Goal: Task Accomplishment & Management: Complete application form

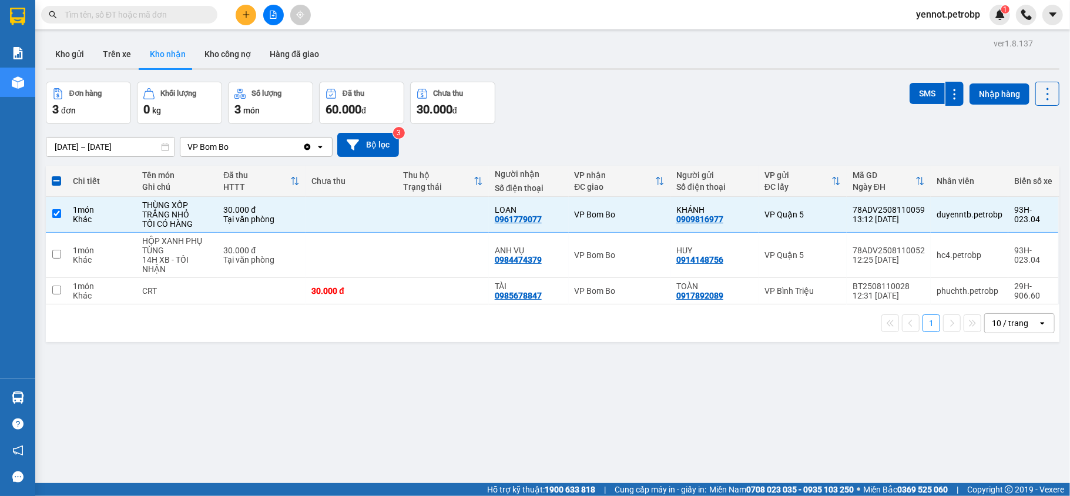
click at [172, 56] on button "Kho nhận" at bounding box center [167, 54] width 55 height 28
click at [152, 19] on input "text" at bounding box center [134, 14] width 139 height 13
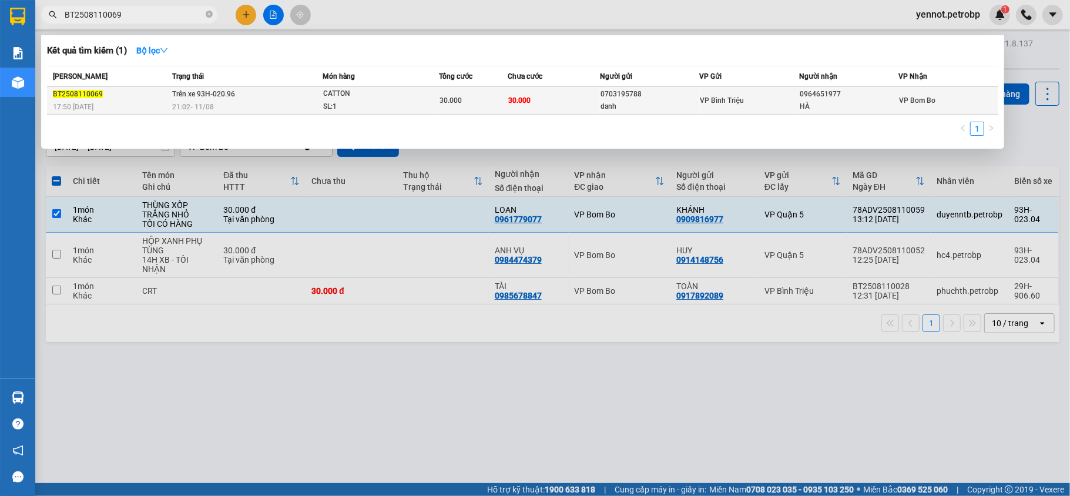
type input "BT2508110069"
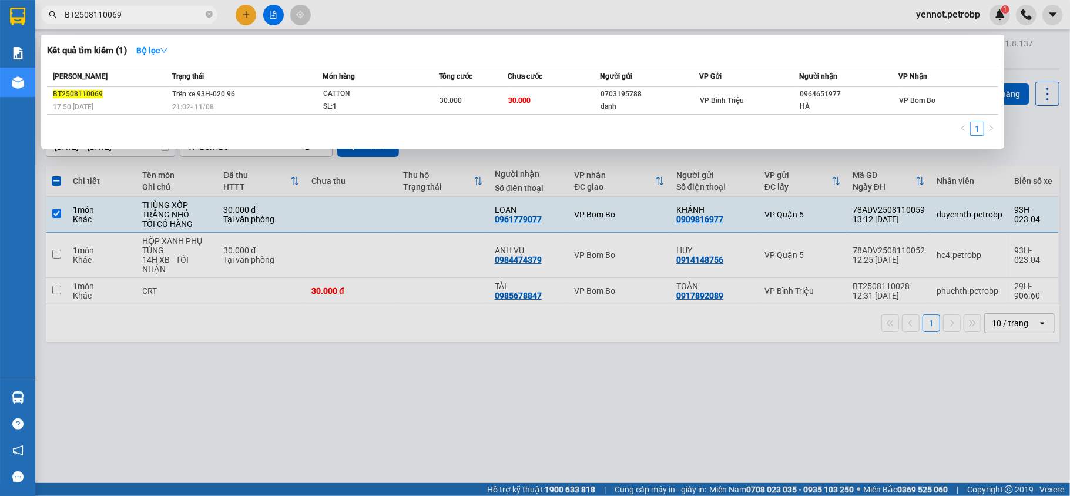
click at [287, 99] on td "Trên xe 93H-020.96 21:02 [DATE]" at bounding box center [246, 101] width 153 height 28
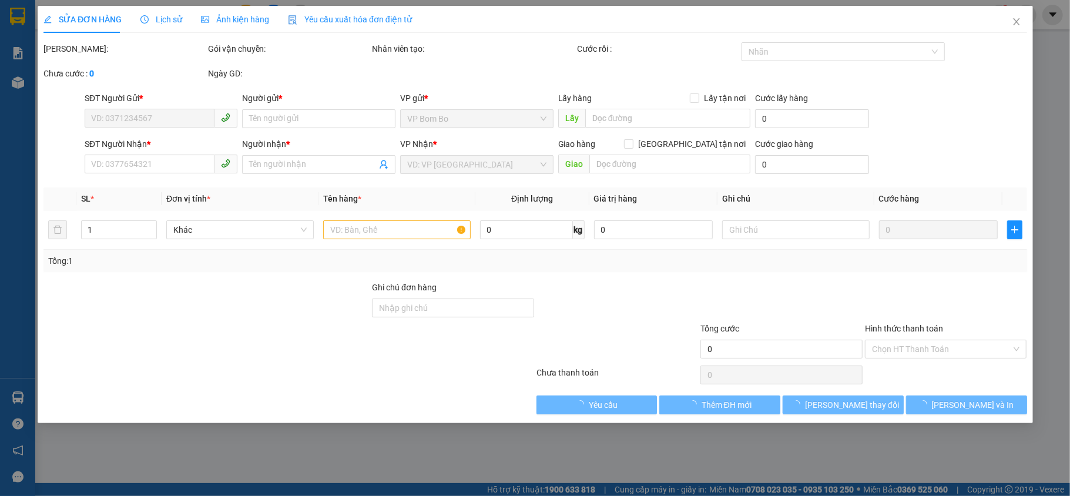
type input "0703195788"
type input "danh"
type input "0964651977"
type input "HÀ"
type input "30.000"
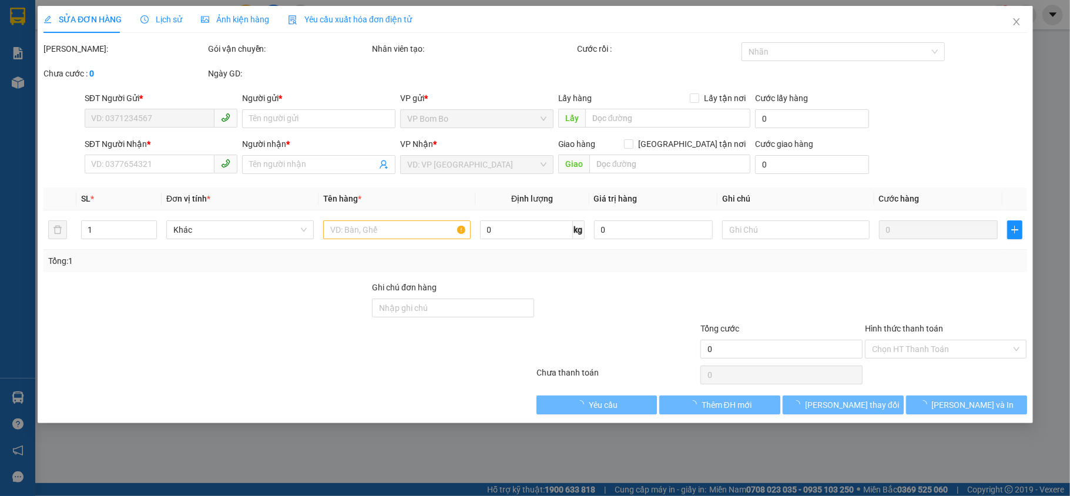
type input "30.000"
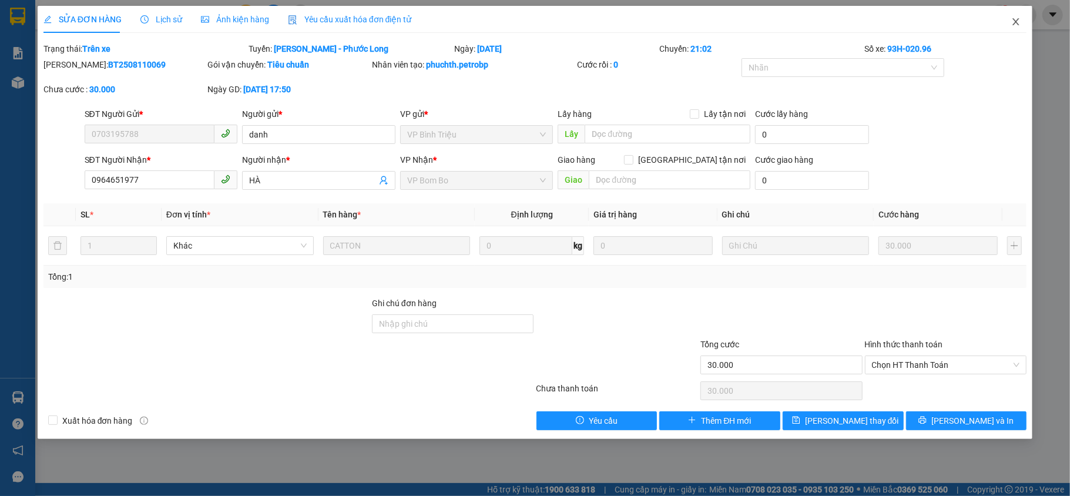
click at [1019, 25] on icon "close" at bounding box center [1015, 21] width 9 height 9
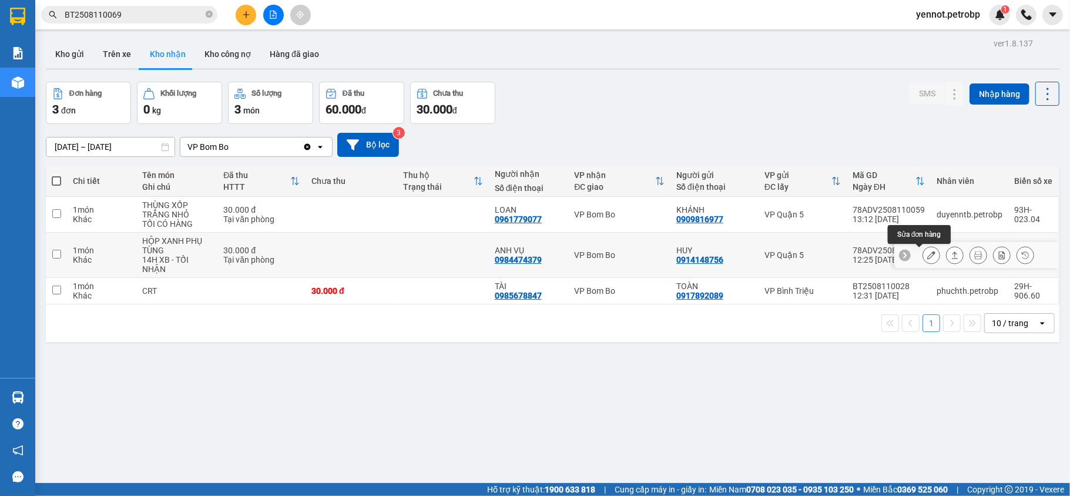
click at [923, 262] on button at bounding box center [931, 255] width 16 height 21
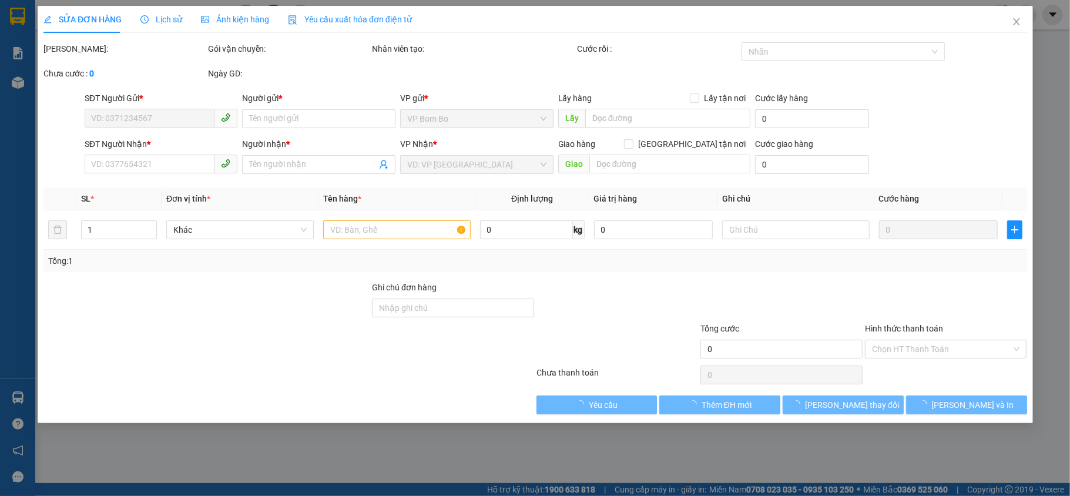
type input "0914148756"
type input "HUY"
type input "0984474379"
type input "ANH VỤ"
type input "30.000"
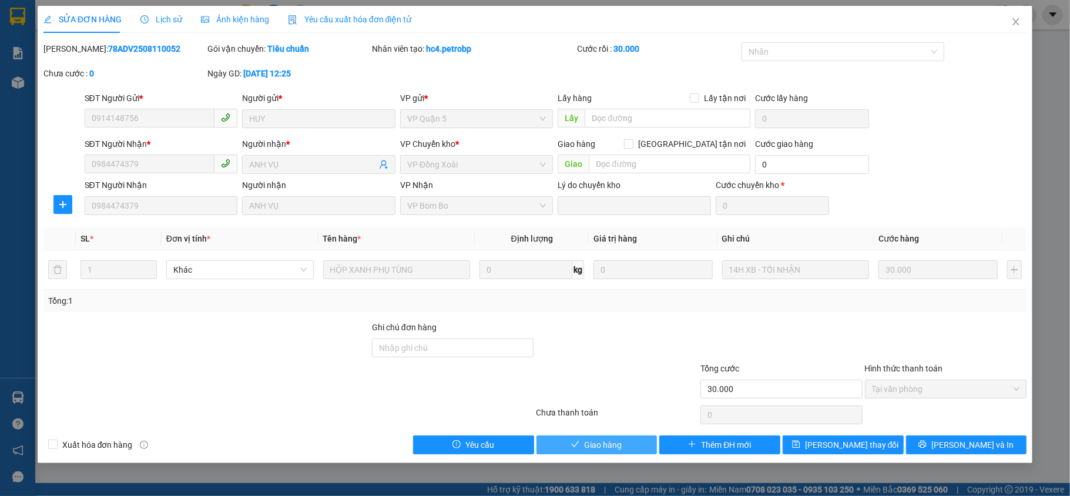
click at [596, 450] on span "Giao hàng" at bounding box center [603, 444] width 38 height 13
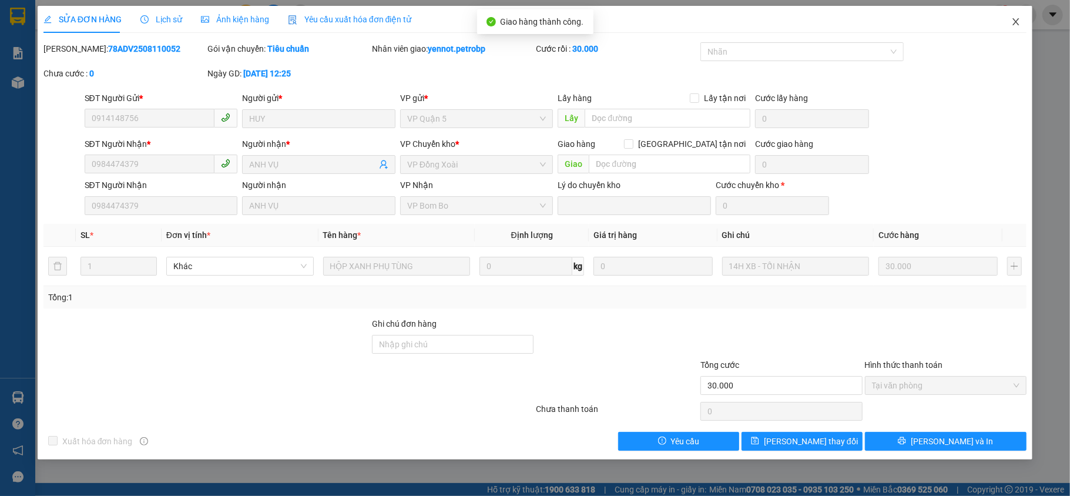
click at [1019, 22] on icon "close" at bounding box center [1015, 21] width 9 height 9
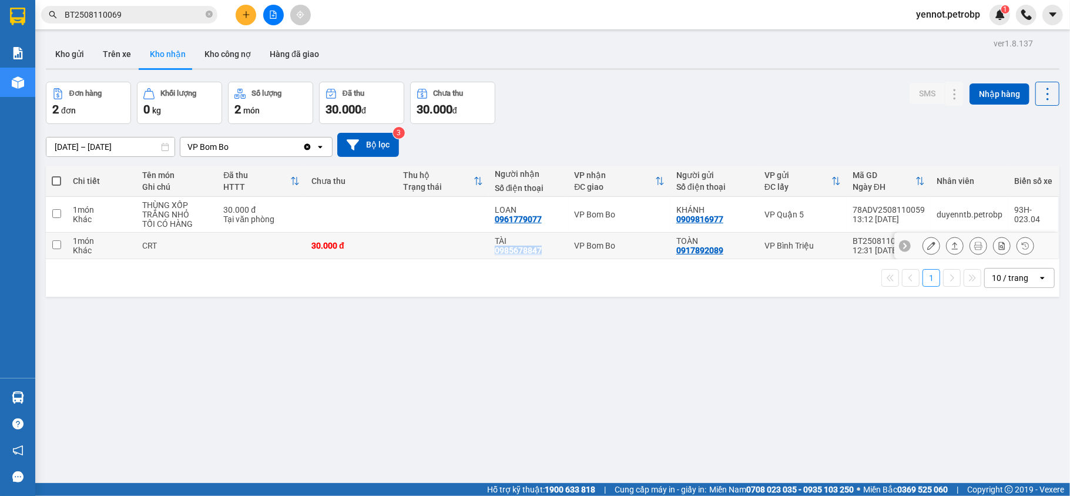
drag, startPoint x: 490, startPoint y: 252, endPoint x: 539, endPoint y: 255, distance: 49.5
click at [539, 255] on div "TÀI 0985678847" at bounding box center [529, 245] width 68 height 19
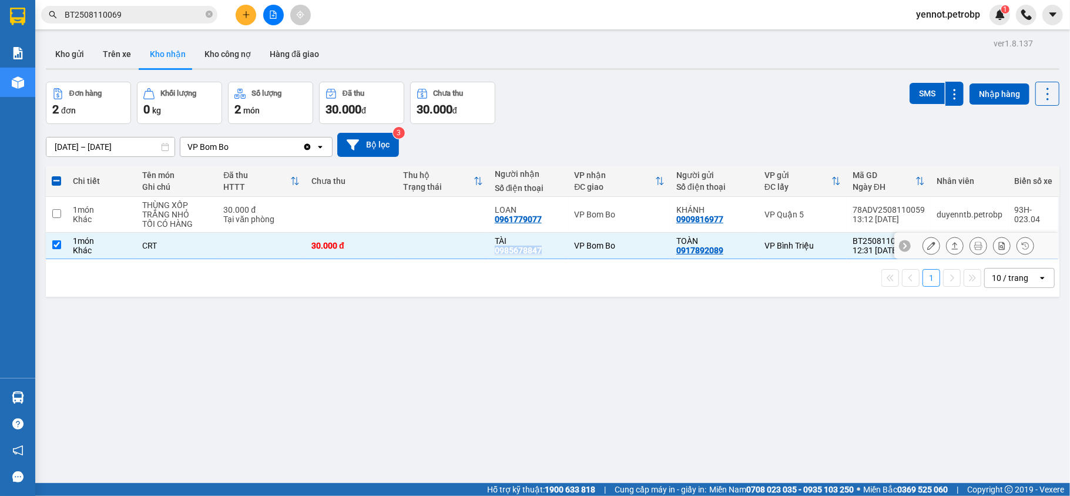
copy div "0985678847"
click at [58, 244] on input "checkbox" at bounding box center [56, 244] width 9 height 9
checkbox input "false"
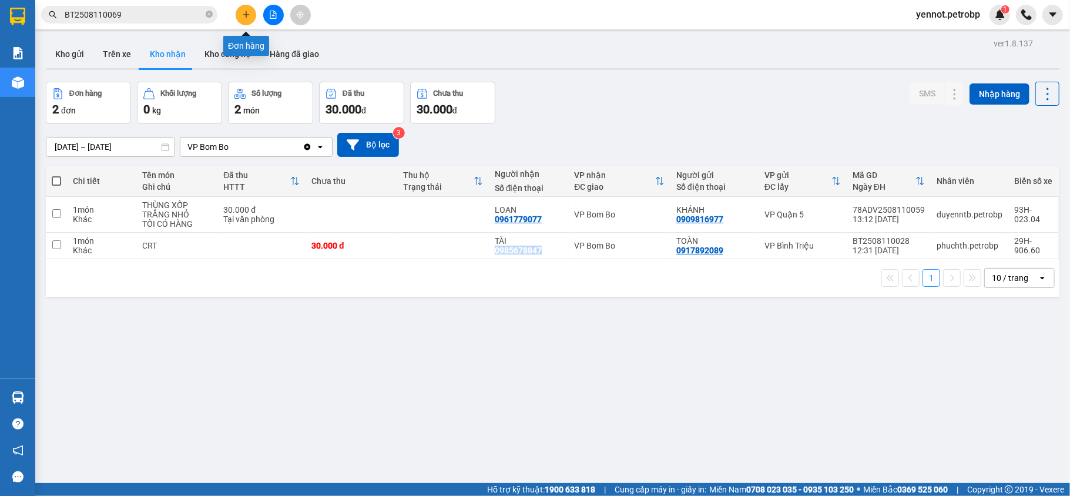
click at [246, 11] on icon "plus" at bounding box center [246, 15] width 8 height 8
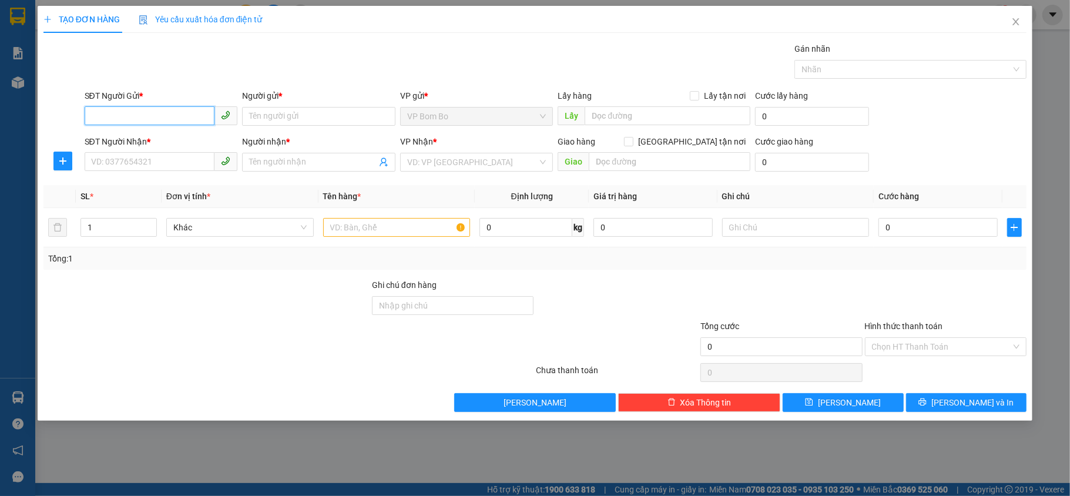
click at [147, 112] on input "SĐT Người Gửi *" at bounding box center [150, 115] width 130 height 19
type input "0985926490"
click at [290, 109] on input "Người gửi *" at bounding box center [318, 116] width 153 height 19
click at [158, 163] on input "SĐT Người Nhận *" at bounding box center [150, 161] width 130 height 19
click at [64, 158] on icon "plus" at bounding box center [62, 160] width 9 height 9
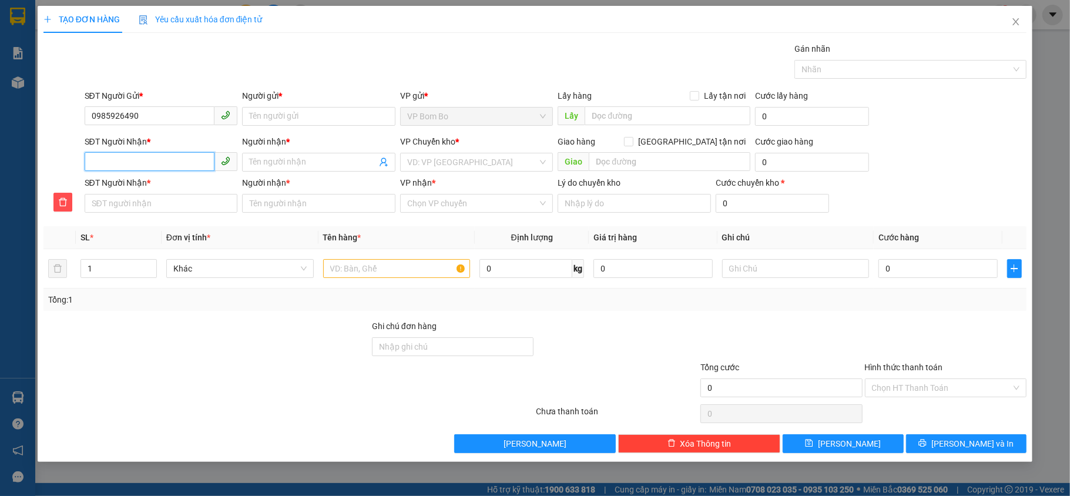
click at [114, 168] on input "SĐT Người Nhận *" at bounding box center [150, 161] width 130 height 19
type input "0"
type input "09"
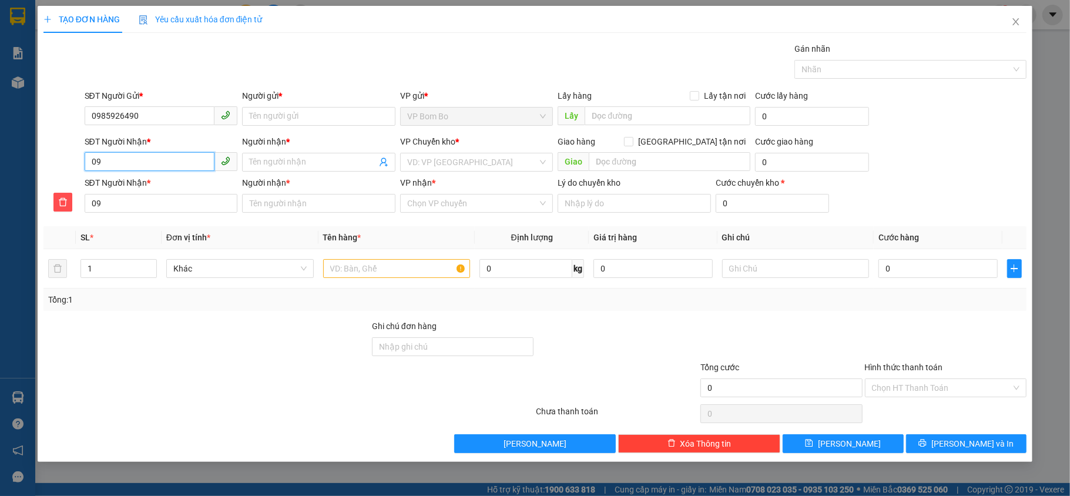
type input "091"
type input "0919"
type input "09190"
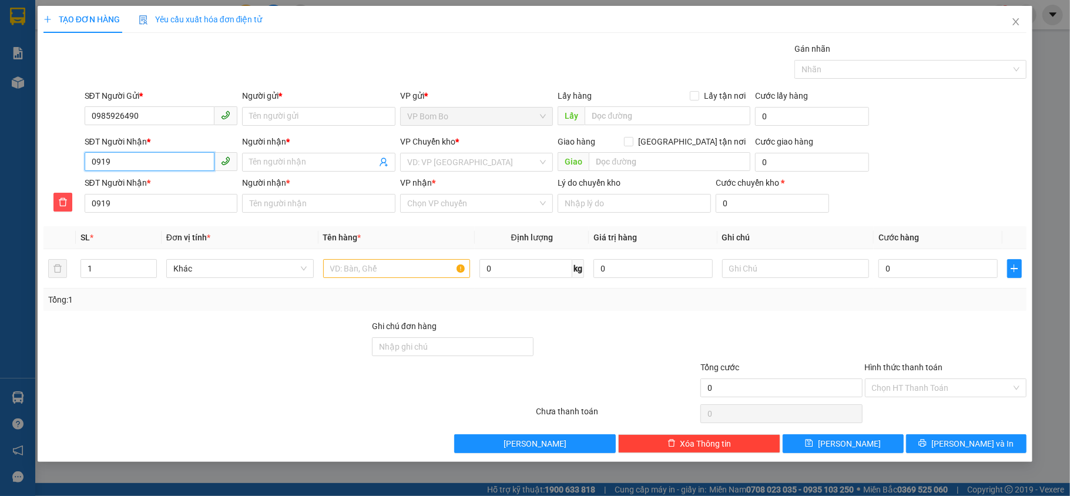
type input "09190"
type input "091901"
type input "0919017"
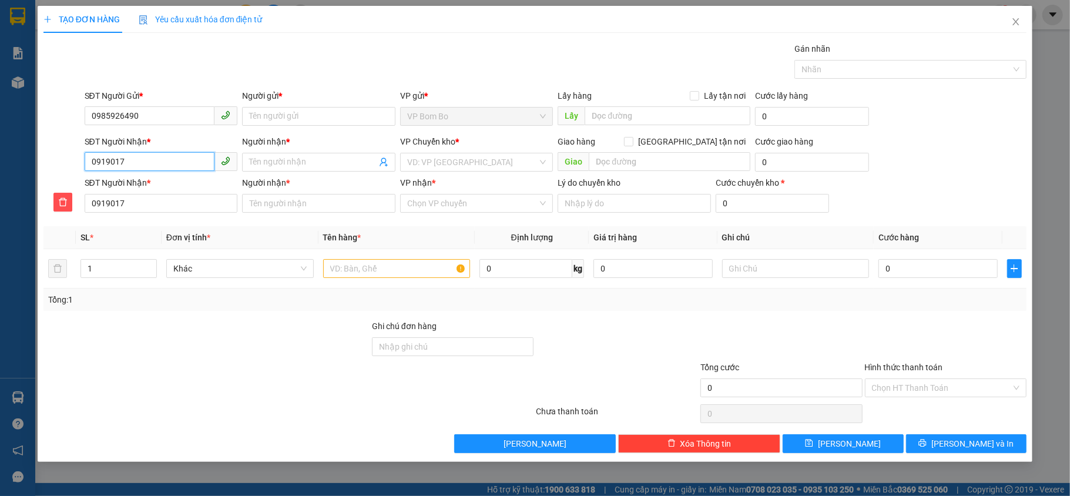
type input "09190179"
type input "091901793"
type input "0919017939"
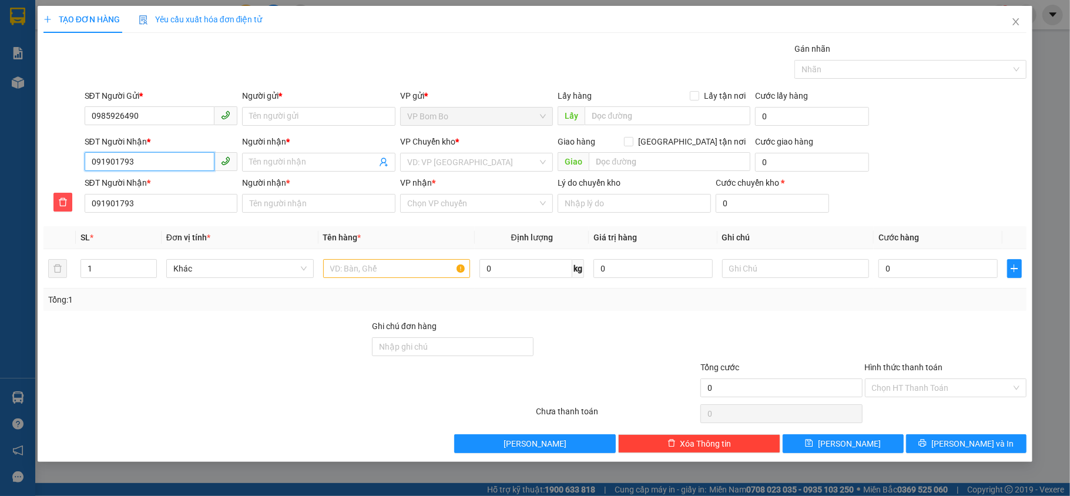
type input "0919017939"
click at [276, 161] on input "Người nhận *" at bounding box center [313, 162] width 128 height 13
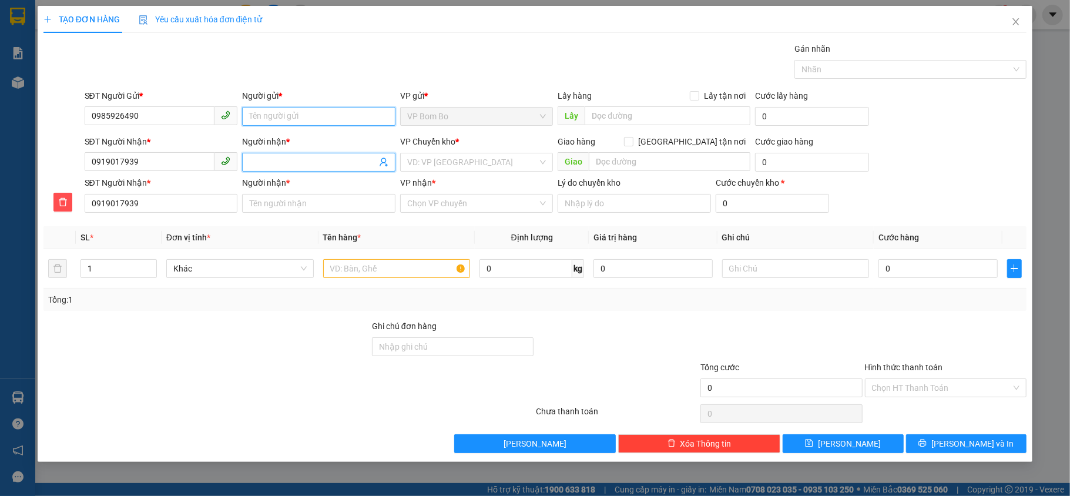
click at [297, 107] on input "Người gửi *" at bounding box center [318, 116] width 153 height 19
type input "TÌNH"
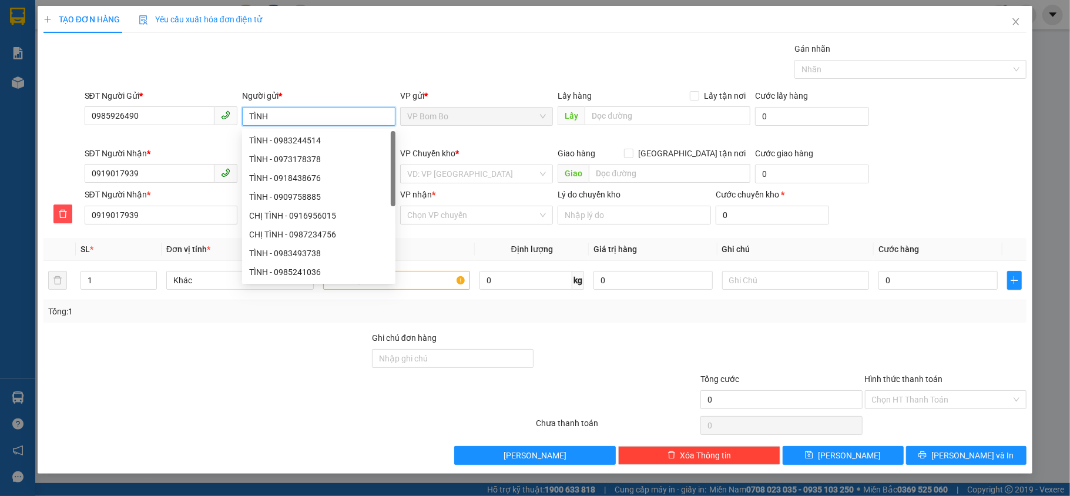
click at [308, 153] on div "TÌNH - 0973178378" at bounding box center [318, 159] width 139 height 13
type input "0973178378"
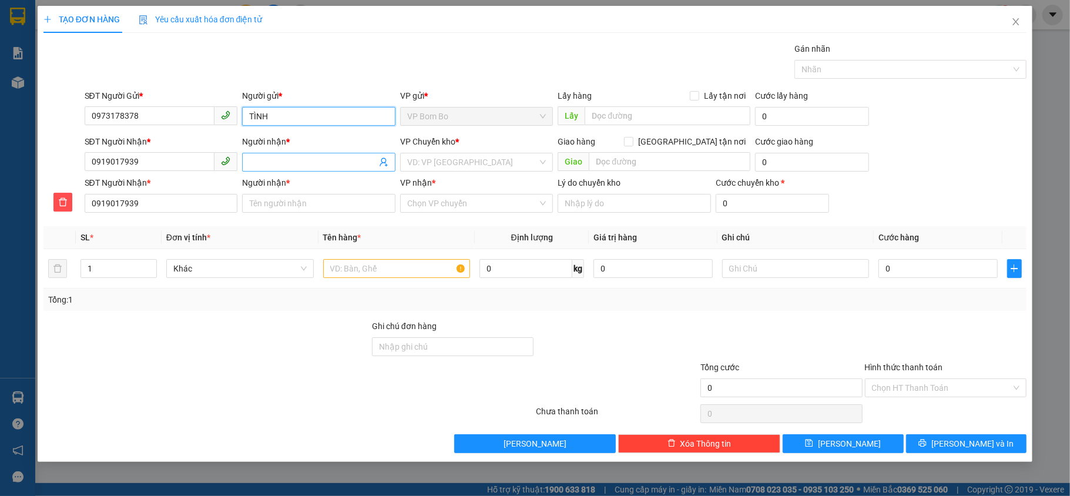
type input "TÌNH"
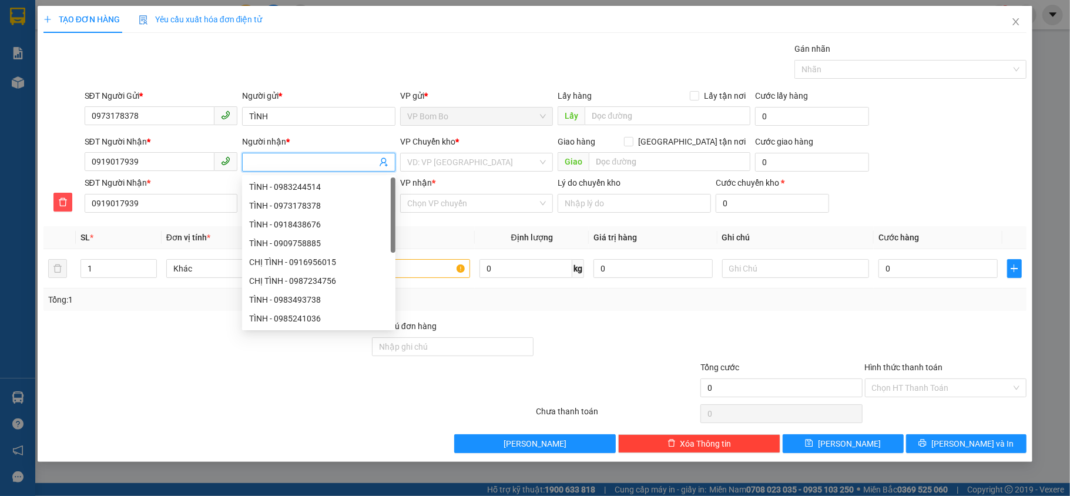
click at [309, 160] on input "Người nhận *" at bounding box center [313, 162] width 128 height 13
type input "A"
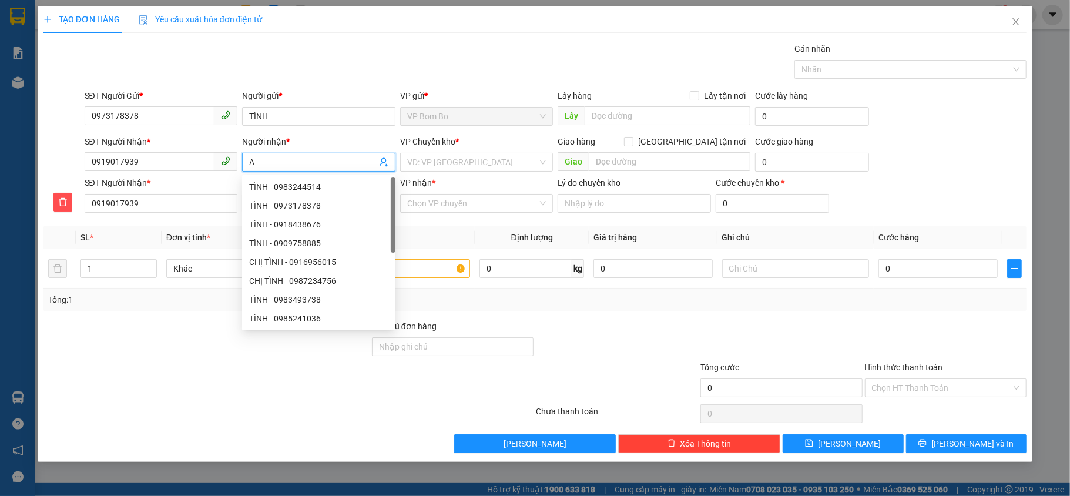
type input "A H"
type input "A HA"
type input "A HAI"
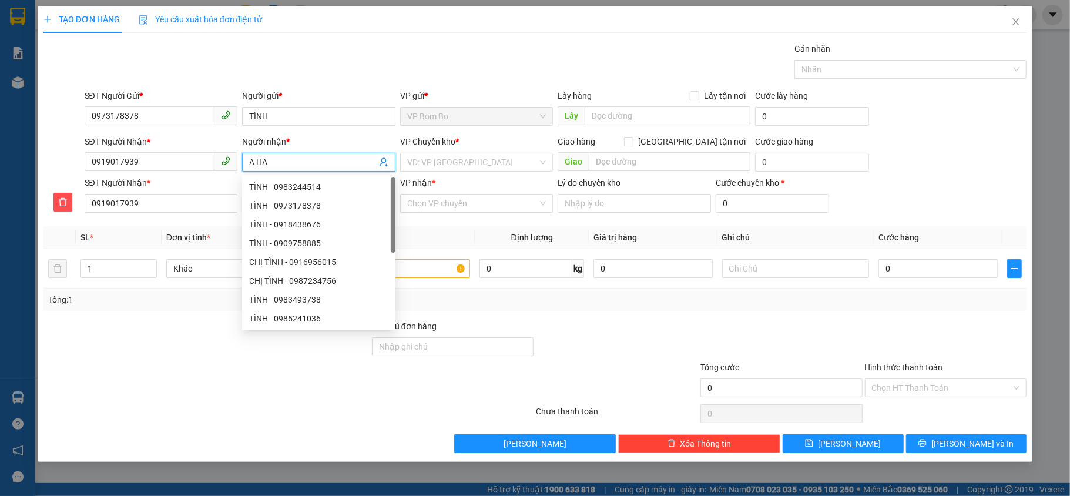
type input "A HAI"
type input "A HÀI"
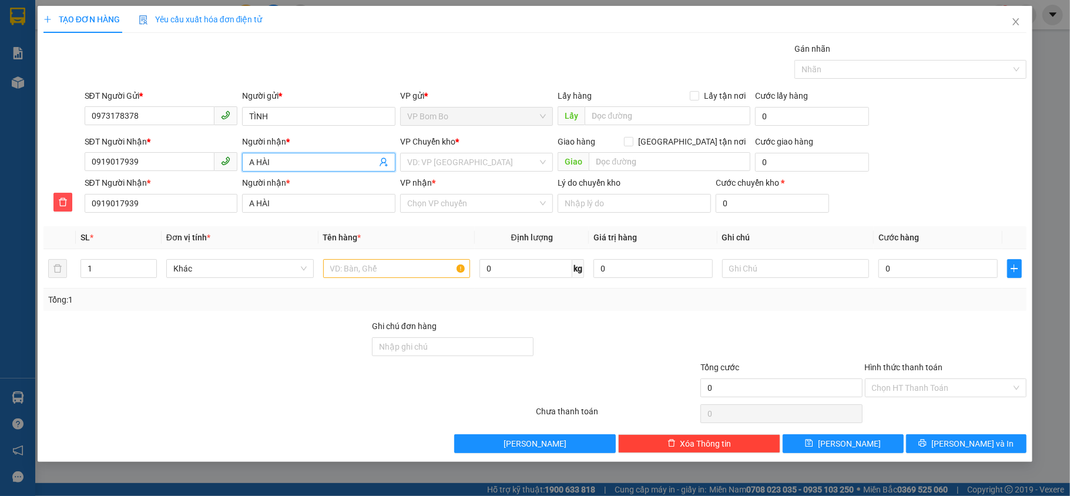
type input "A HÀI"
click at [317, 142] on div "Người nhận *" at bounding box center [318, 141] width 153 height 13
click at [317, 156] on input "A HÀI" at bounding box center [313, 162] width 128 height 13
click at [184, 121] on input "0973178378" at bounding box center [150, 115] width 130 height 19
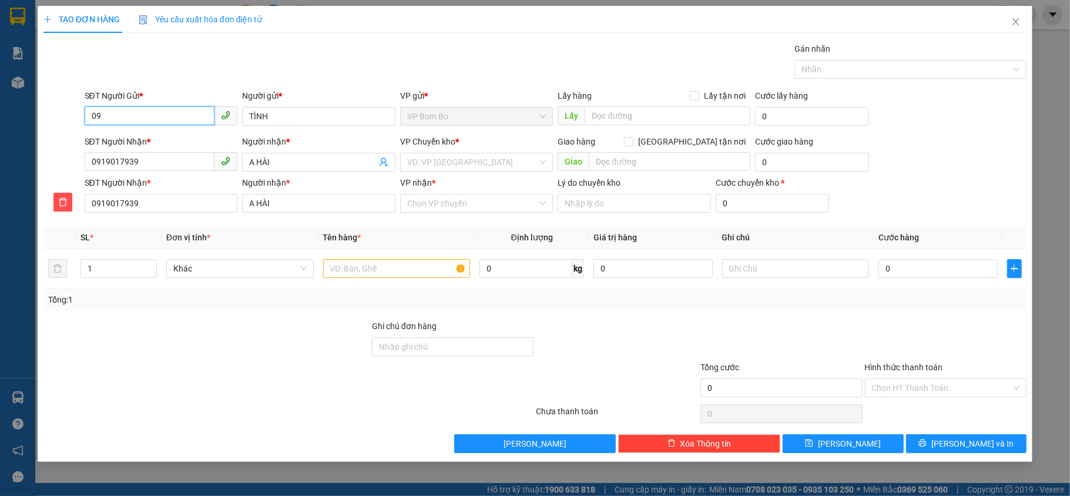
type input "0"
click at [1016, 24] on icon "close" at bounding box center [1016, 21] width 6 height 7
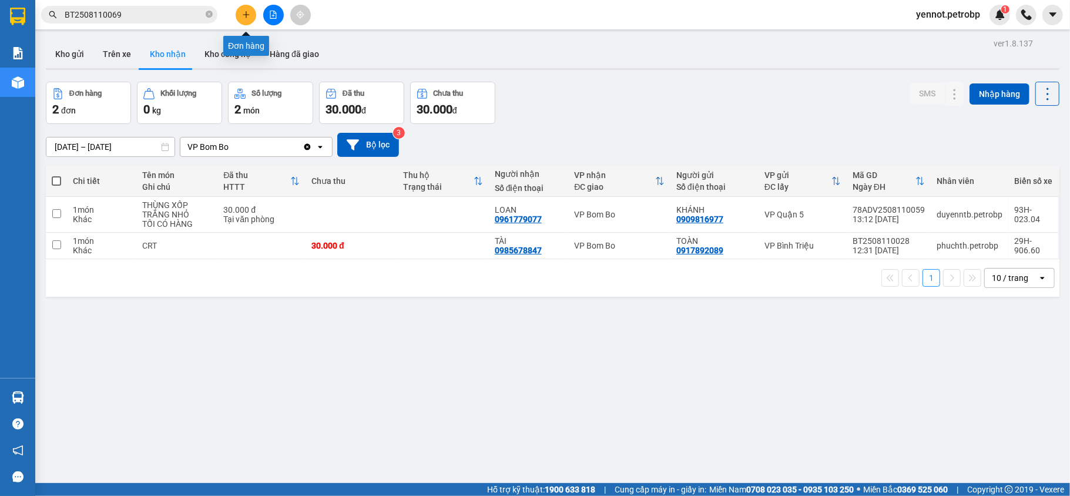
click at [243, 22] on button at bounding box center [246, 15] width 21 height 21
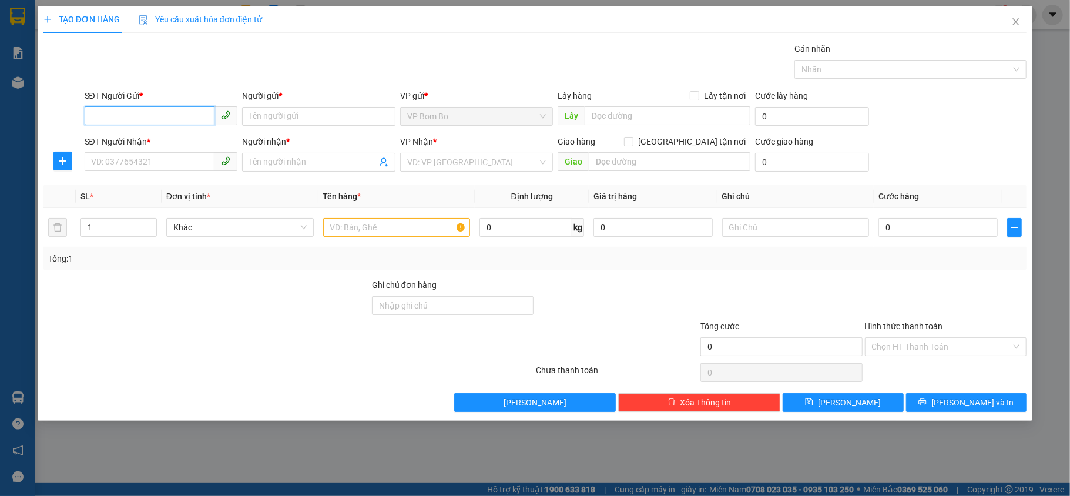
click at [188, 118] on input "SĐT Người Gửi *" at bounding box center [150, 115] width 130 height 19
click at [184, 116] on input "SĐT Người Gửi *" at bounding box center [150, 115] width 130 height 19
type input "0985926490"
click at [275, 120] on input "Người gửi *" at bounding box center [318, 116] width 153 height 19
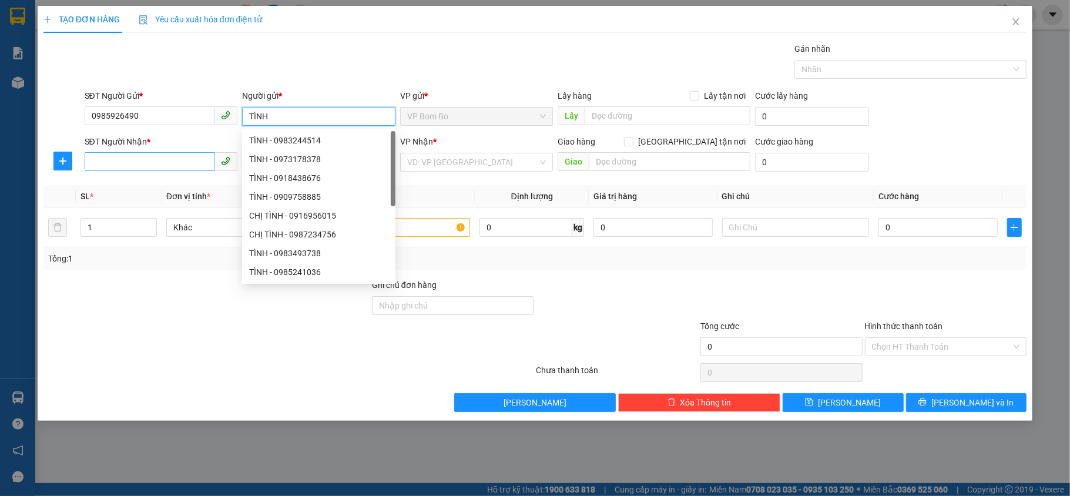
type input "TÌNH"
click at [156, 166] on input "SĐT Người Nhận *" at bounding box center [150, 161] width 130 height 19
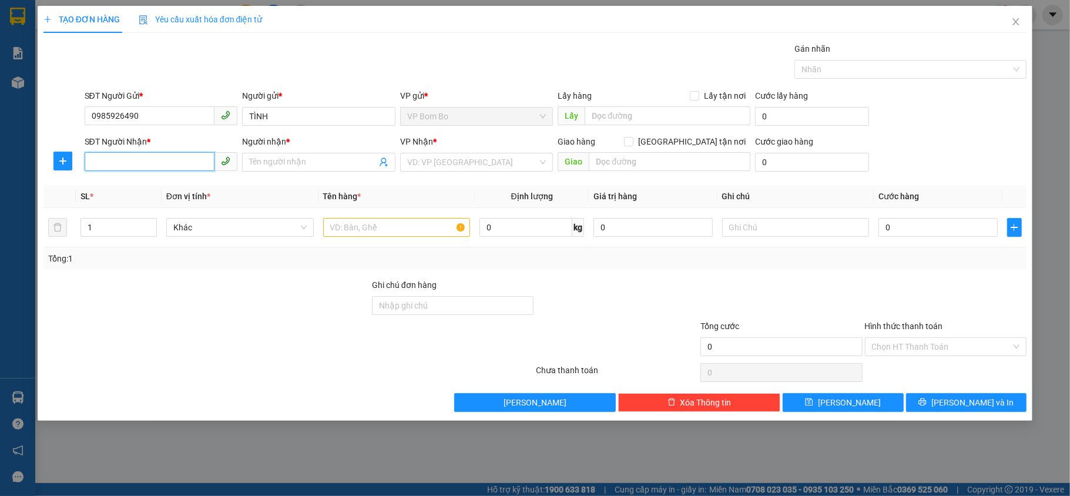
click at [156, 160] on input "SĐT Người Nhận *" at bounding box center [150, 161] width 130 height 19
type input "0919017939"
click at [269, 161] on input "Người nhận *" at bounding box center [313, 162] width 128 height 13
type input "A HÀI"
click at [58, 160] on icon "plus" at bounding box center [62, 160] width 9 height 9
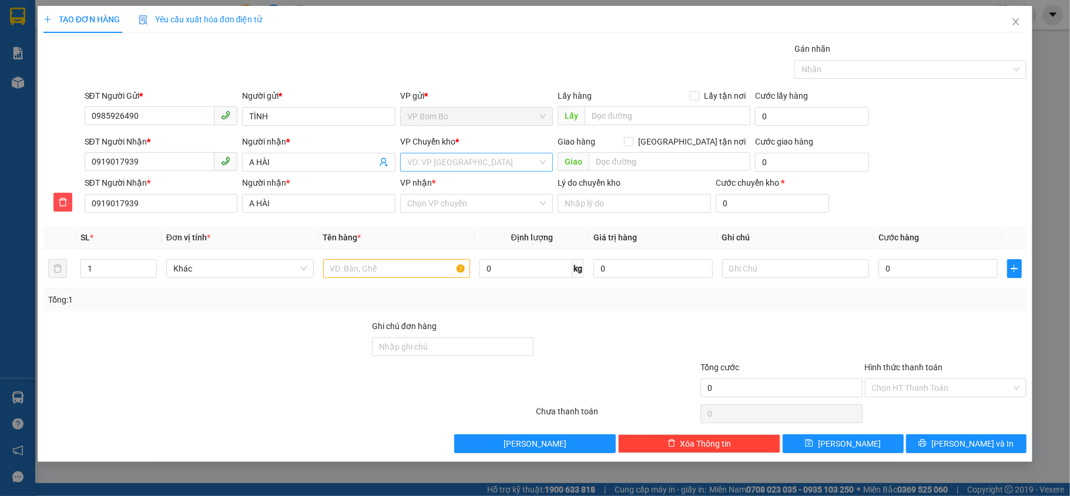
click at [437, 163] on input "search" at bounding box center [472, 162] width 131 height 18
type input "ĐỒNG XOÀI"
click at [440, 182] on div "VP Đồng Xoài" at bounding box center [476, 186] width 139 height 13
click at [441, 212] on input "VP nhận *" at bounding box center [472, 204] width 131 height 18
type input "QL"
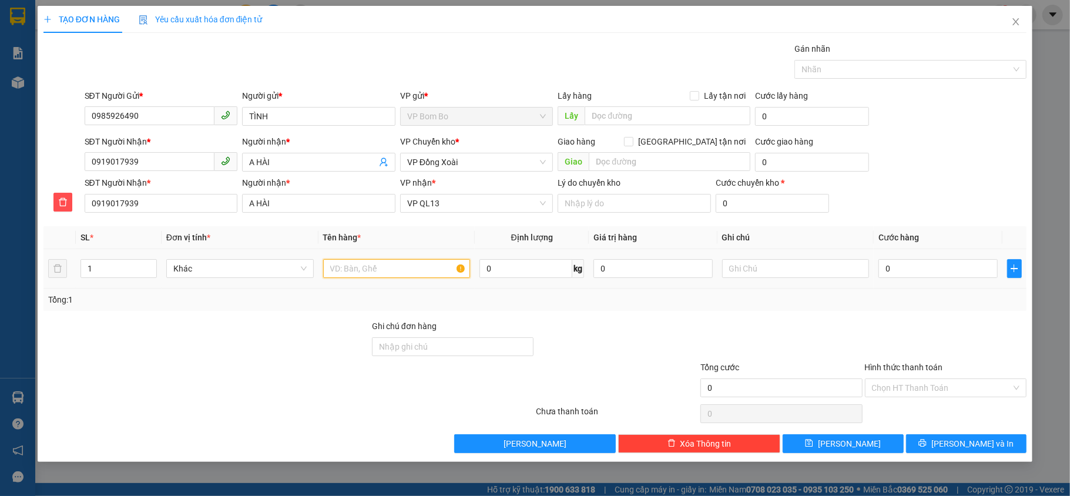
click at [400, 273] on input "text" at bounding box center [397, 268] width 148 height 19
type input "CARTON TRẮNG"
click at [929, 270] on input "0" at bounding box center [938, 268] width 119 height 19
type input "003"
type input "3"
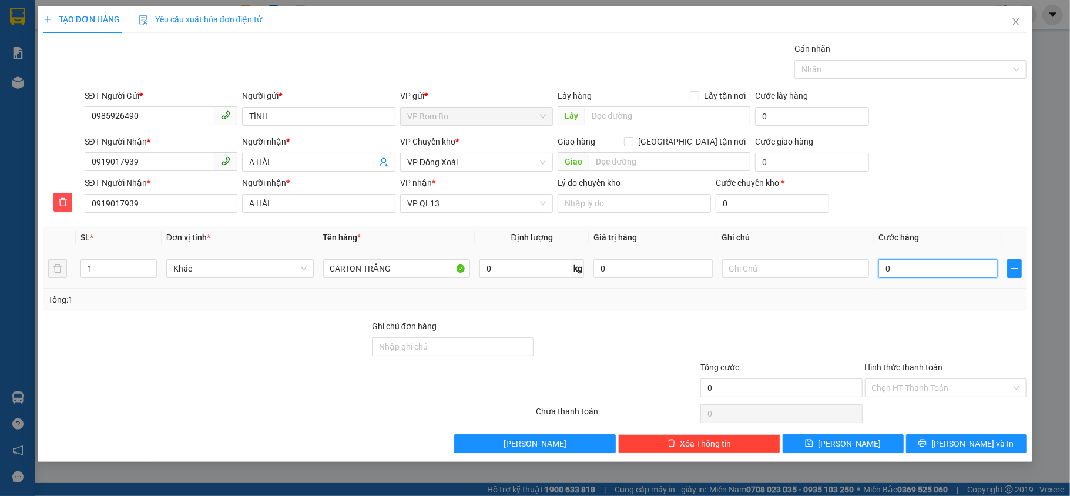
type input "3"
type input "0.030"
type input "30"
click at [932, 313] on div "Transit Pickup Surcharge Ids Transit Deliver Surcharge Ids Transit Deliver Surc…" at bounding box center [535, 247] width 984 height 411
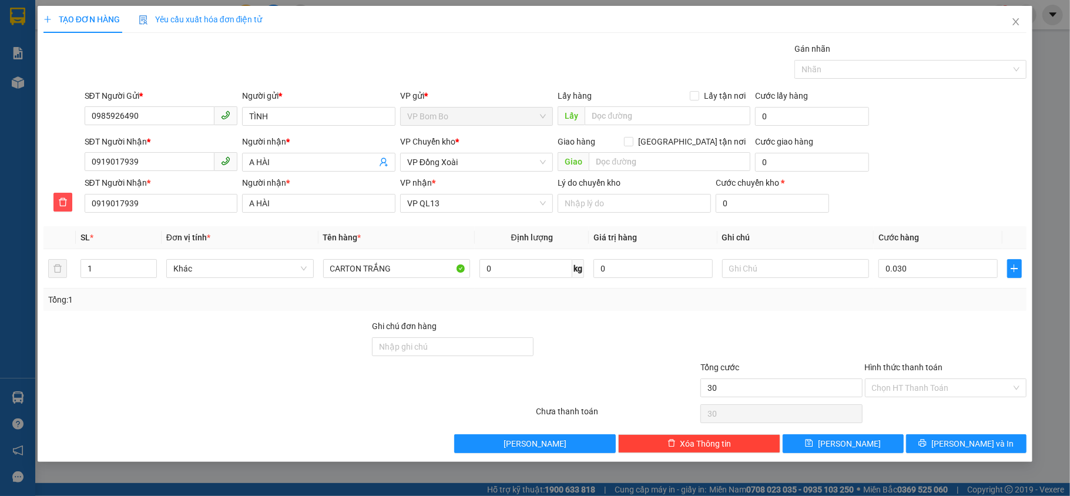
type input "30.000"
click at [946, 441] on button "[PERSON_NAME] và In" at bounding box center [966, 443] width 121 height 19
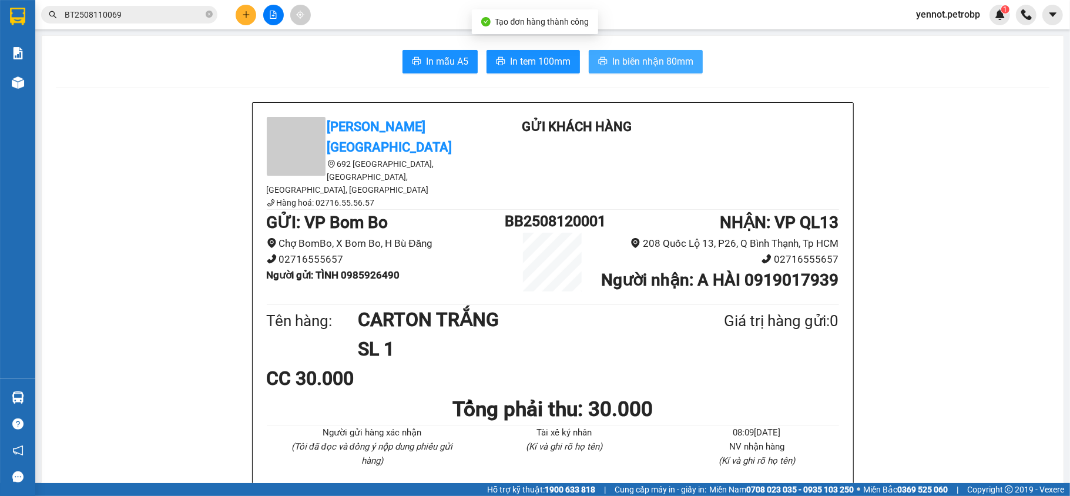
click at [631, 68] on span "In biên nhận 80mm" at bounding box center [652, 61] width 81 height 15
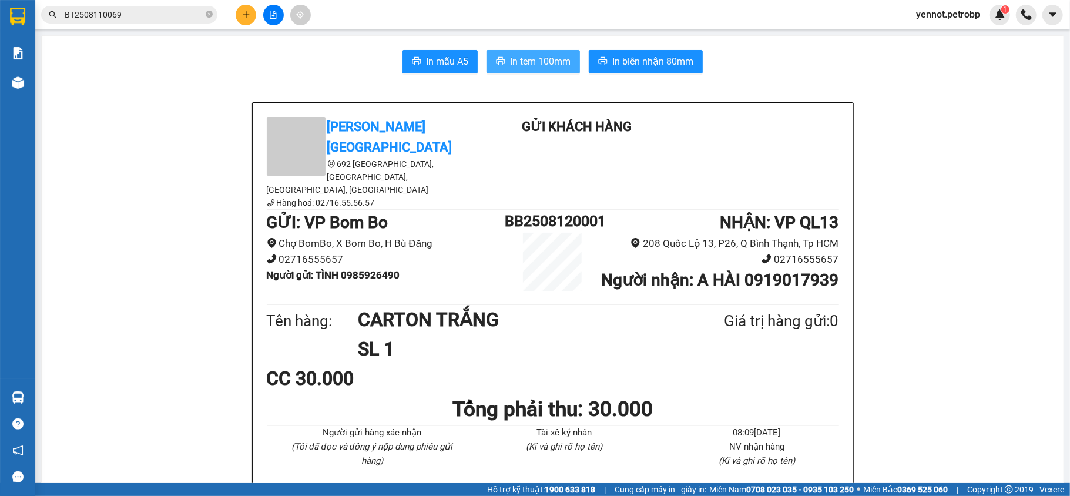
click at [534, 69] on span "In tem 100mm" at bounding box center [540, 61] width 61 height 15
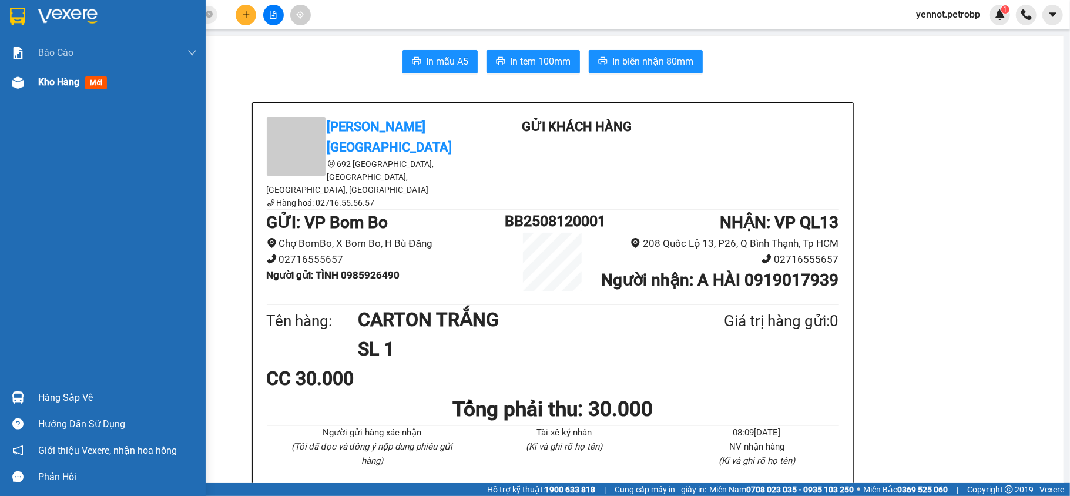
click at [24, 82] on img at bounding box center [18, 82] width 12 height 12
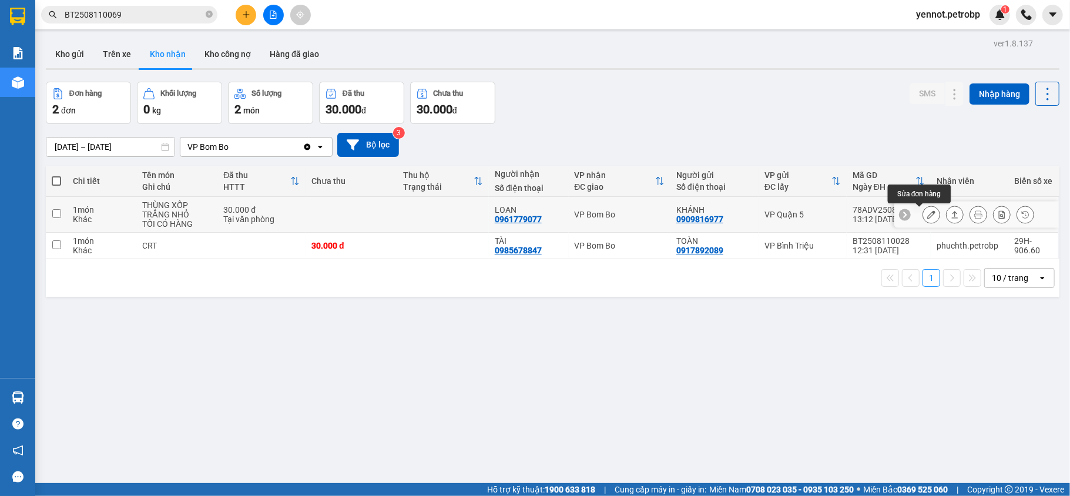
click at [927, 219] on icon at bounding box center [931, 214] width 8 height 8
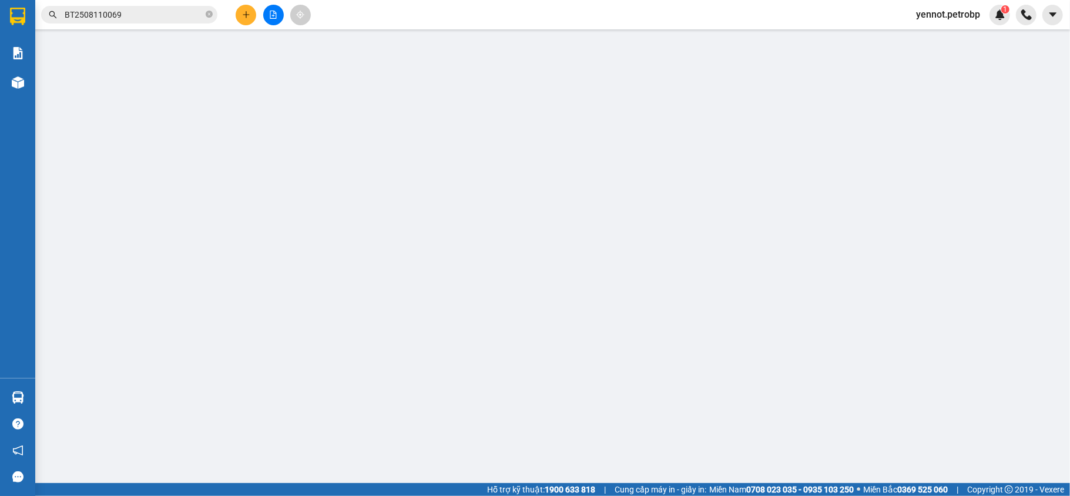
type input "0909816977"
type input "KHÁNH"
type input "0961779077"
type input "LOAN"
type input "30.000"
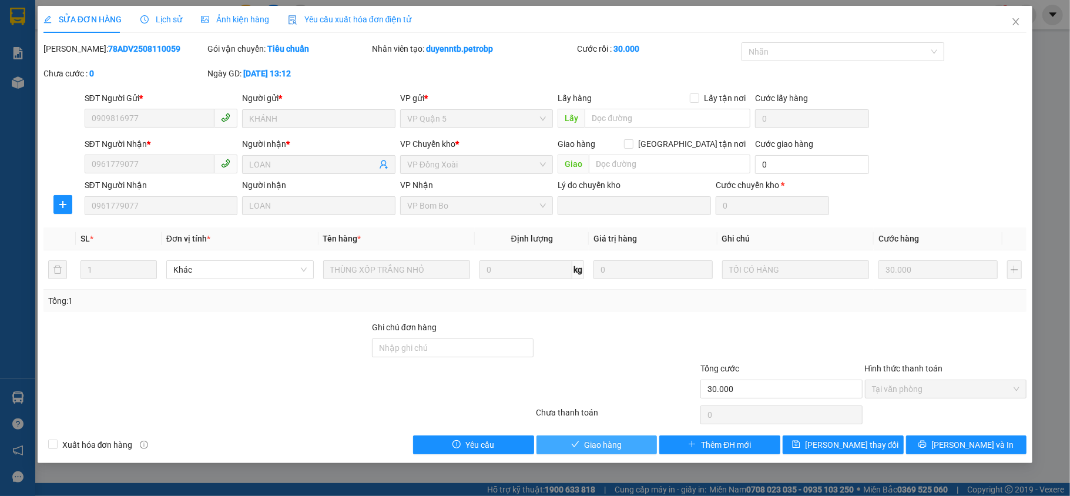
click at [595, 447] on span "Giao hàng" at bounding box center [603, 444] width 38 height 13
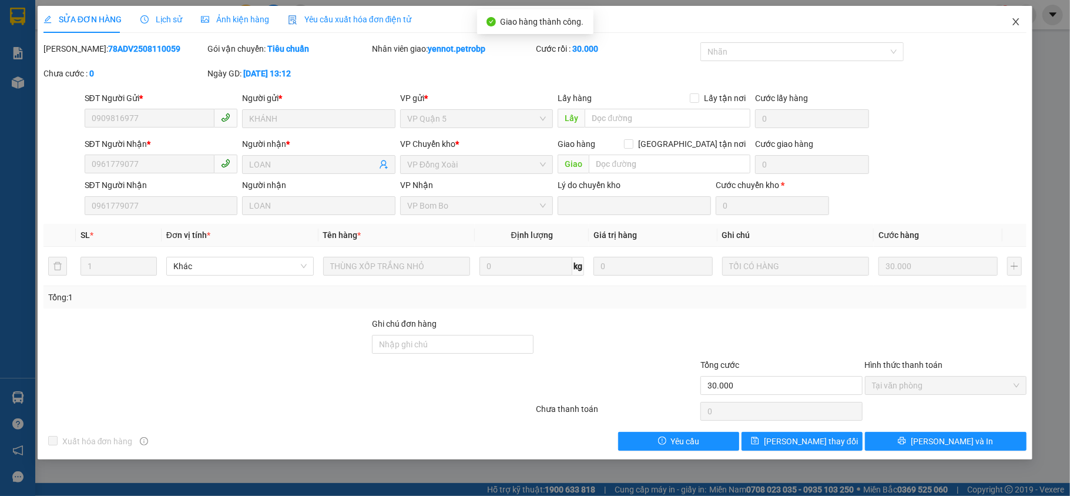
click at [1014, 25] on icon "close" at bounding box center [1016, 21] width 6 height 7
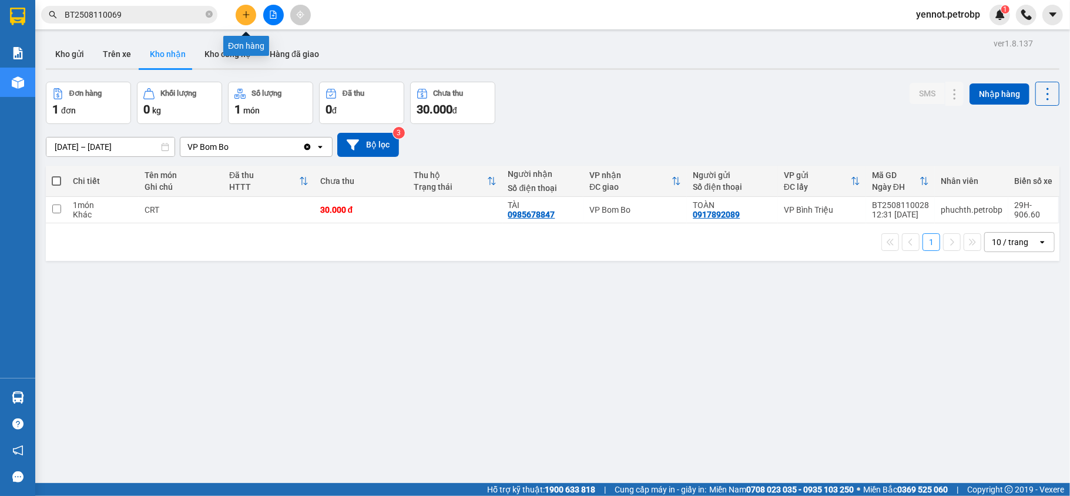
click at [250, 13] on icon "plus" at bounding box center [246, 15] width 8 height 8
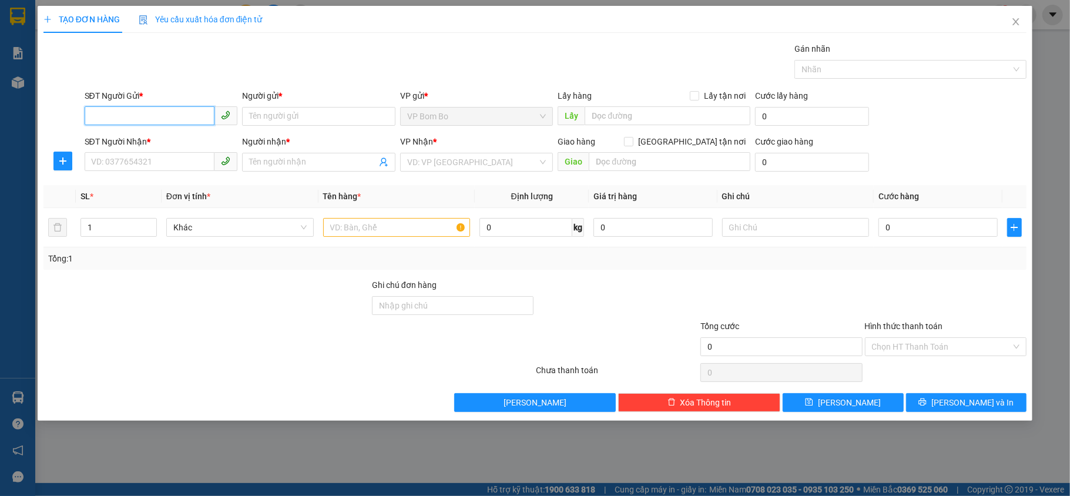
click at [159, 114] on input "SĐT Người Gửi *" at bounding box center [150, 115] width 130 height 19
click at [172, 140] on div "0353010793 - [PERSON_NAME]" at bounding box center [161, 140] width 139 height 13
type input "0353010793"
type input "HƯƠNG"
type input "0362821229"
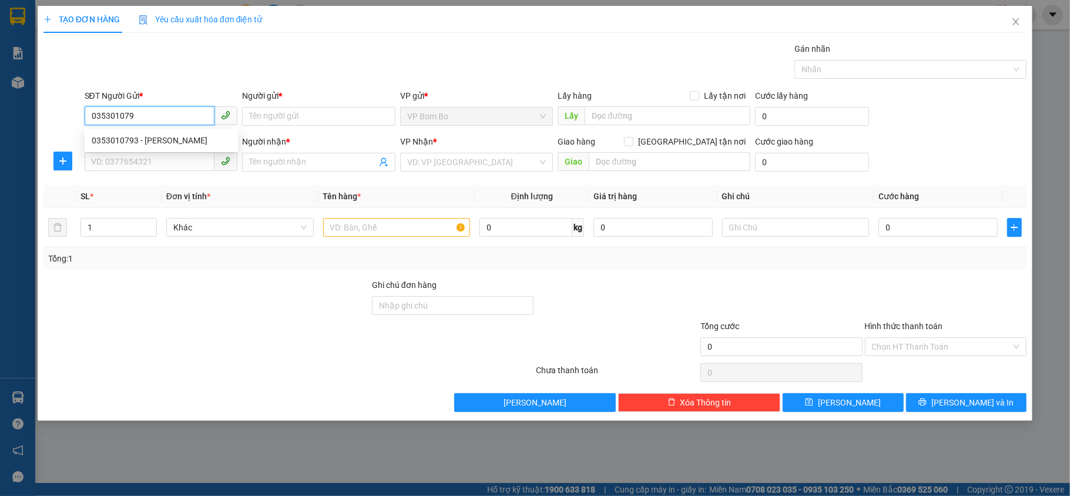
type input "C BÍNH"
type input "40.000"
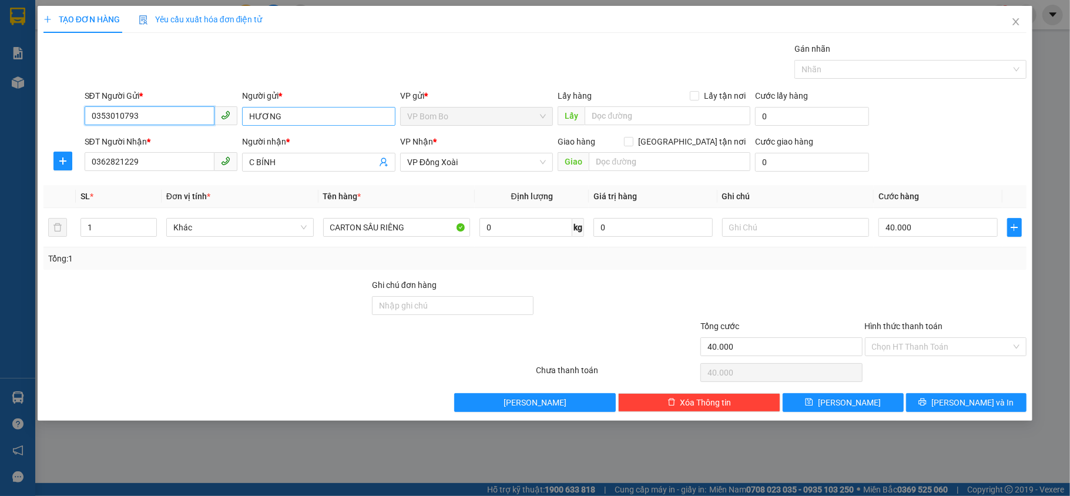
type input "0353010793"
click at [317, 116] on input "HƯƠNG" at bounding box center [318, 116] width 153 height 19
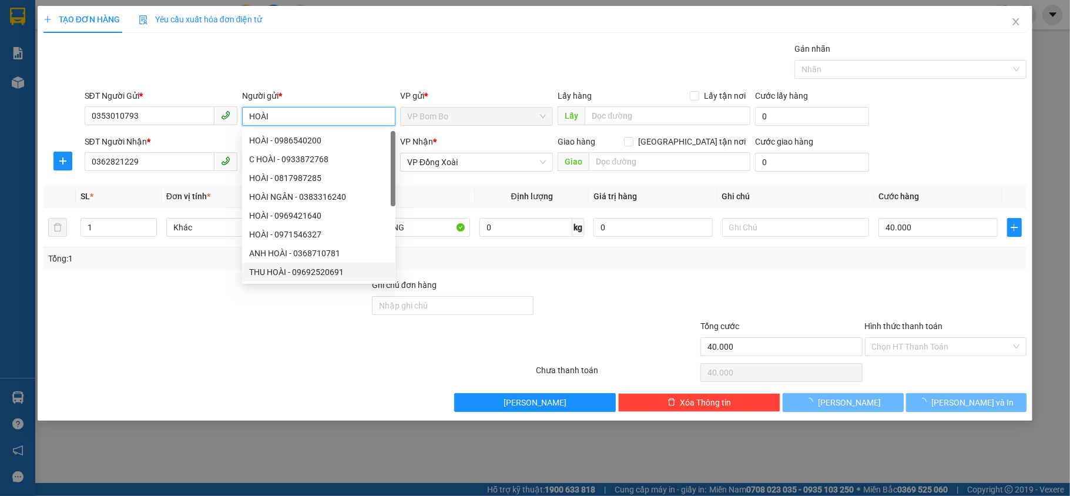
type input "HOÀI"
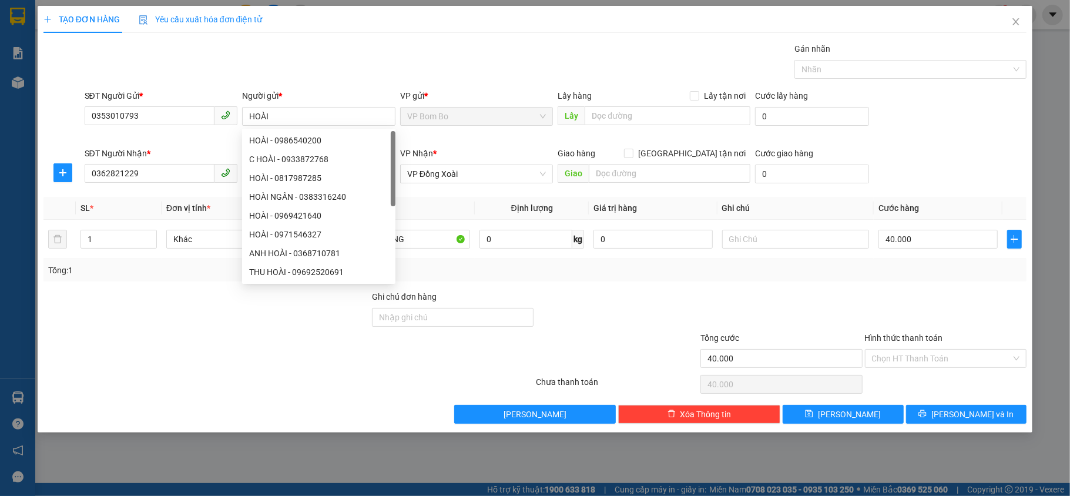
click at [220, 314] on div at bounding box center [206, 310] width 329 height 41
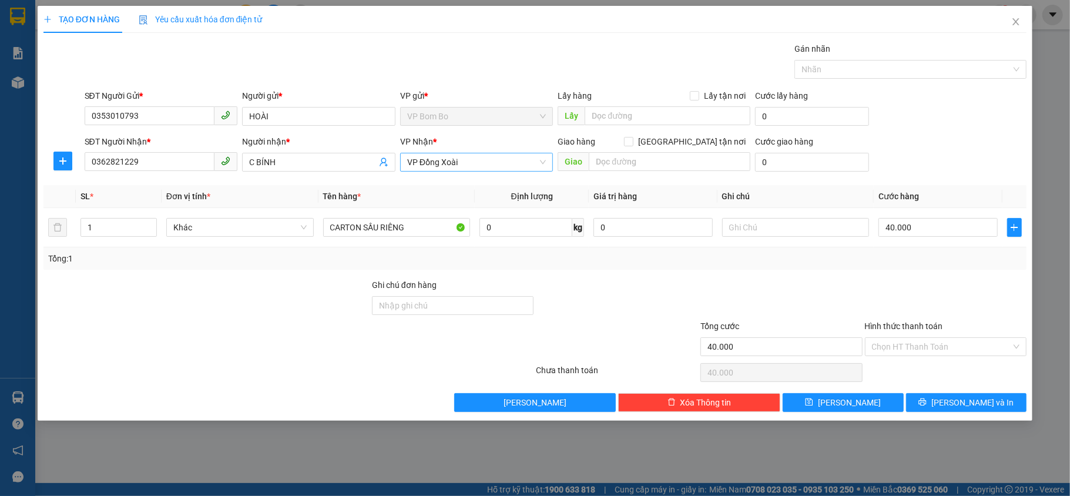
click at [508, 160] on span "VP Đồng Xoài" at bounding box center [476, 162] width 139 height 18
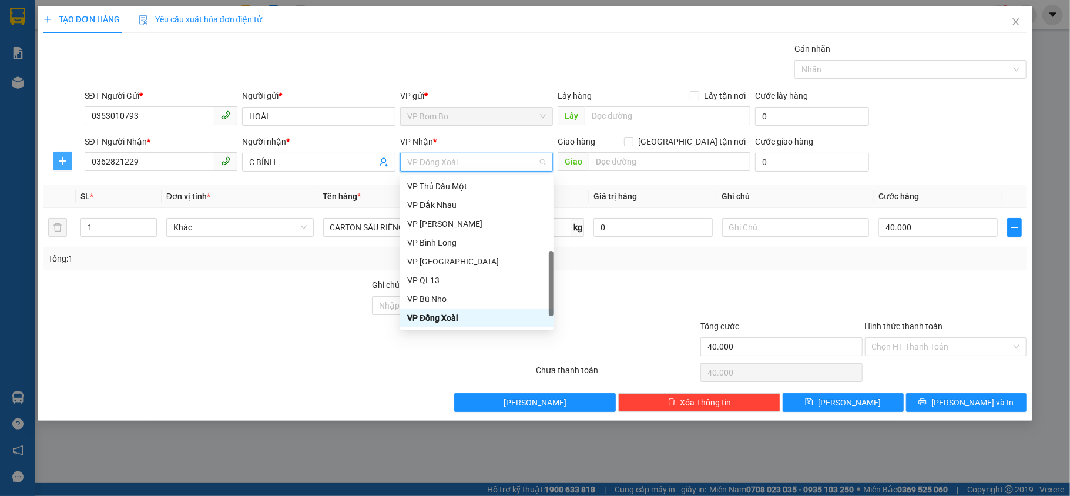
click at [59, 165] on icon "plus" at bounding box center [62, 160] width 9 height 9
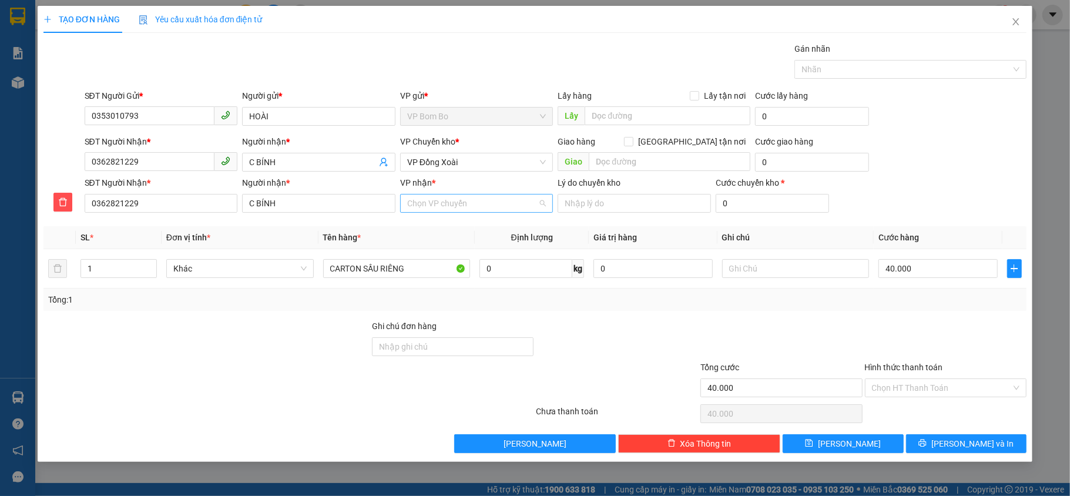
click at [445, 208] on input "VP nhận *" at bounding box center [472, 204] width 131 height 18
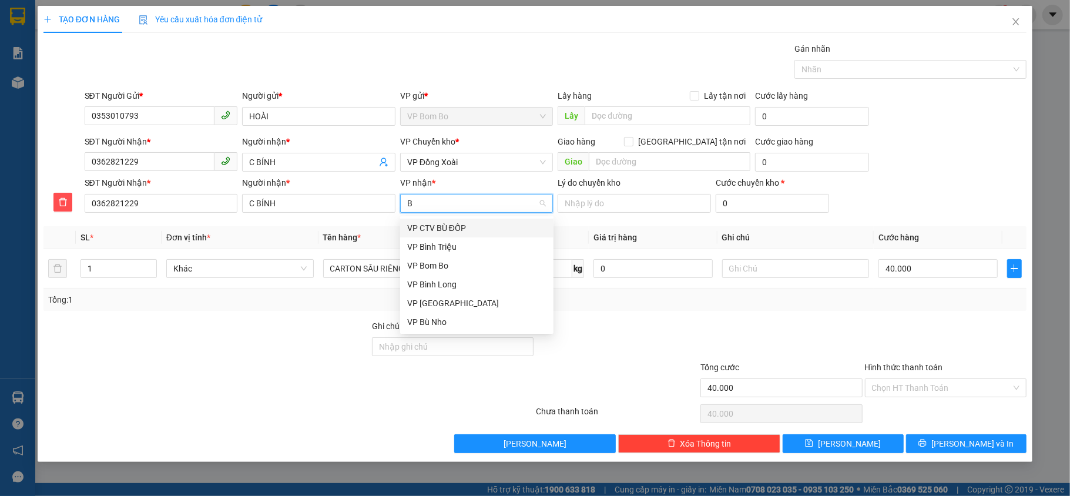
type input "BI"
click at [450, 229] on div "VP Bình Triệu" at bounding box center [476, 228] width 139 height 13
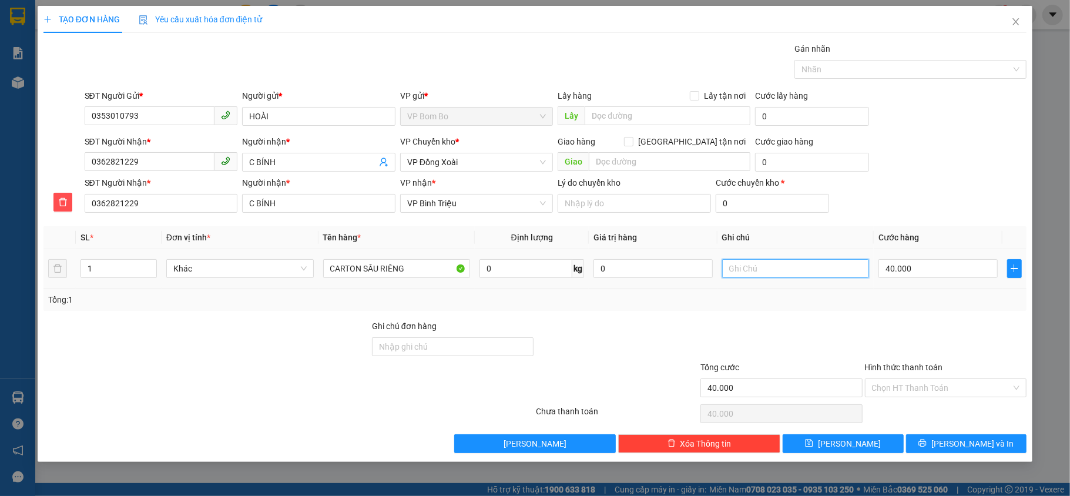
click at [802, 273] on input "text" at bounding box center [796, 268] width 148 height 19
type input "TỚI GỌI KHÁCH LIỀN GIÚP E"
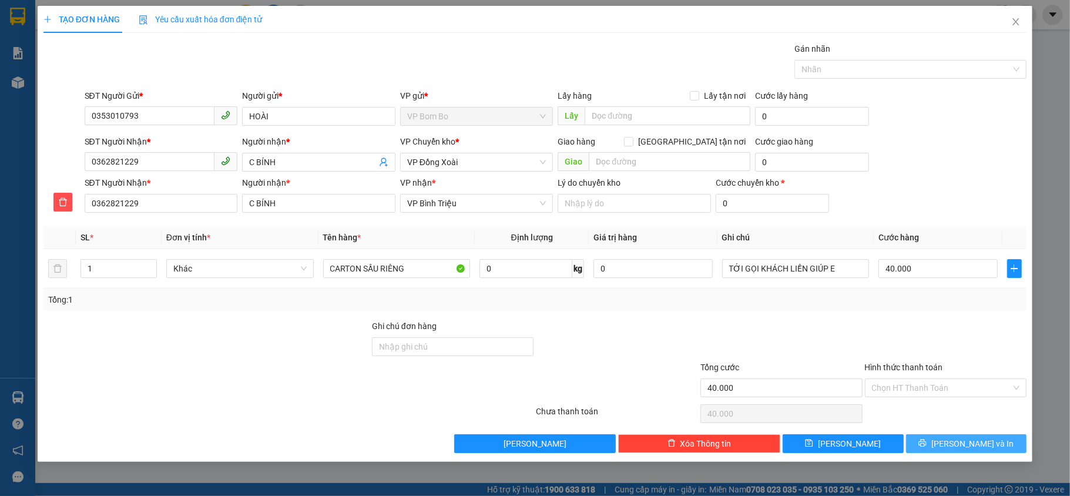
click at [958, 444] on span "[PERSON_NAME] và In" at bounding box center [973, 443] width 82 height 13
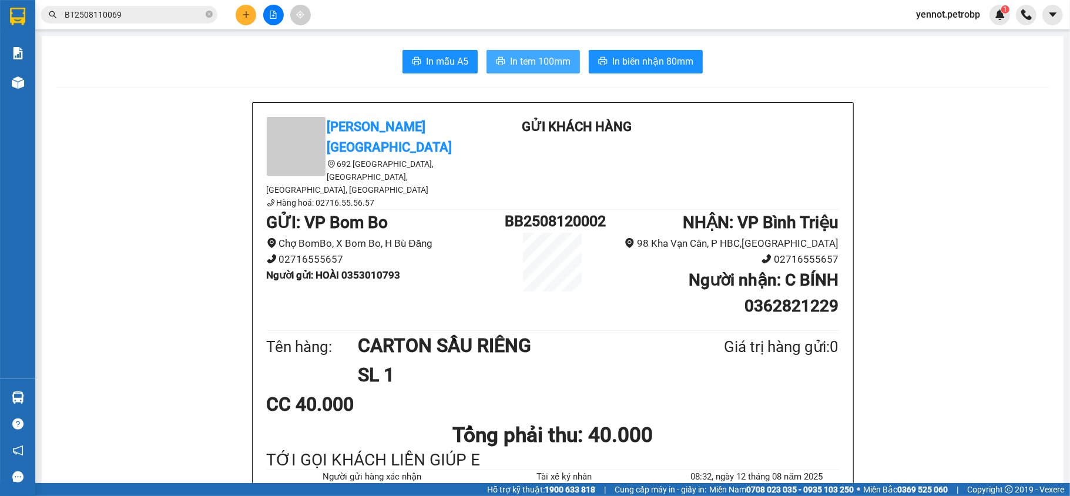
click at [530, 55] on span "In tem 100mm" at bounding box center [540, 61] width 61 height 15
click at [640, 63] on span "In biên nhận 80mm" at bounding box center [652, 61] width 81 height 15
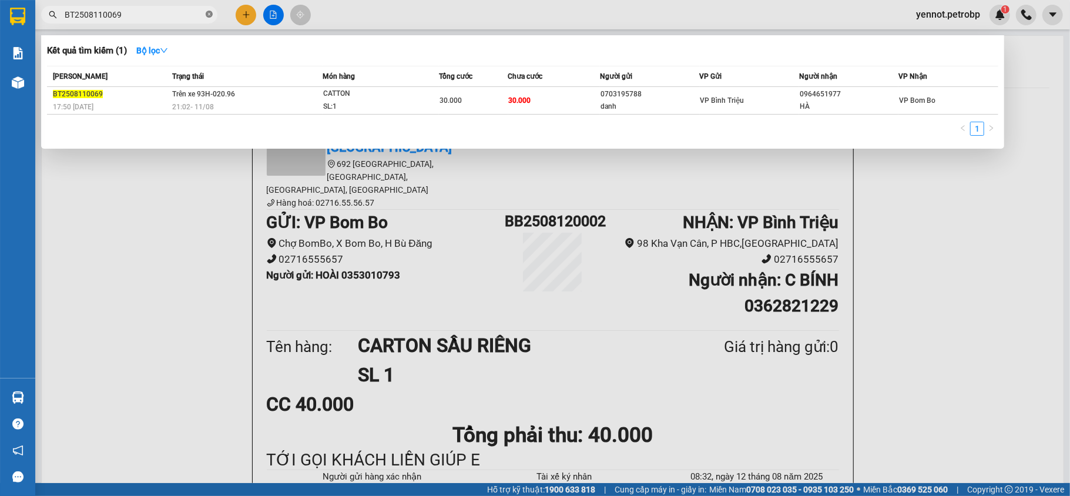
click at [208, 15] on icon "close-circle" at bounding box center [209, 14] width 7 height 7
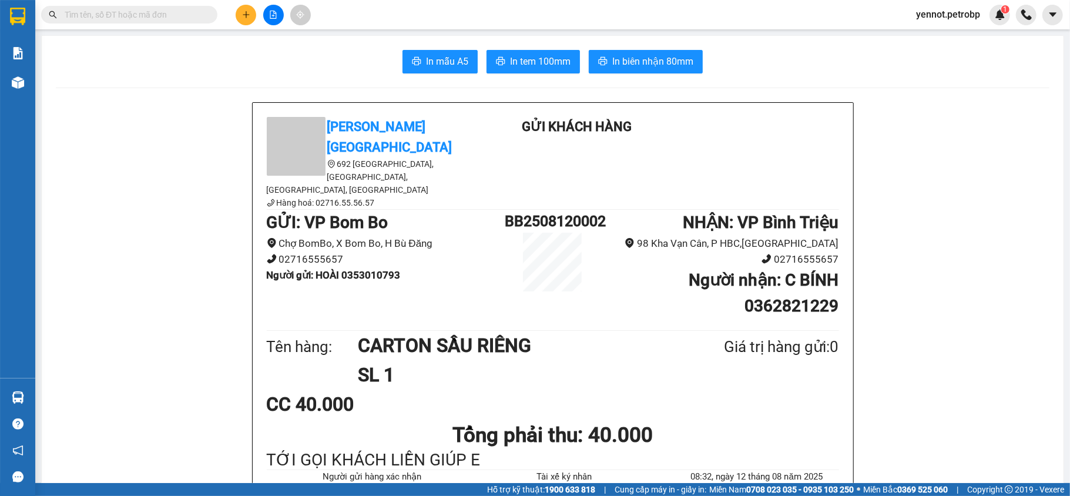
click at [189, 15] on input "text" at bounding box center [134, 14] width 139 height 13
paste input "BT2508100026"
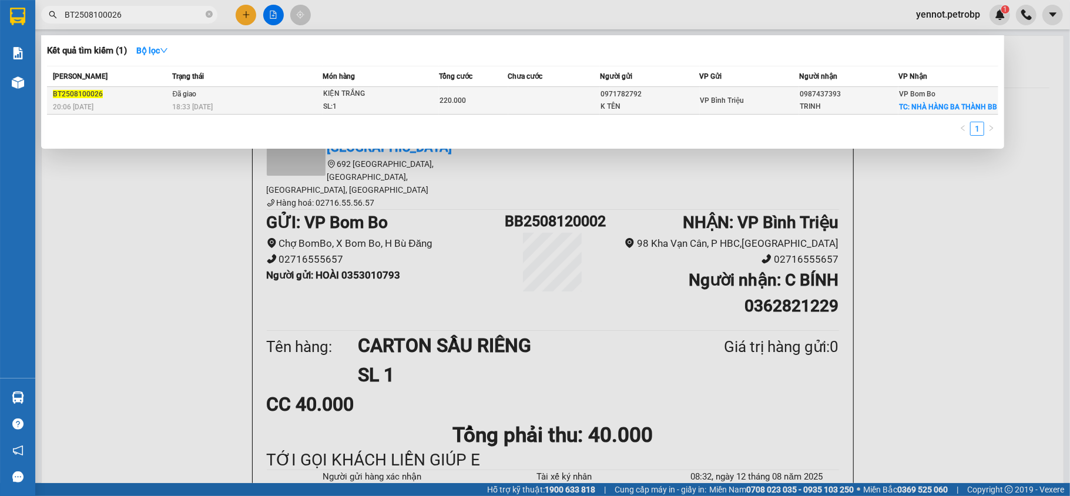
type input "BT2508100026"
click at [417, 97] on span "KIỆN TRẮNG SL: 1" at bounding box center [380, 100] width 115 height 25
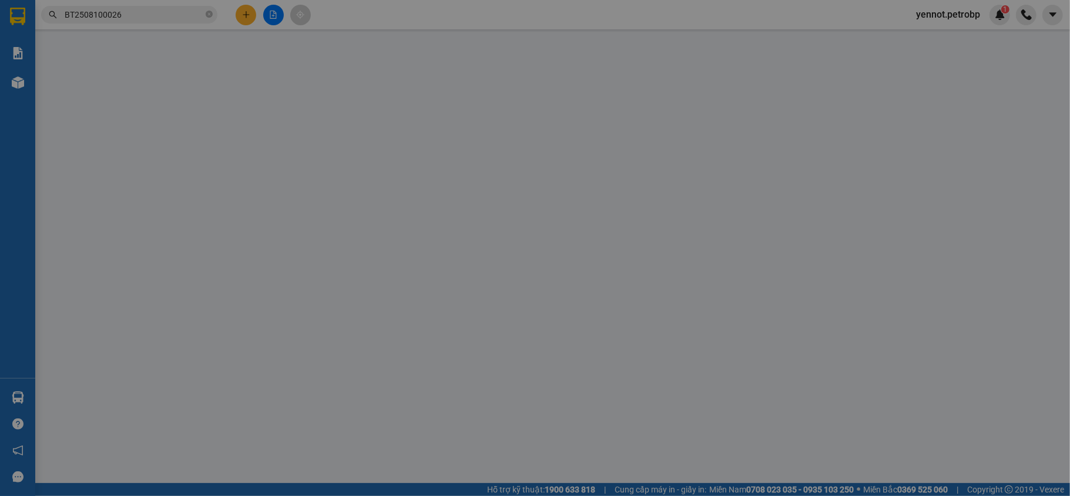
type input "0971782792"
type input "K TÊN"
type input "0987437393"
type input "TRINH"
checkbox input "true"
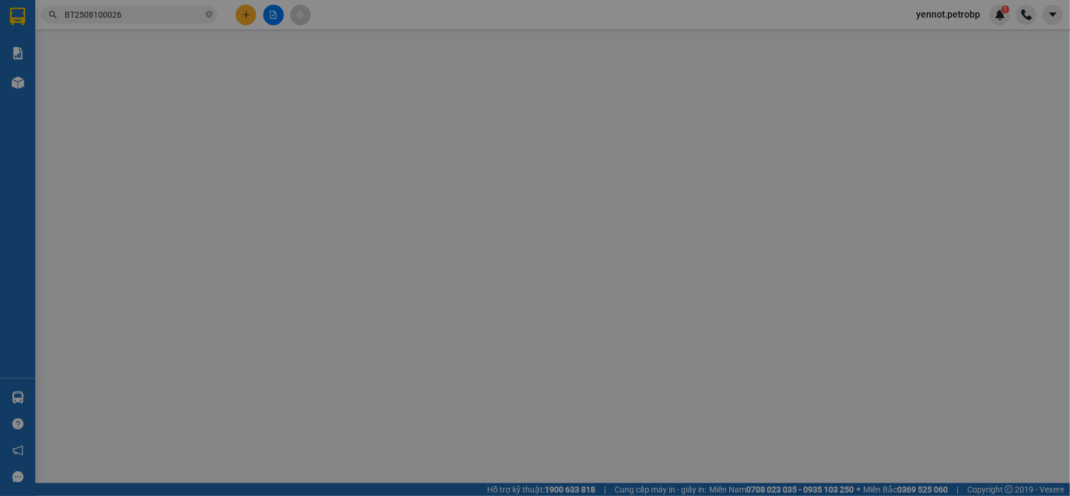
type input "NHÀ HÀNG BA THÀNH BB"
type input "20.000"
type input "220.000"
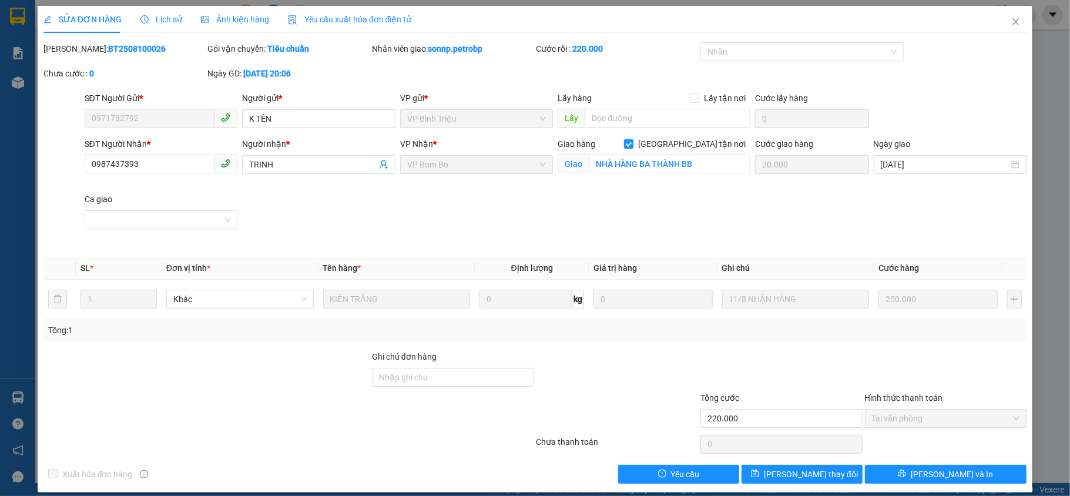
click at [159, 19] on span "Lịch sử" at bounding box center [161, 19] width 42 height 9
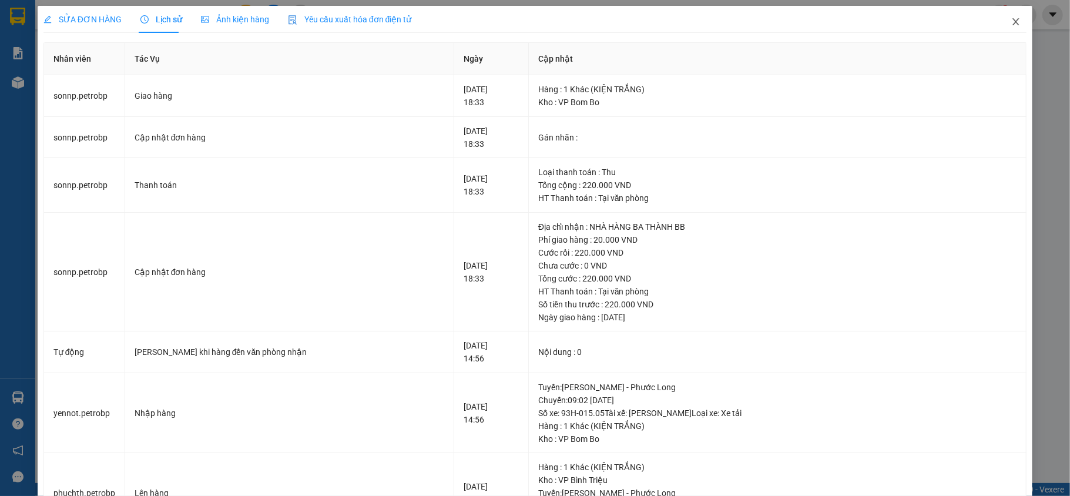
click at [1011, 19] on icon "close" at bounding box center [1015, 21] width 9 height 9
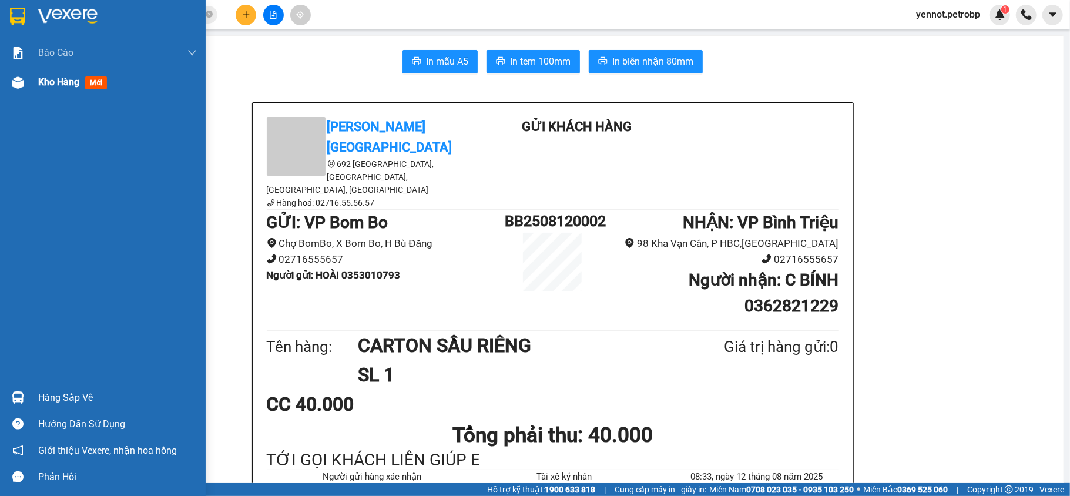
click at [24, 82] on div at bounding box center [18, 82] width 21 height 21
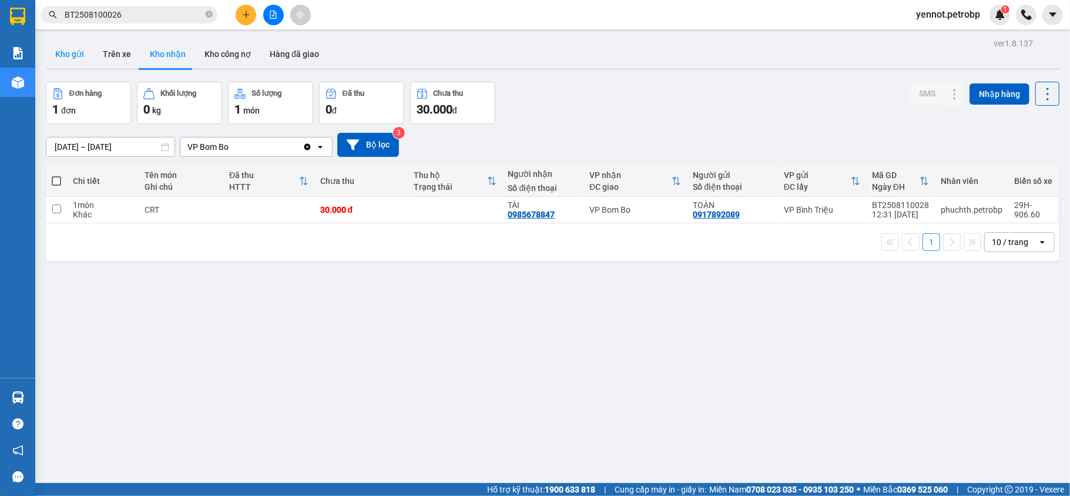
click at [62, 58] on button "Kho gửi" at bounding box center [70, 54] width 48 height 28
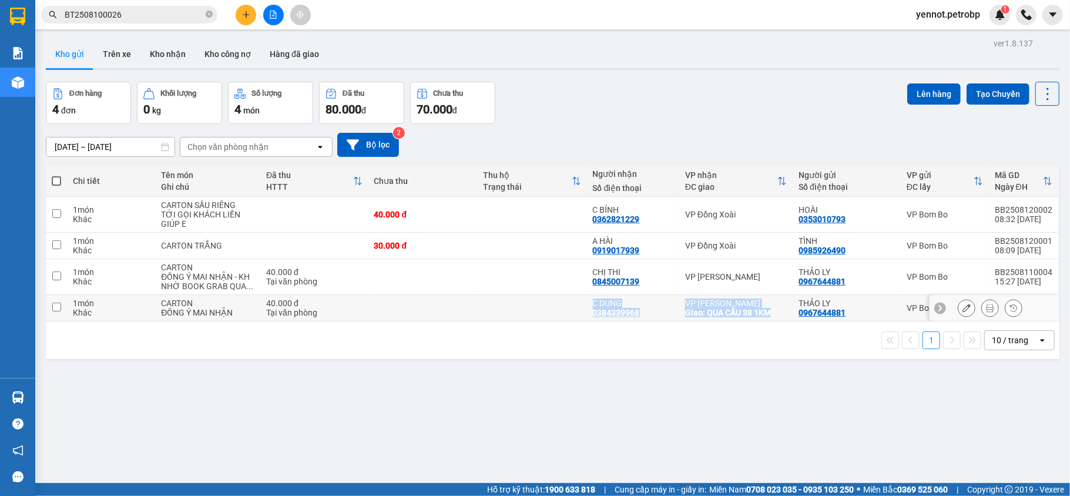
drag, startPoint x: 587, startPoint y: 301, endPoint x: 770, endPoint y: 320, distance: 184.3
click at [770, 320] on tr "1 món Khác CARTON ĐỒNG Ý MAI NHẬN 40.000 đ Tại văn phòng C DUNG 0384339968 VP Đ…" at bounding box center [553, 308] width 1014 height 26
checkbox input "true"
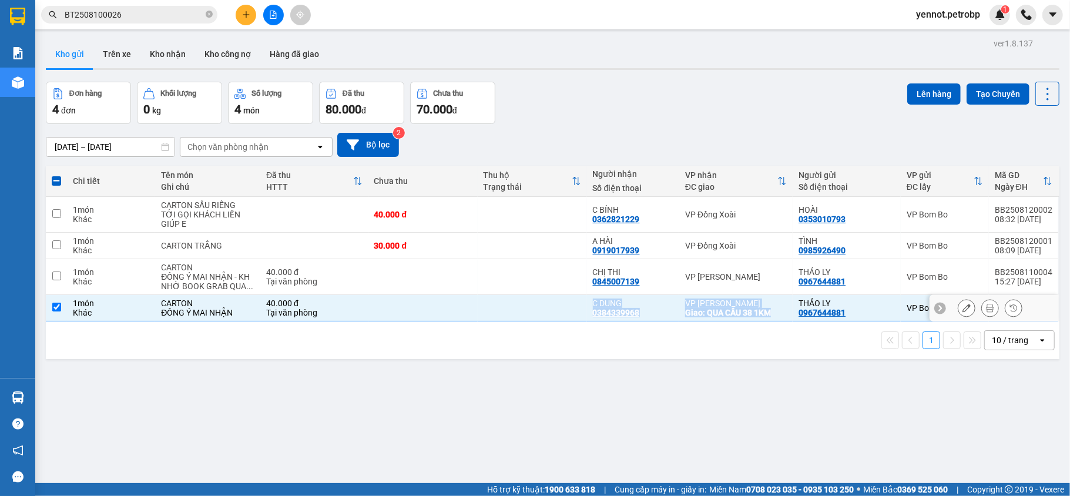
copy tr "C DUNG 0384339968 VP Đức [PERSON_NAME]: QUA CẦU 38 1KM"
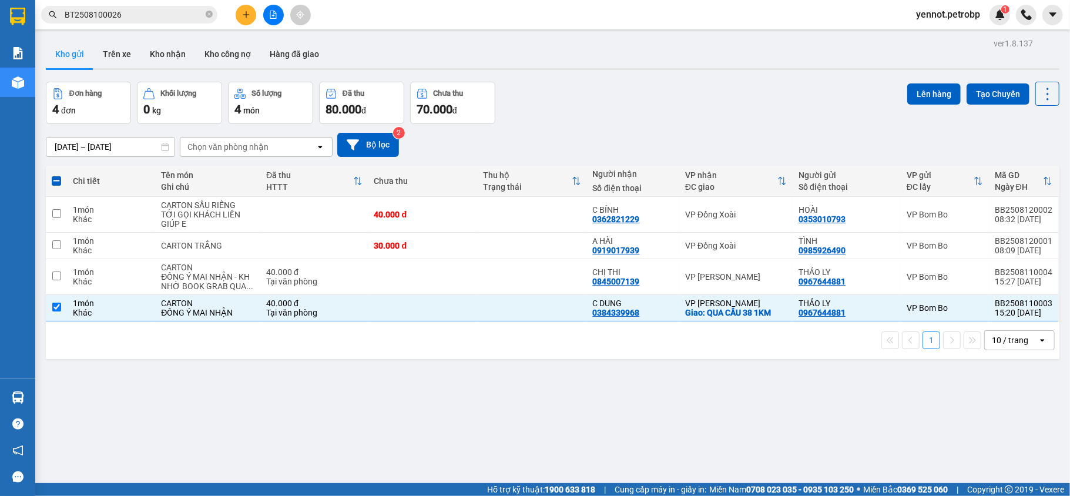
click at [133, 15] on input "BT2508100026" at bounding box center [134, 14] width 139 height 13
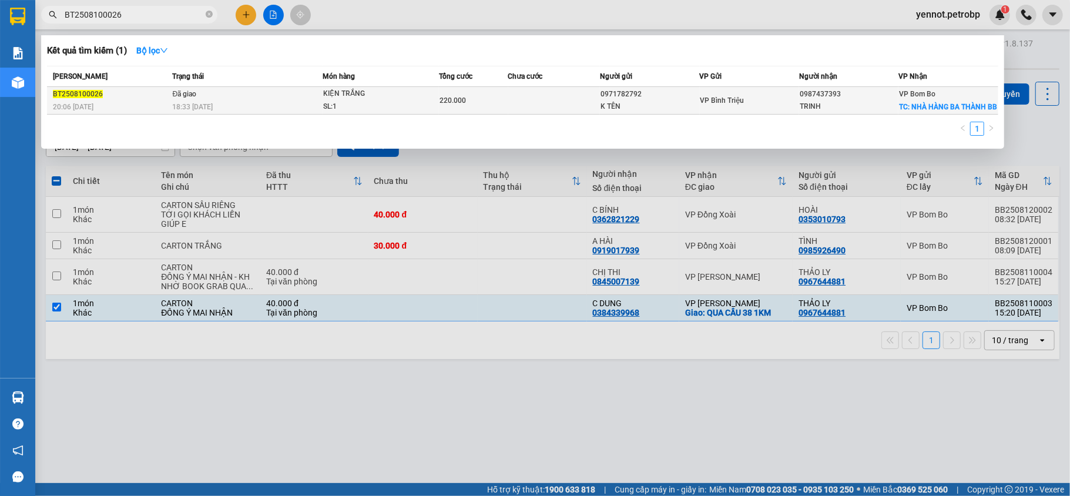
click at [289, 99] on td "Đã giao 18:33 [DATE]" at bounding box center [246, 101] width 153 height 28
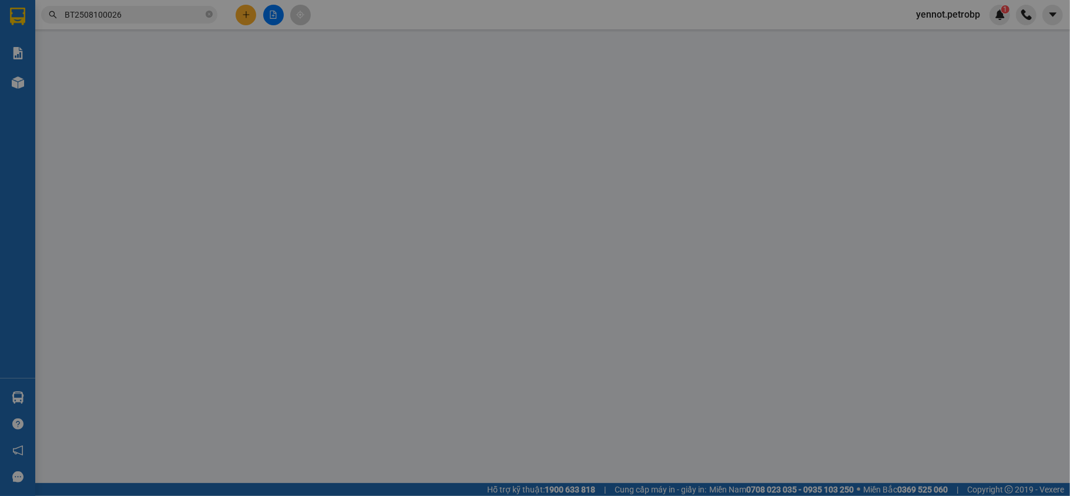
type input "0971782792"
type input "K TÊN"
type input "0987437393"
type input "TRINH"
checkbox input "true"
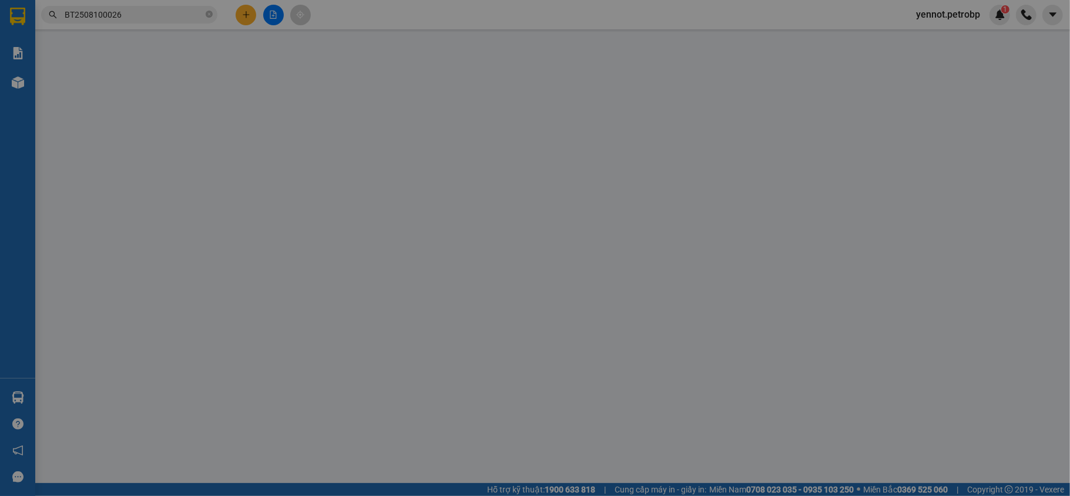
type input "NHÀ HÀNG BA THÀNH BB"
type input "20.000"
type input "220.000"
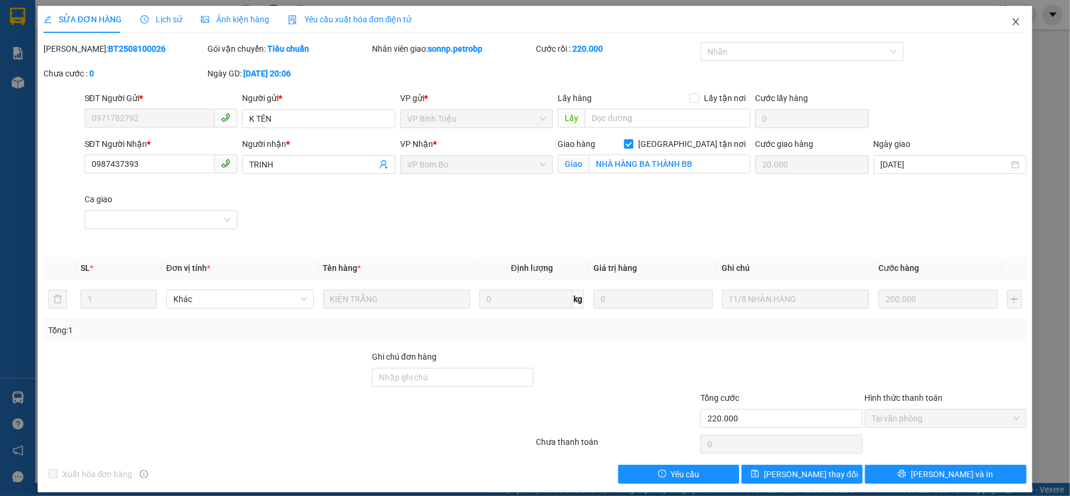
click at [1011, 22] on span "Close" at bounding box center [1016, 22] width 33 height 33
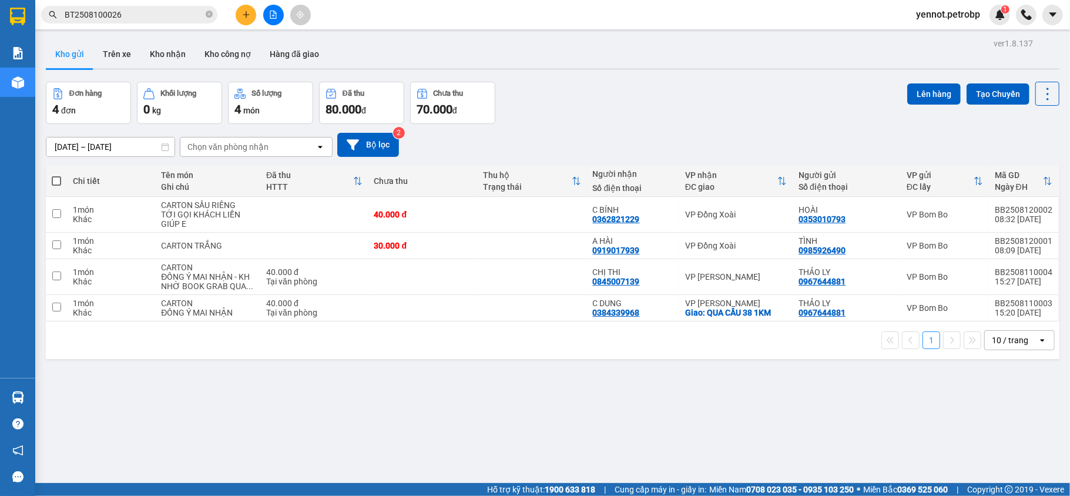
click at [153, 15] on input "BT2508100026" at bounding box center [134, 14] width 139 height 13
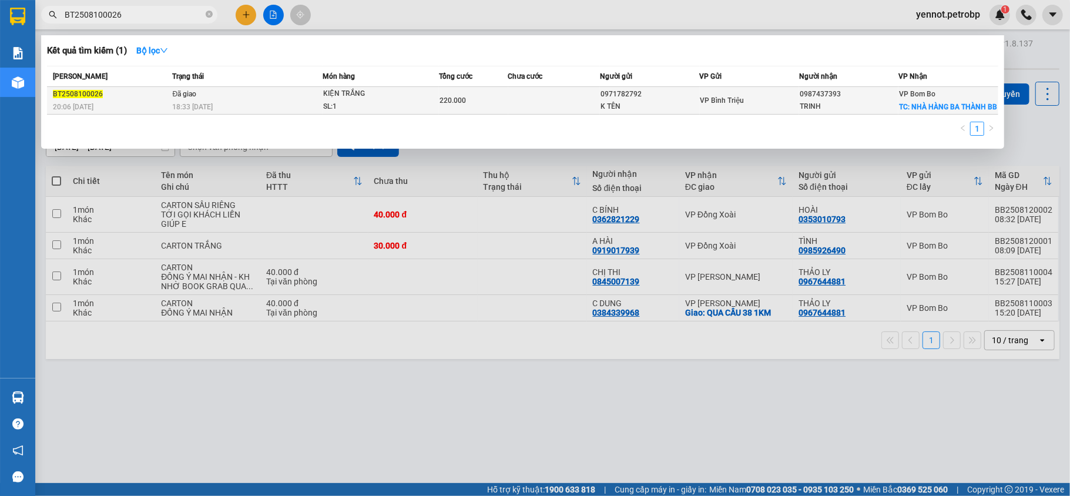
click at [539, 104] on td at bounding box center [554, 101] width 92 height 28
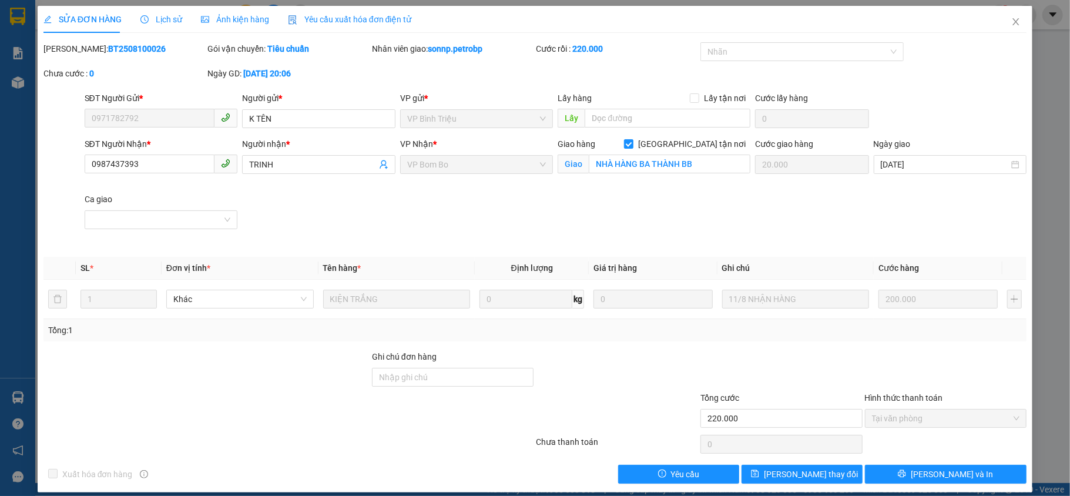
click at [12, 89] on div "SỬA ĐƠN HÀNG Lịch sử Ảnh kiện hàng Yêu cầu xuất hóa đơn điện tử Total Paid Fee …" at bounding box center [535, 248] width 1070 height 496
click at [1011, 24] on icon "close" at bounding box center [1015, 21] width 9 height 9
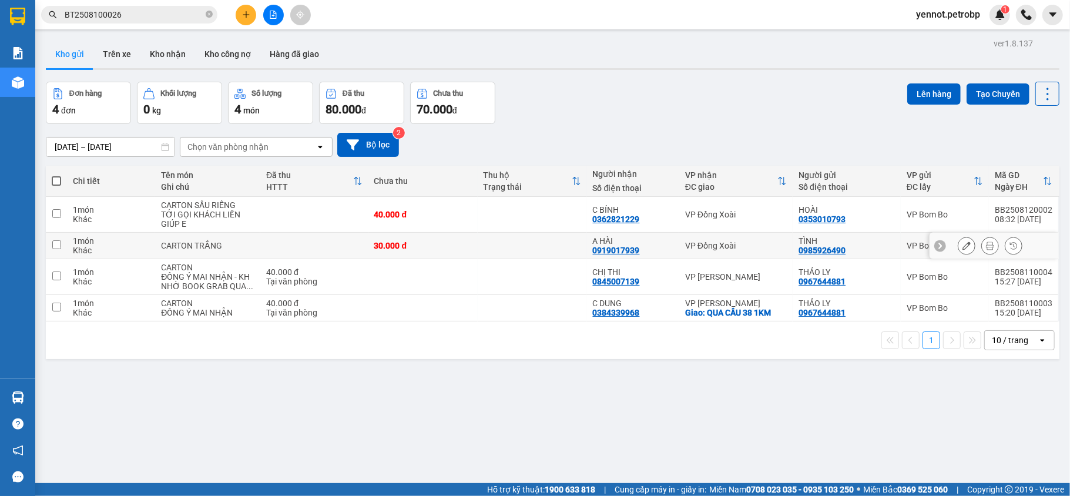
click at [59, 245] on input "checkbox" at bounding box center [56, 244] width 9 height 9
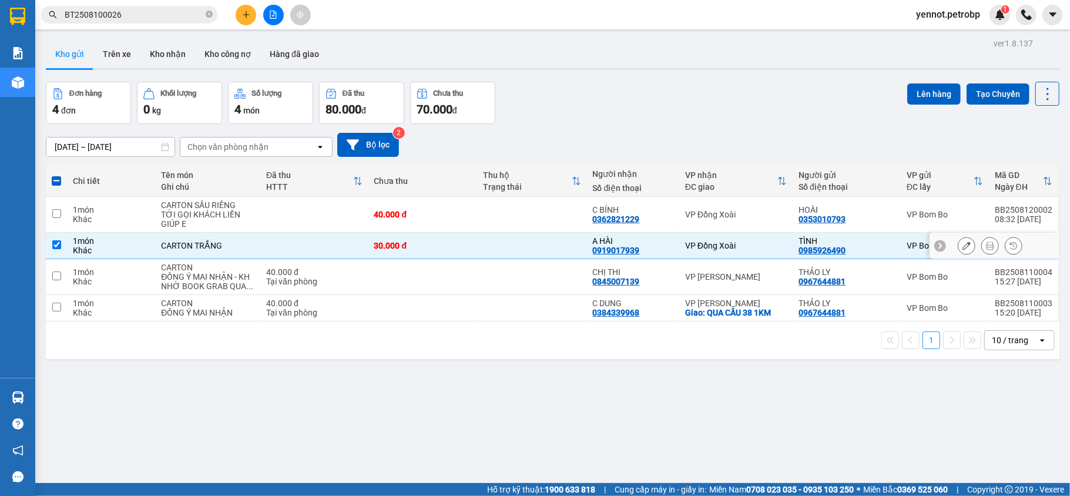
click at [763, 241] on td "VP Đồng Xoài" at bounding box center [735, 246] width 113 height 26
checkbox input "false"
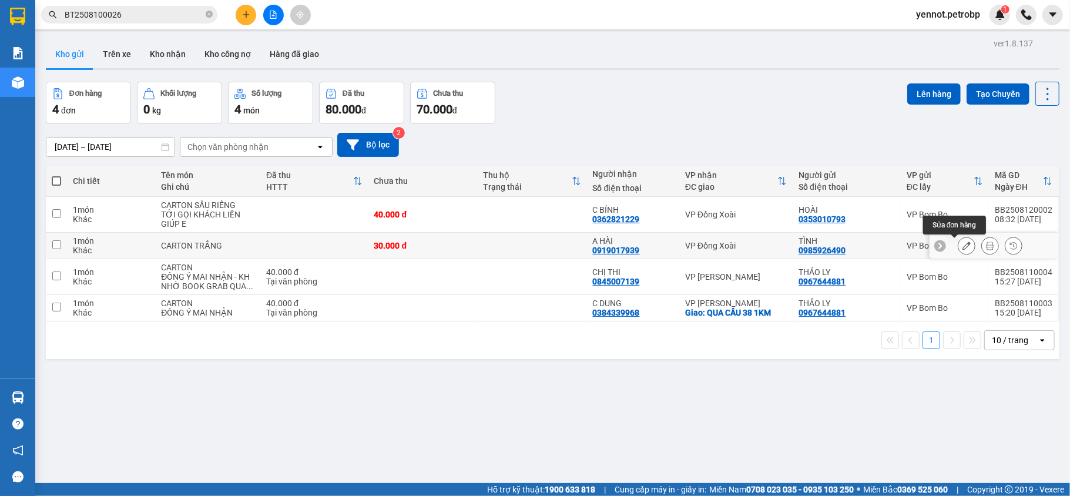
click at [963, 250] on icon at bounding box center [967, 246] width 8 height 8
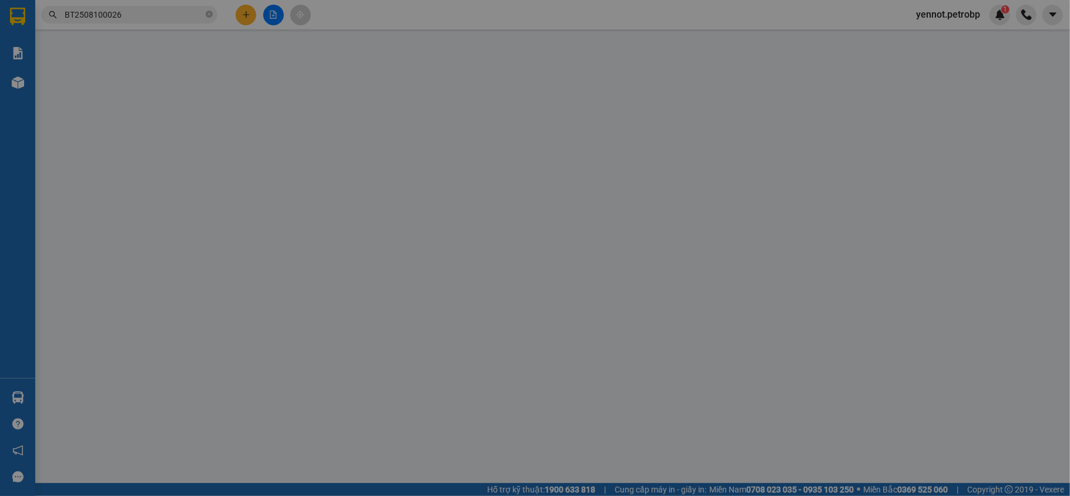
type input "0985926490"
type input "TÌNH"
type input "0919017939"
type input "A HÀI"
type input "30.000"
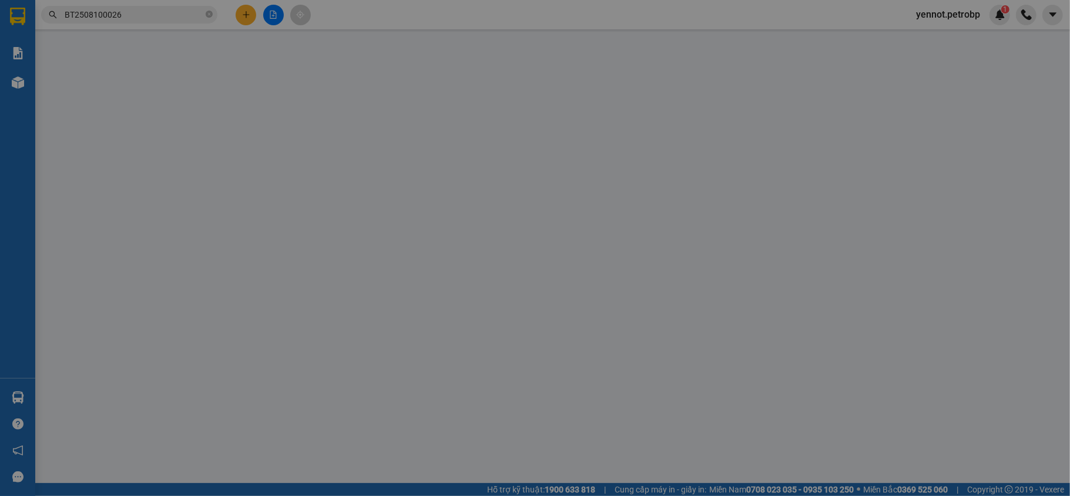
type input "30.000"
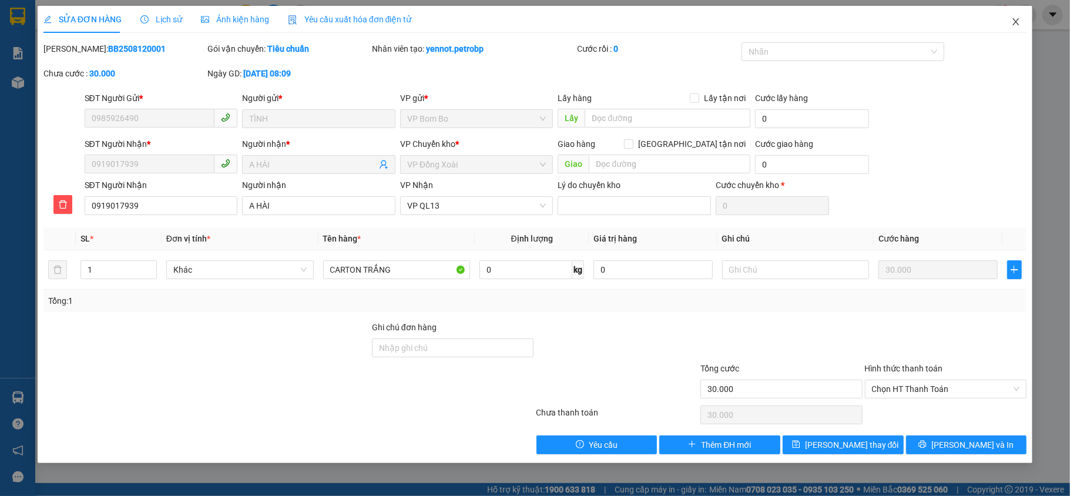
click at [1014, 24] on icon "close" at bounding box center [1016, 21] width 6 height 7
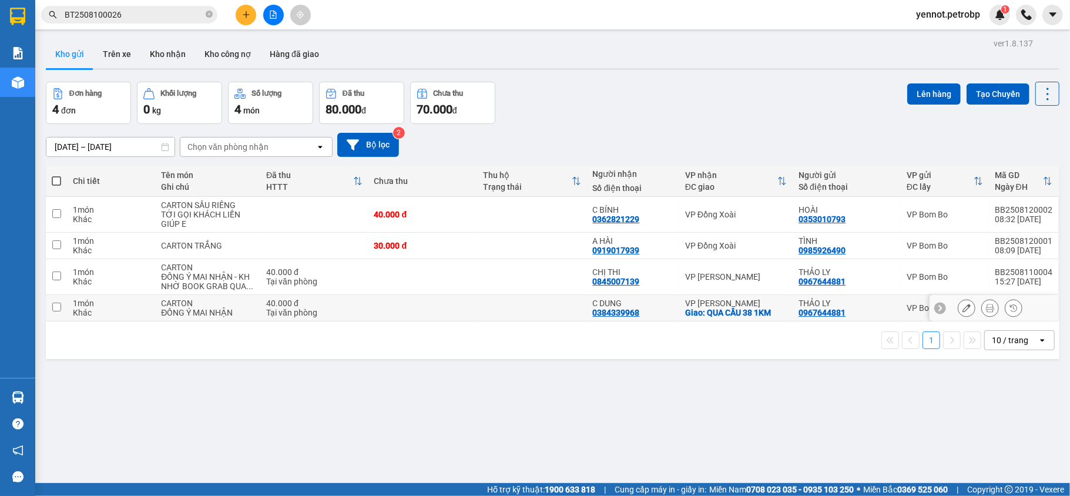
click at [62, 306] on td at bounding box center [56, 308] width 21 height 26
checkbox input "true"
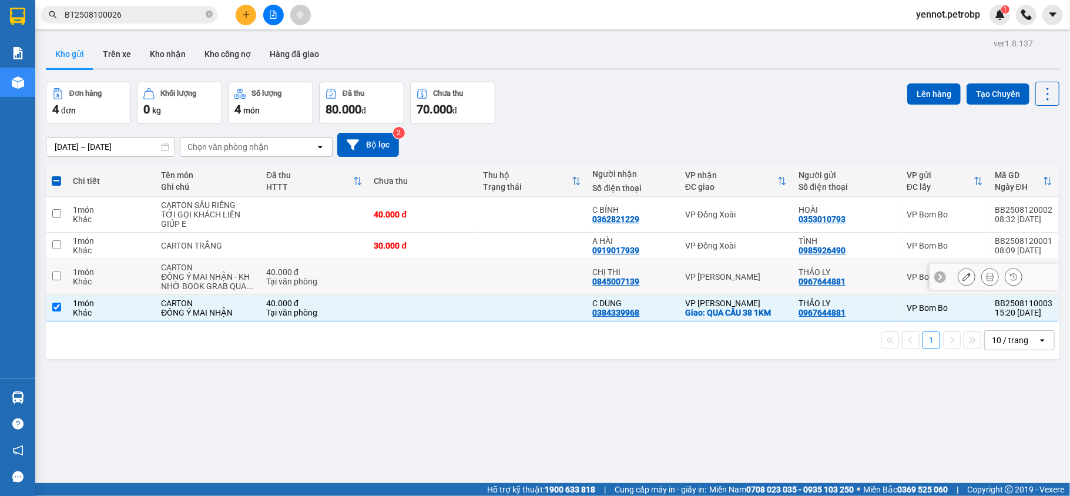
click at [59, 278] on input "checkbox" at bounding box center [56, 276] width 9 height 9
checkbox input "true"
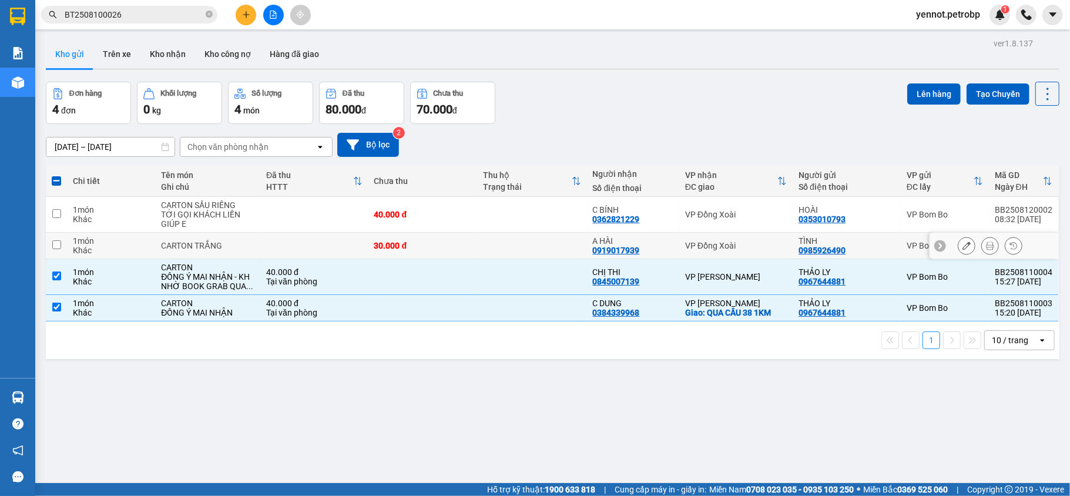
click at [54, 249] on input "checkbox" at bounding box center [56, 244] width 9 height 9
checkbox input "true"
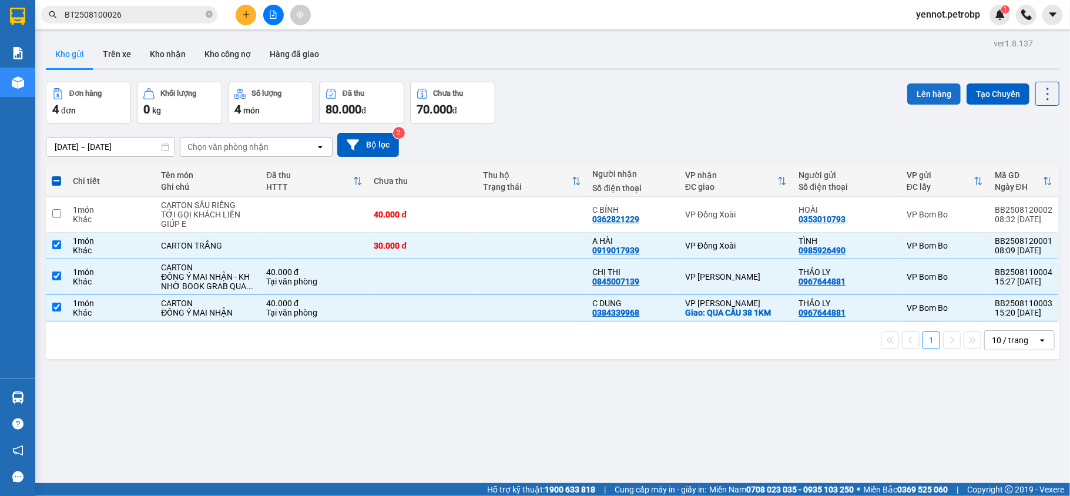
click at [924, 91] on button "Lên hàng" at bounding box center [933, 93] width 53 height 21
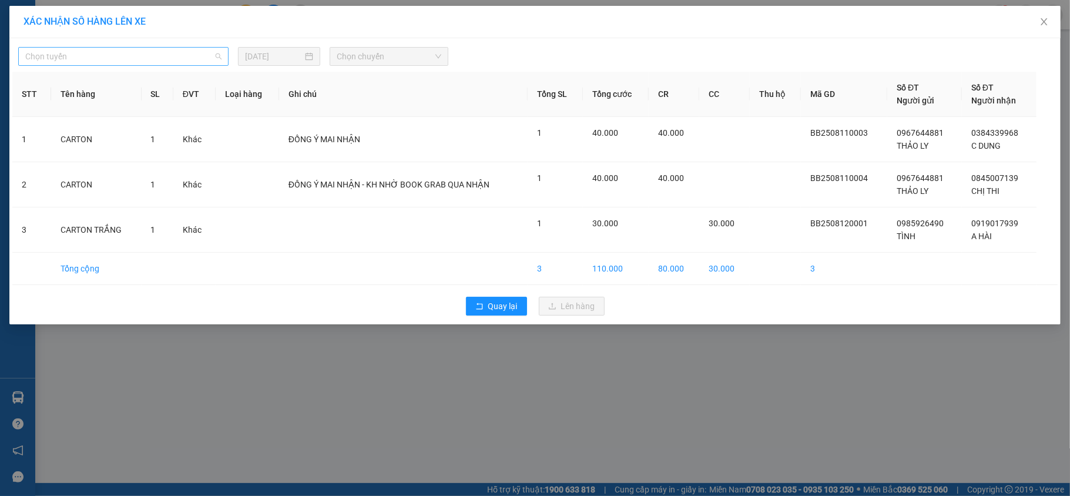
click at [148, 52] on span "Chọn tuyến" at bounding box center [123, 57] width 196 height 18
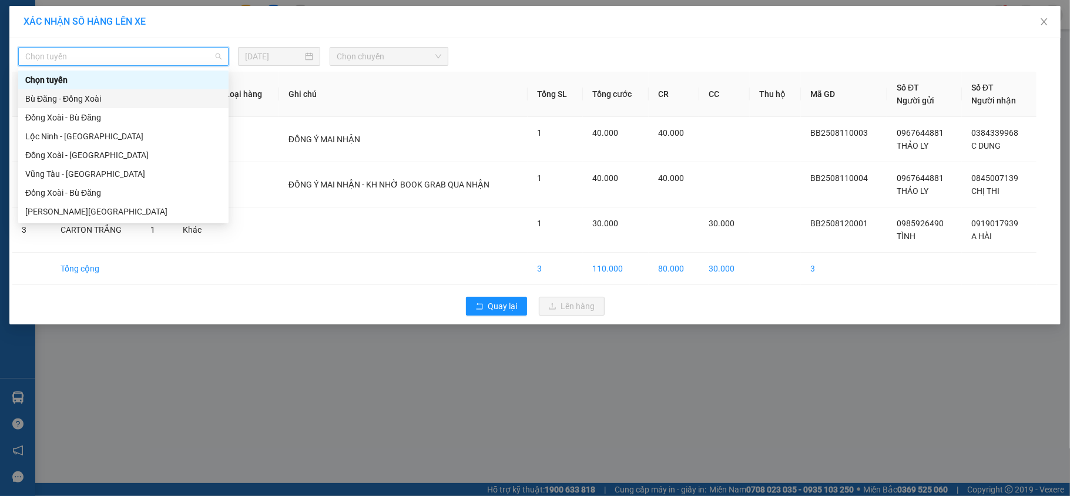
click at [76, 101] on div "Bù Đăng - Đồng Xoài" at bounding box center [123, 98] width 196 height 13
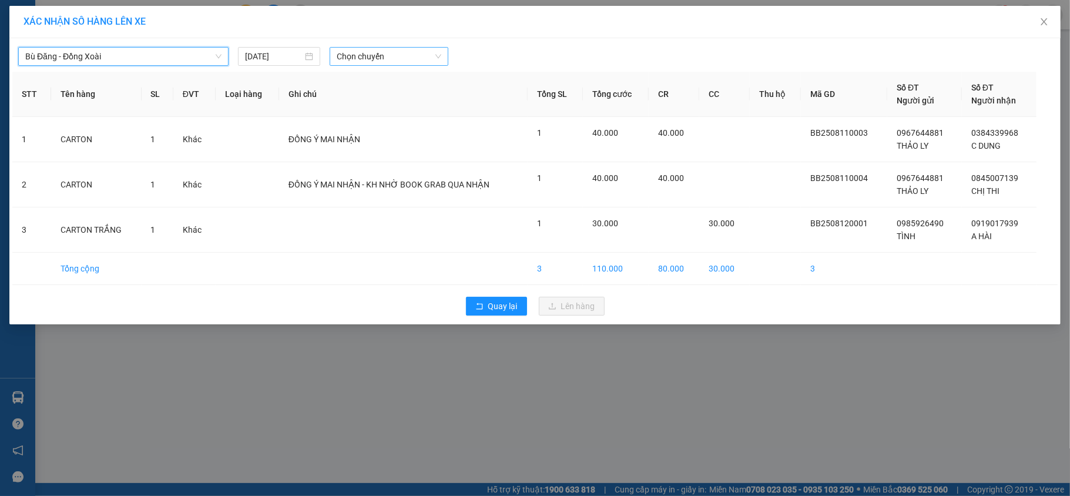
click at [346, 50] on span "Chọn chuyến" at bounding box center [389, 57] width 105 height 18
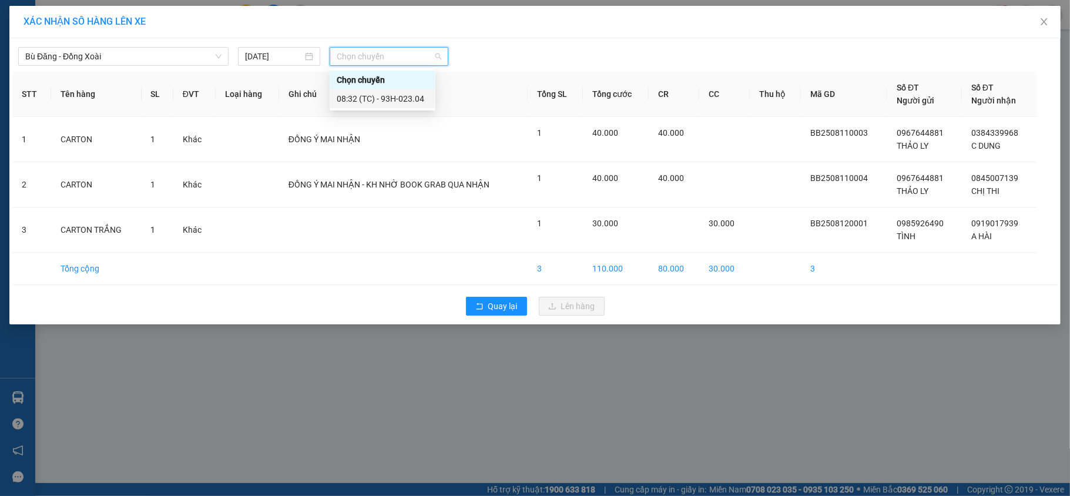
click at [367, 95] on div "08:32 (TC) - 93H-023.04" at bounding box center [383, 98] width 92 height 13
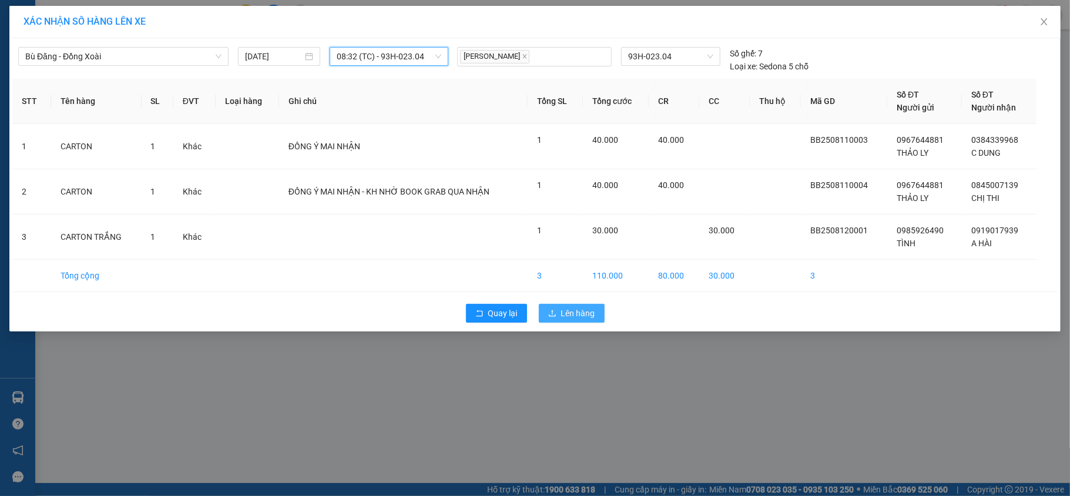
click at [589, 314] on span "Lên hàng" at bounding box center [578, 313] width 34 height 13
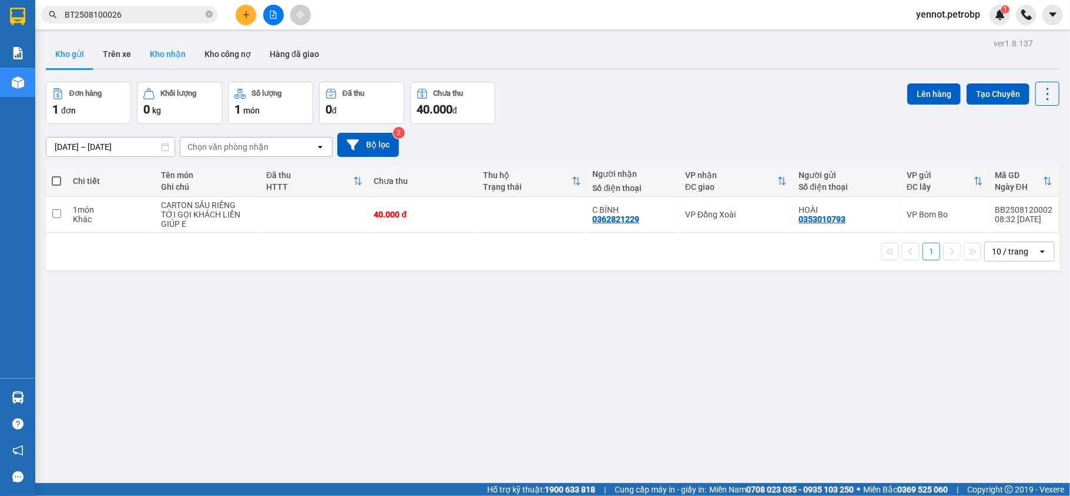
click at [165, 50] on button "Kho nhận" at bounding box center [167, 54] width 55 height 28
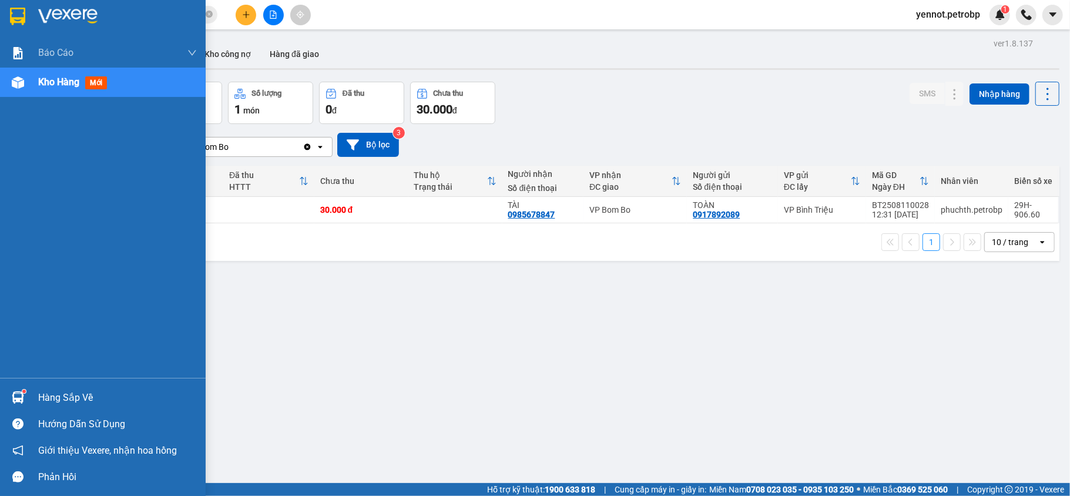
click at [22, 396] on img at bounding box center [18, 397] width 12 height 12
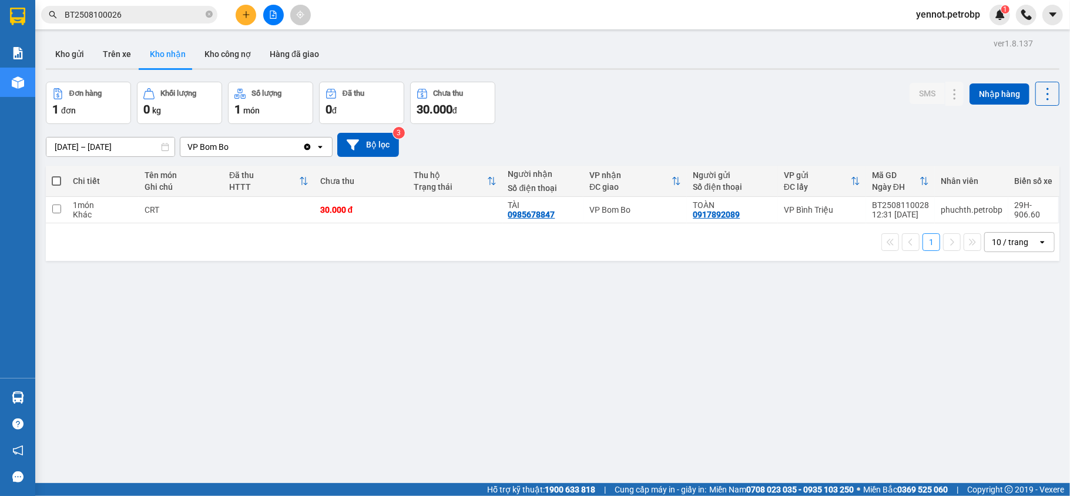
click at [639, 384] on section "Kết quả tìm kiếm ( 1 ) Bộ lọc Mã ĐH Trạng thái Món hàng Tổng cước Chưa cước Ngư…" at bounding box center [535, 248] width 1070 height 496
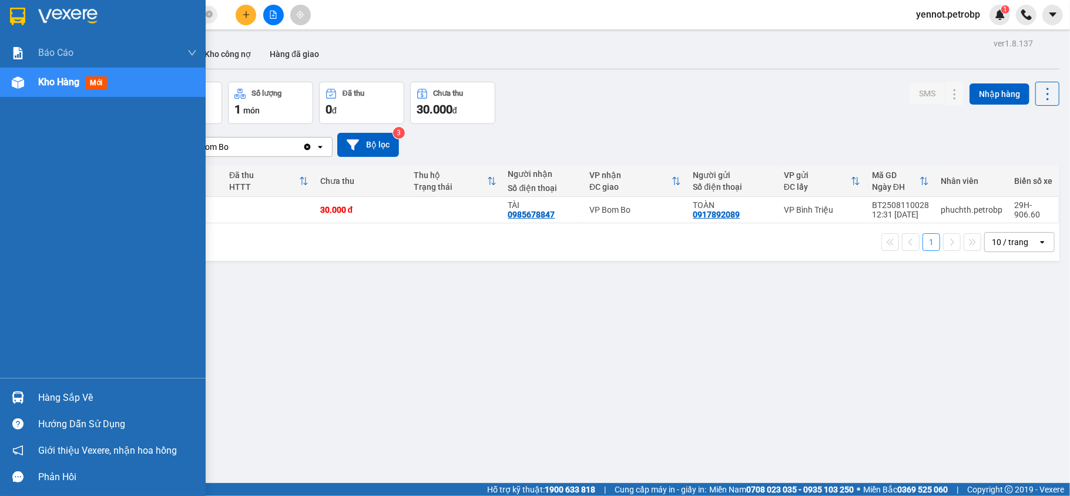
click at [28, 396] on div "Hàng sắp về" at bounding box center [103, 397] width 206 height 26
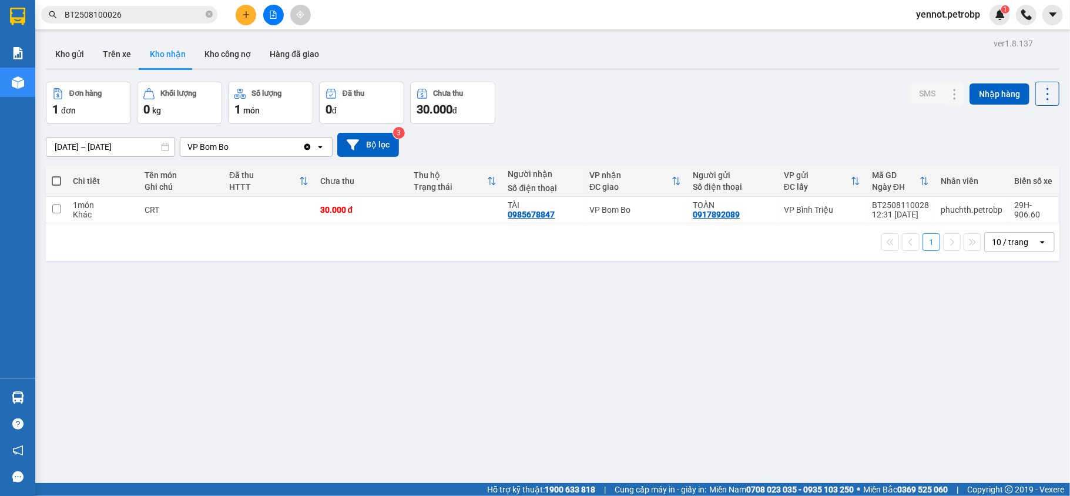
click at [654, 339] on section "Kết quả tìm kiếm ( 1 ) Bộ lọc Mã ĐH Trạng thái Món hàng Tổng cước Chưa cước Ngư…" at bounding box center [535, 248] width 1070 height 496
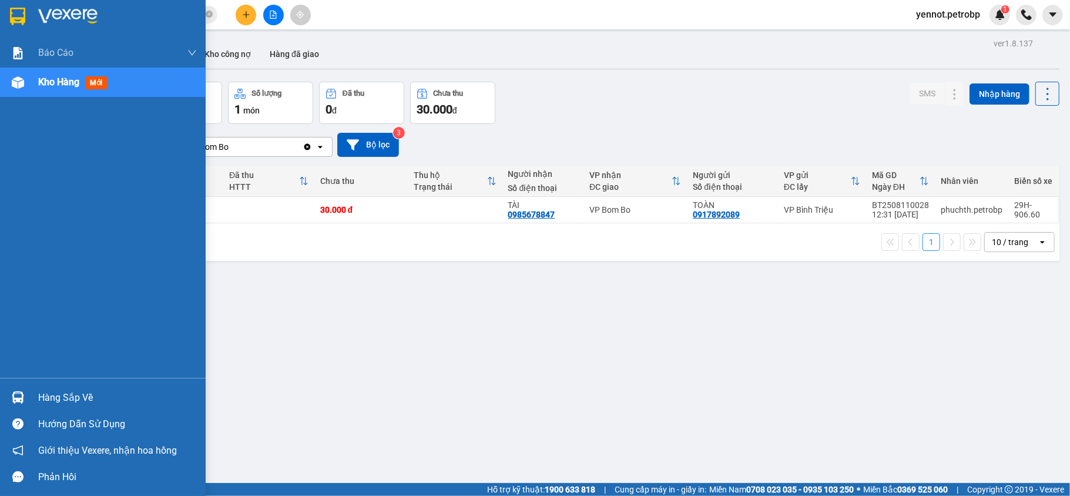
click at [19, 396] on img at bounding box center [18, 397] width 12 height 12
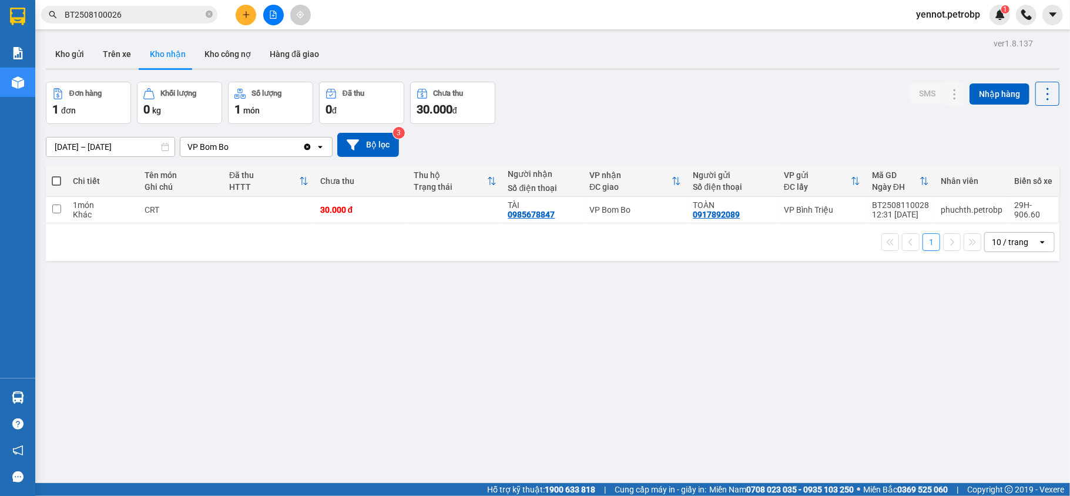
click at [624, 403] on section "Kết quả tìm kiếm ( 1 ) Bộ lọc Mã ĐH Trạng thái Món hàng Tổng cước Chưa cước Ngư…" at bounding box center [535, 248] width 1070 height 496
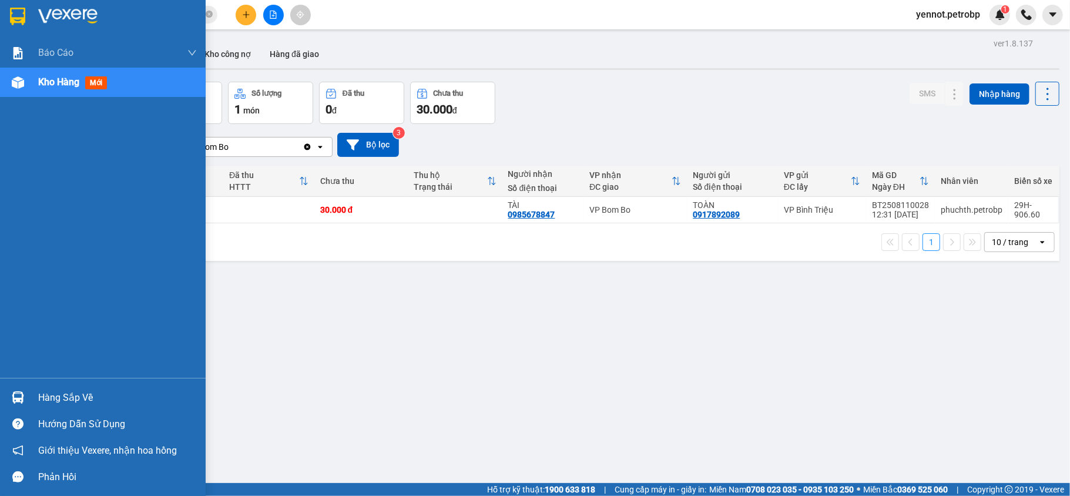
click at [68, 394] on div "Hàng sắp về" at bounding box center [117, 398] width 159 height 18
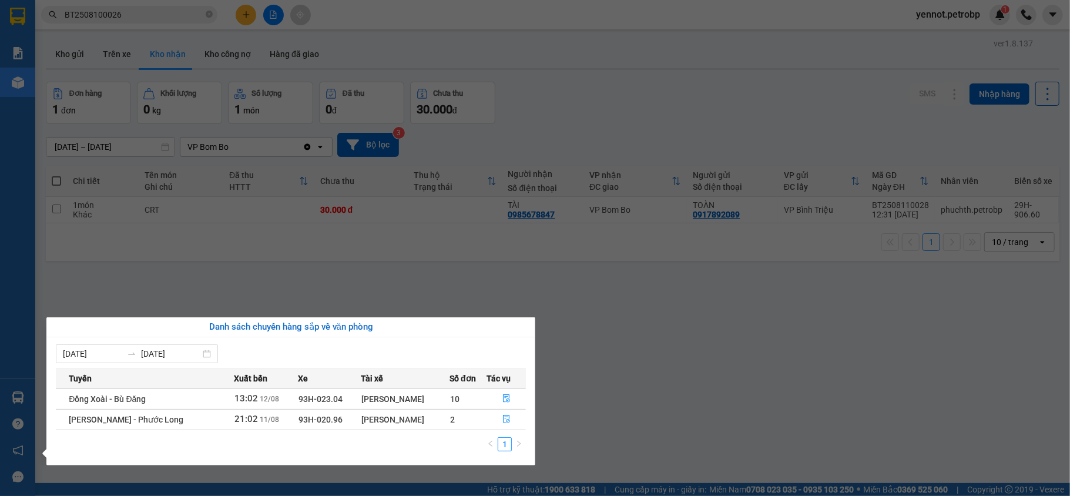
drag, startPoint x: 661, startPoint y: 401, endPoint x: 698, endPoint y: 430, distance: 47.7
click at [670, 410] on section "Kết quả tìm kiếm ( 1 ) Bộ lọc Mã ĐH Trạng thái Món hàng Tổng cước Chưa cước Ngư…" at bounding box center [535, 248] width 1070 height 496
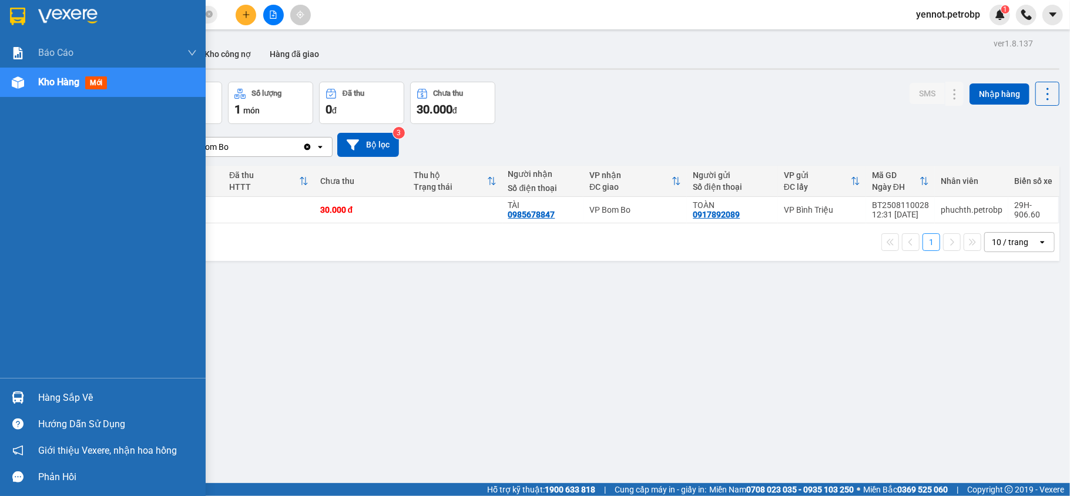
click at [50, 401] on div "Hàng sắp về" at bounding box center [117, 398] width 159 height 18
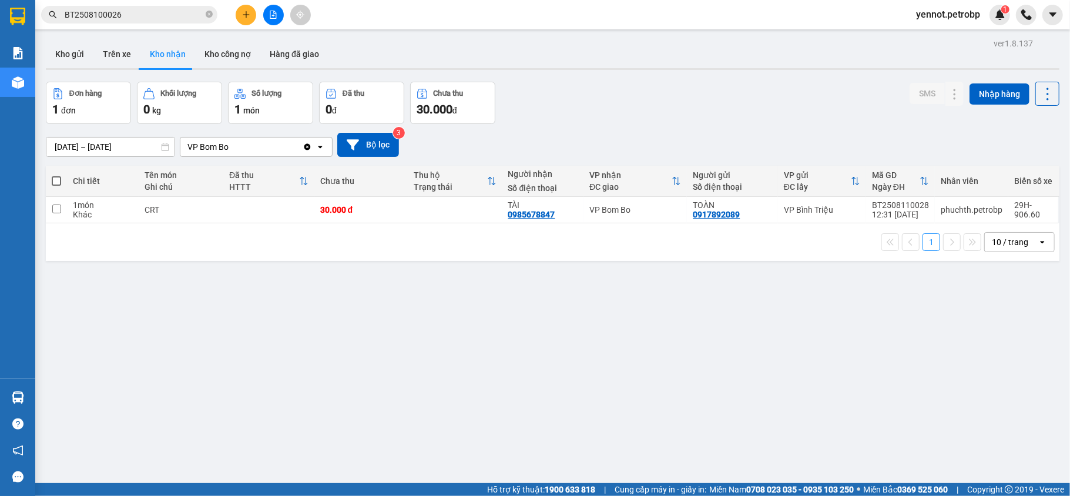
click at [705, 313] on section "Kết quả tìm kiếm ( 1 ) Bộ lọc Mã ĐH Trạng thái Món hàng Tổng cước Chưa cước Ngư…" at bounding box center [535, 248] width 1070 height 496
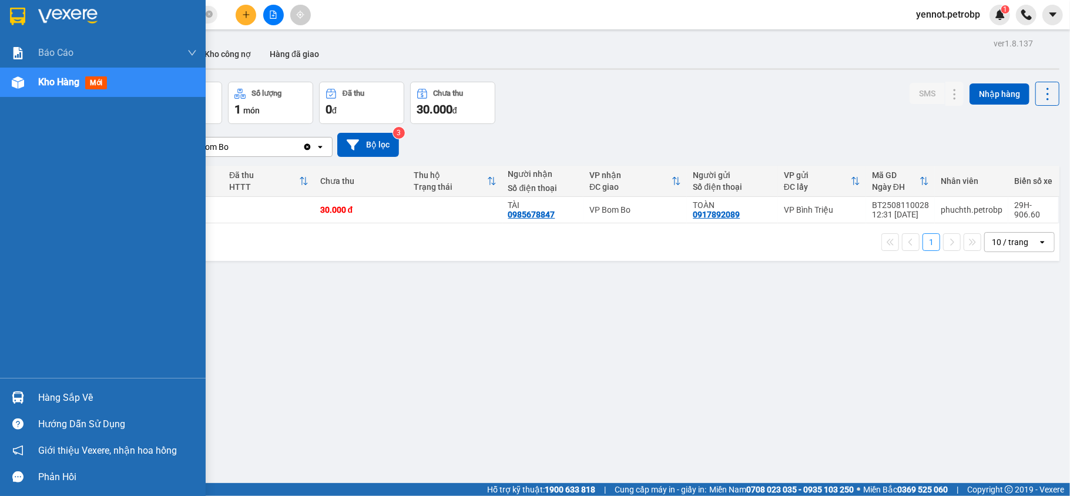
click at [26, 393] on div at bounding box center [18, 397] width 21 height 21
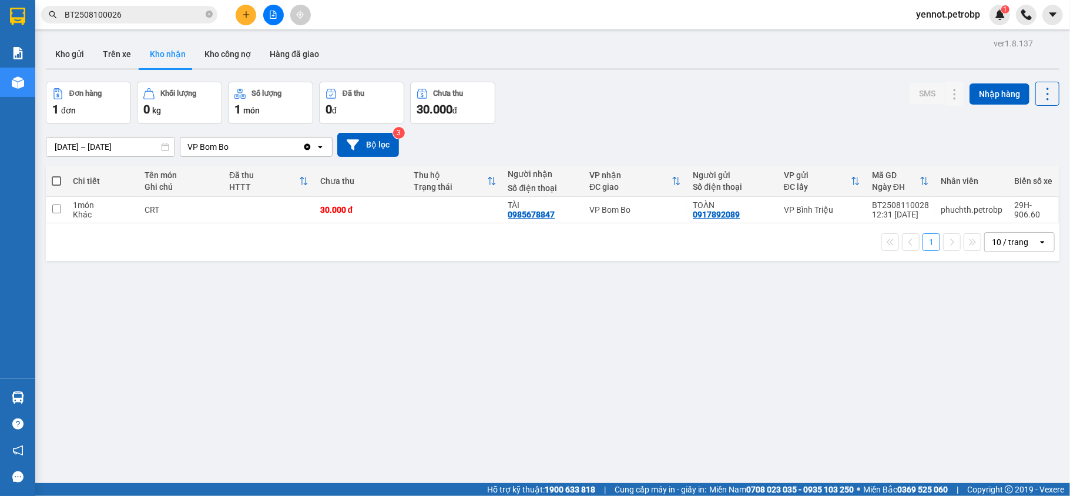
click at [690, 353] on section "Kết quả tìm kiếm ( 1 ) Bộ lọc Mã ĐH Trạng thái Món hàng Tổng cước Chưa cước Ngư…" at bounding box center [535, 248] width 1070 height 496
click at [65, 62] on button "Kho gửi" at bounding box center [70, 54] width 48 height 28
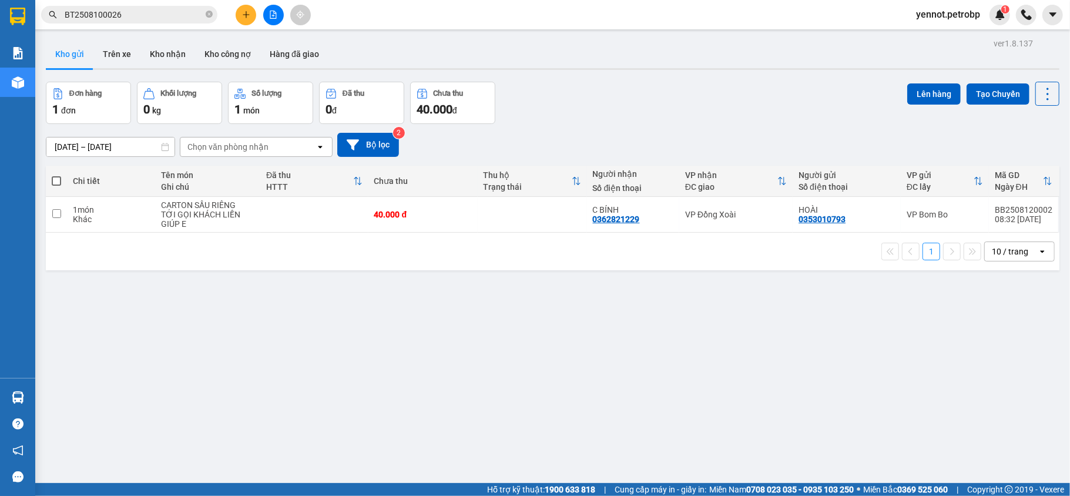
click at [708, 96] on div "Đơn hàng 1 đơn Khối lượng 0 kg Số lượng 1 món Đã thu 0 đ Chưa thu 40.000 đ Lên …" at bounding box center [553, 103] width 1014 height 42
drag, startPoint x: 36, startPoint y: 403, endPoint x: 24, endPoint y: 396, distance: 13.9
click at [36, 403] on main "ver 1.8.137 Kho gửi Trên xe Kho nhận Kho công nợ Hàng đã giao Đơn hàng 1 đơn Kh…" at bounding box center [535, 241] width 1070 height 483
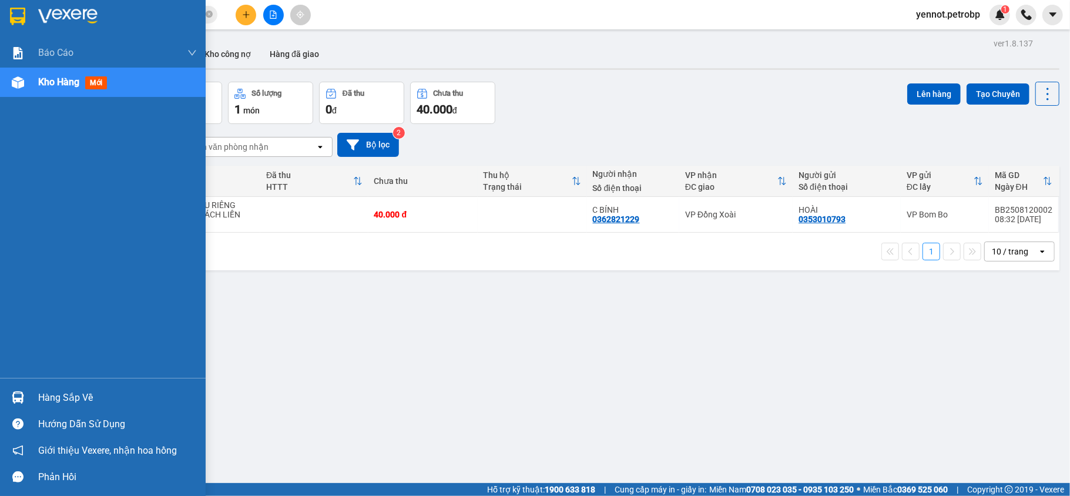
click at [24, 396] on img at bounding box center [18, 397] width 12 height 12
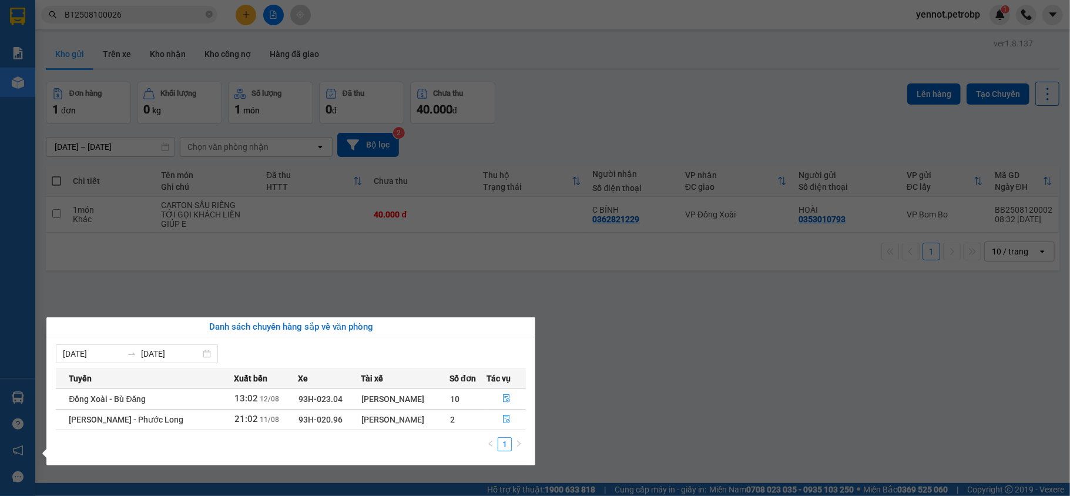
click at [629, 415] on section "Kết quả tìm kiếm ( 1 ) Bộ lọc Mã ĐH Trạng thái Món hàng Tổng cước Chưa cước Ngư…" at bounding box center [535, 248] width 1070 height 496
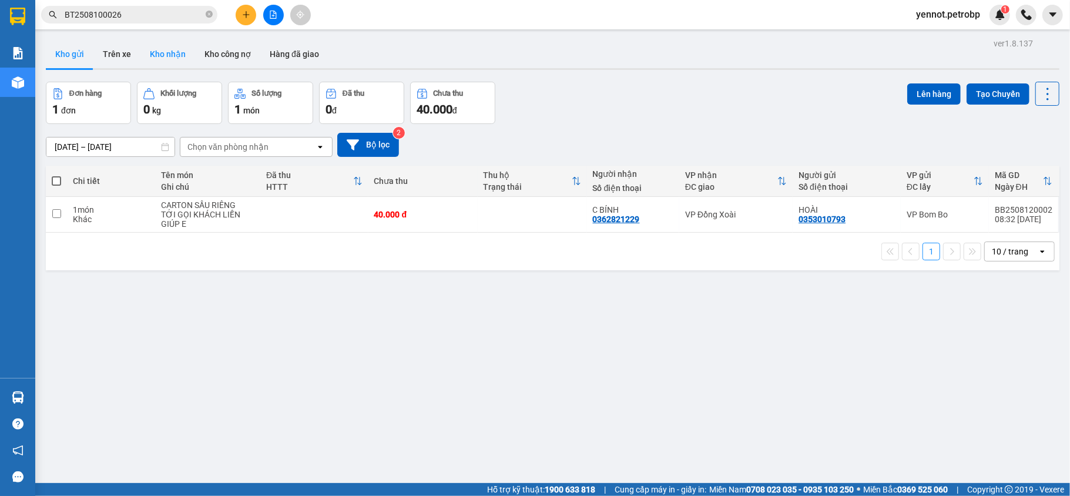
click at [170, 49] on button "Kho nhận" at bounding box center [167, 54] width 55 height 28
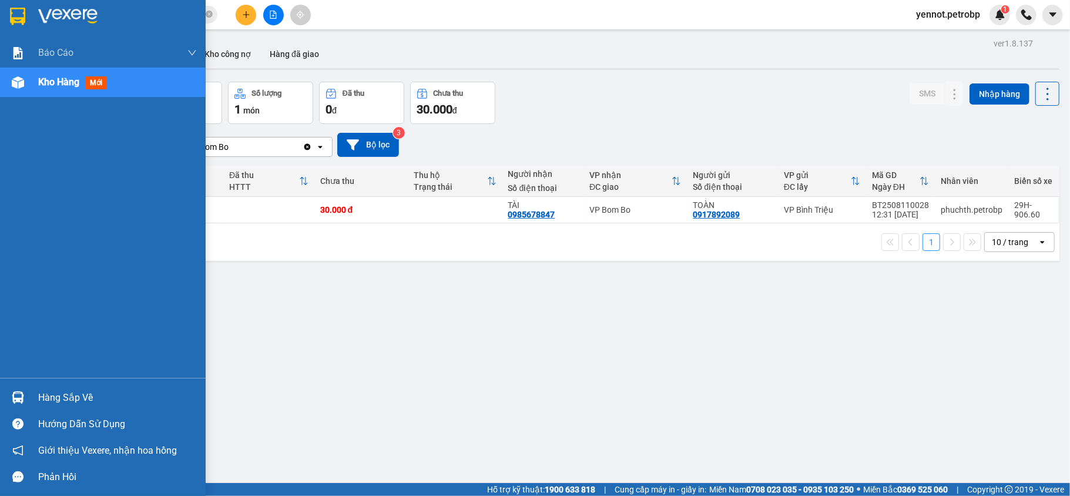
click at [26, 402] on div at bounding box center [18, 397] width 21 height 21
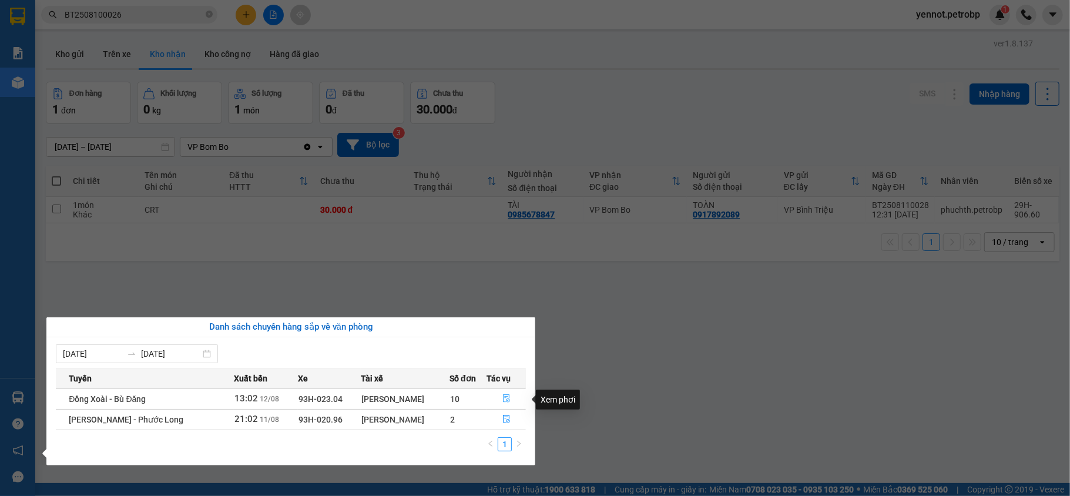
click at [502, 398] on icon "file-done" at bounding box center [506, 398] width 8 height 8
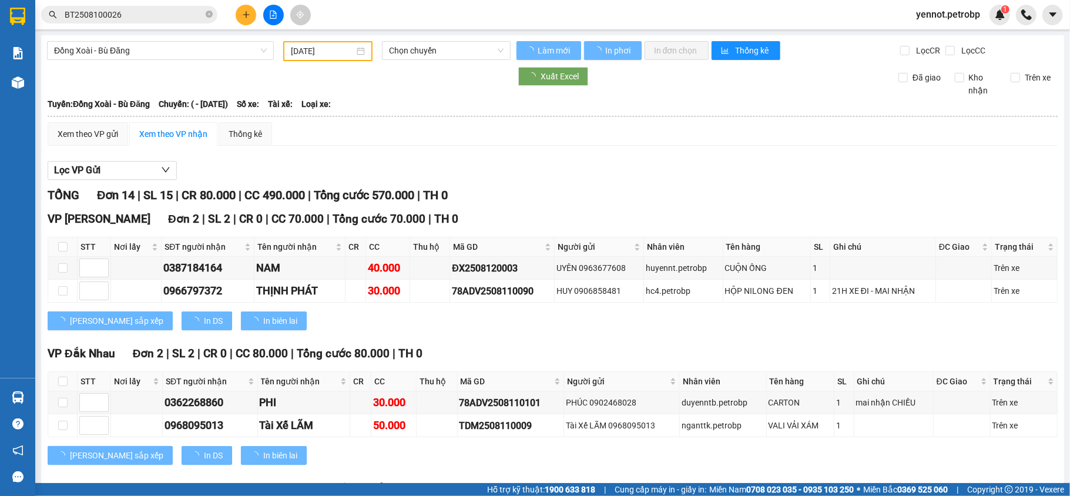
type input "[DATE]"
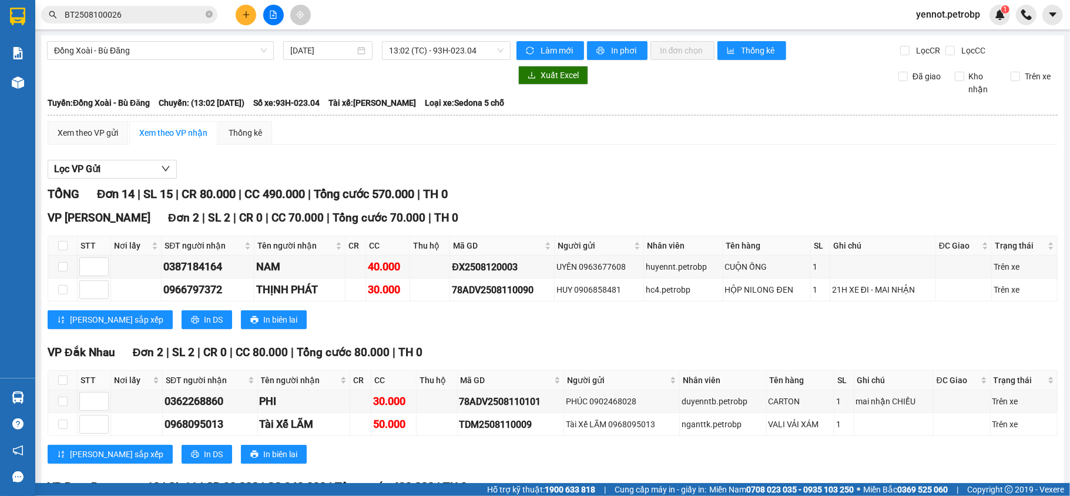
scroll to position [313, 0]
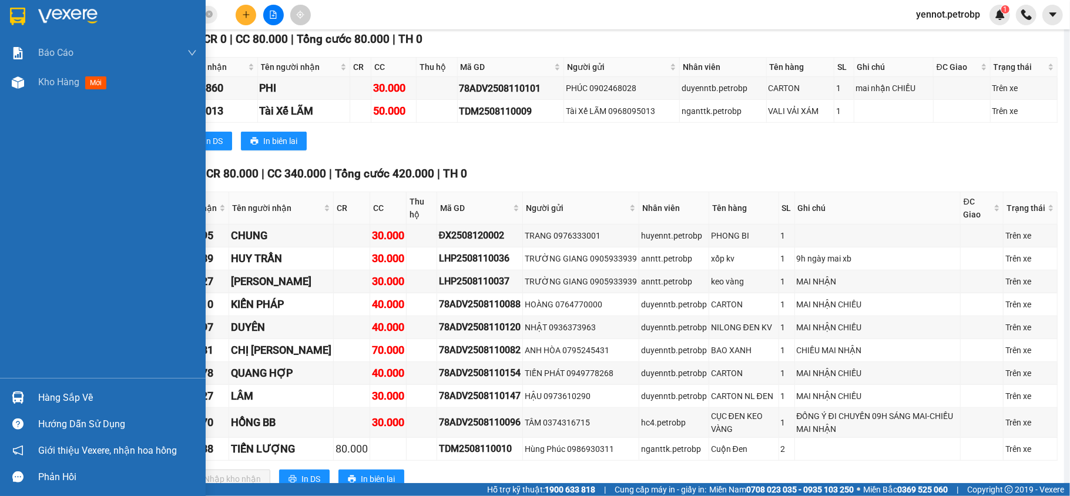
click at [22, 398] on img at bounding box center [18, 397] width 12 height 12
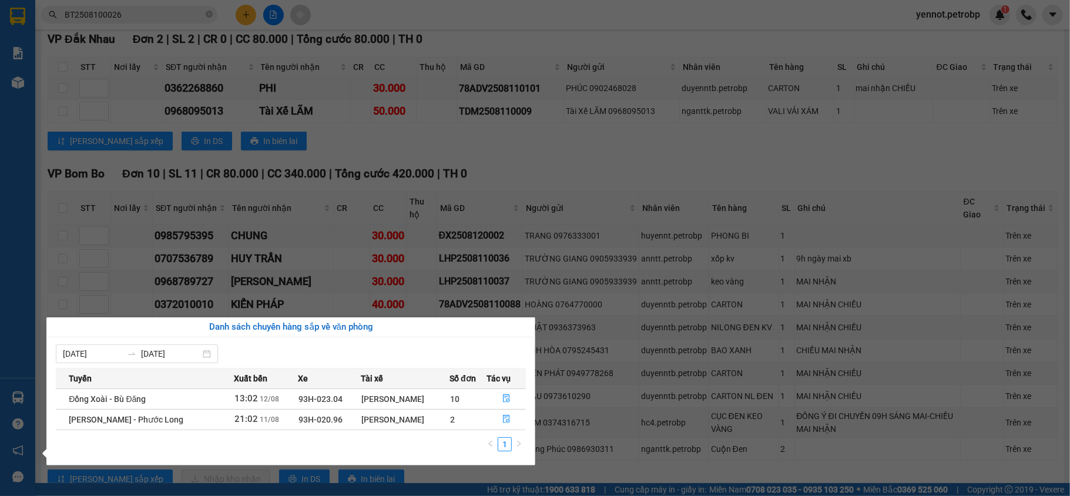
drag, startPoint x: 746, startPoint y: 22, endPoint x: 569, endPoint y: 0, distance: 178.3
click at [748, 22] on section "Kết quả tìm kiếm ( 1 ) Bộ lọc Mã ĐH Trạng thái Món hàng Tổng cước Chưa cước Ngư…" at bounding box center [535, 248] width 1070 height 496
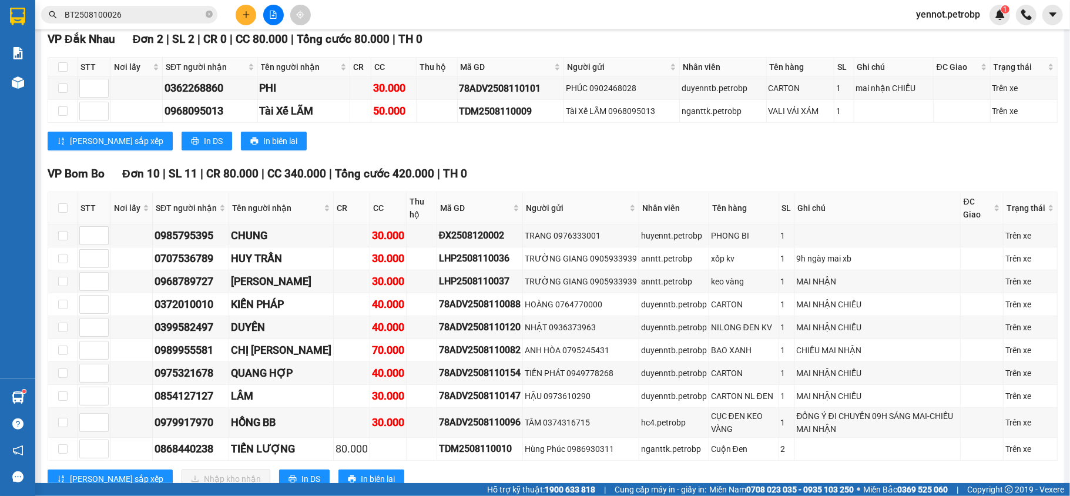
click at [240, 11] on button at bounding box center [246, 15] width 21 height 21
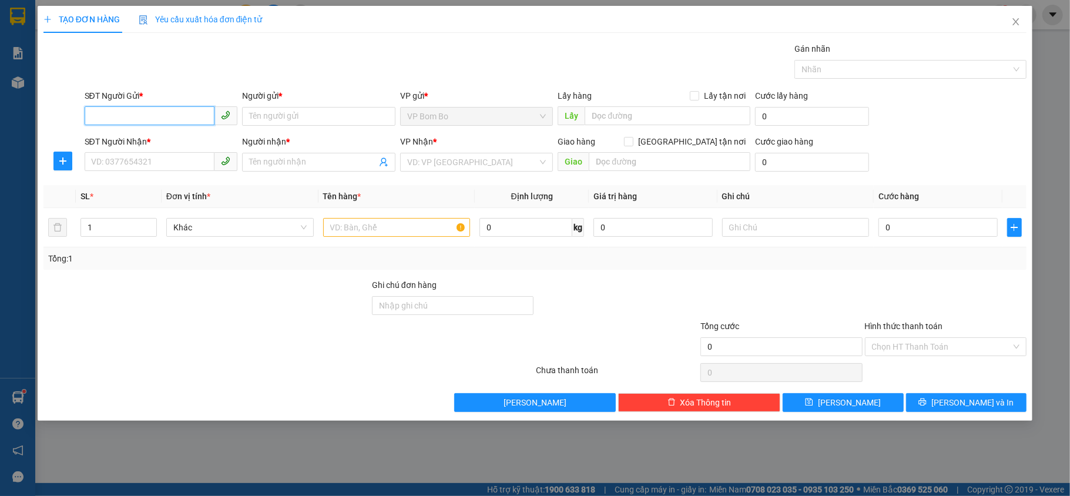
click at [166, 125] on input "SĐT Người Gửi *" at bounding box center [150, 115] width 130 height 19
click at [181, 142] on div "0976311788 - CHIẾN" at bounding box center [161, 140] width 139 height 13
type input "0976311788"
type input "CHIẾN"
type input "0969885807"
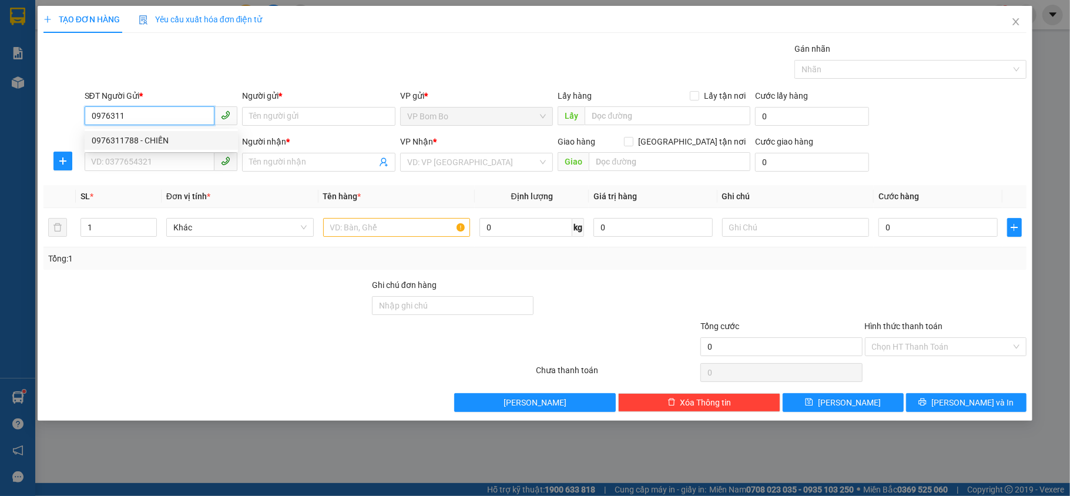
type input "HUYỀN"
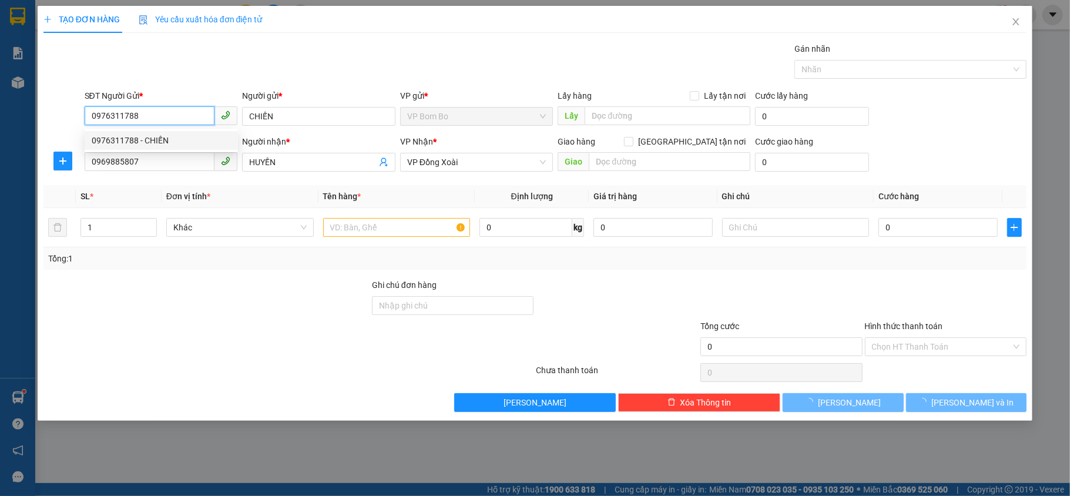
type input "30.000"
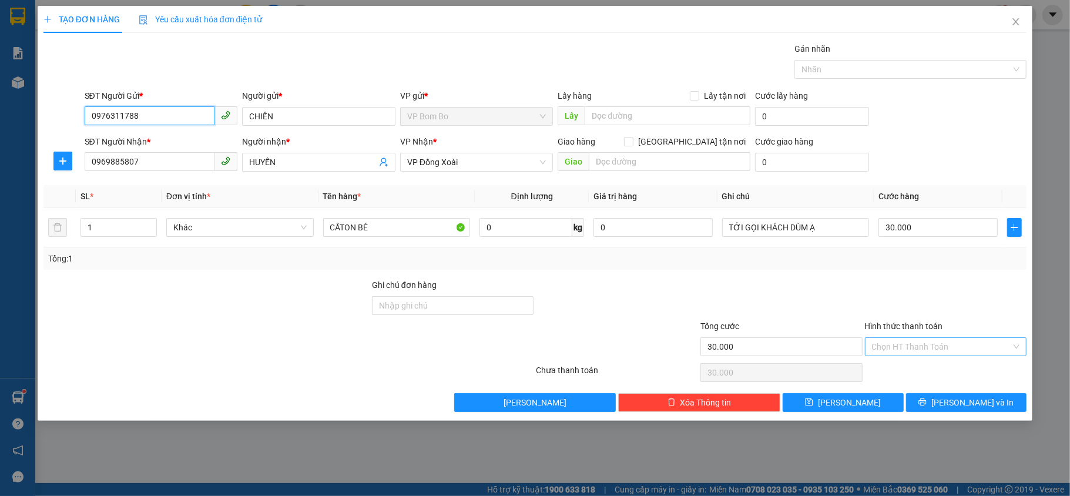
type input "0976311788"
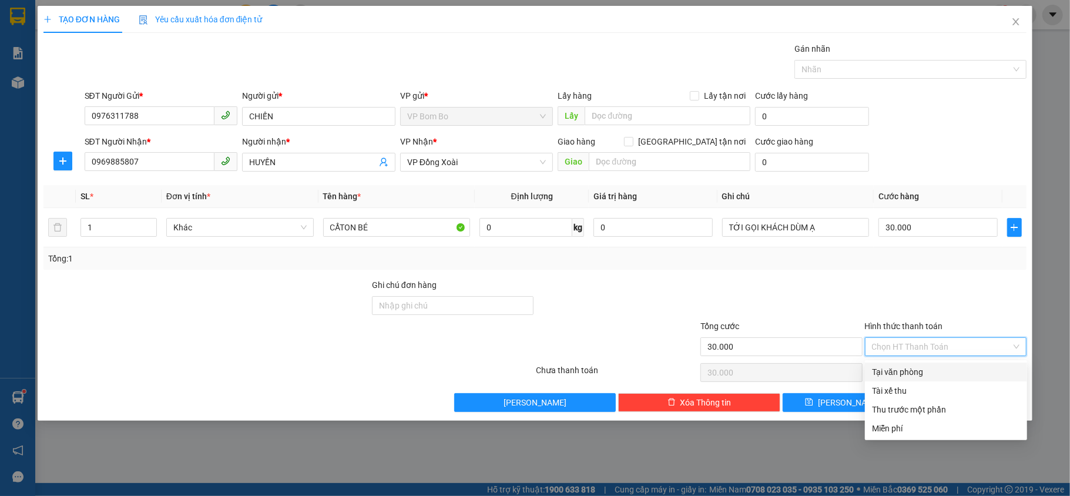
click at [932, 353] on input "Hình thức thanh toán" at bounding box center [942, 347] width 140 height 18
click at [900, 373] on div "Tại văn phòng" at bounding box center [946, 372] width 148 height 13
type input "0"
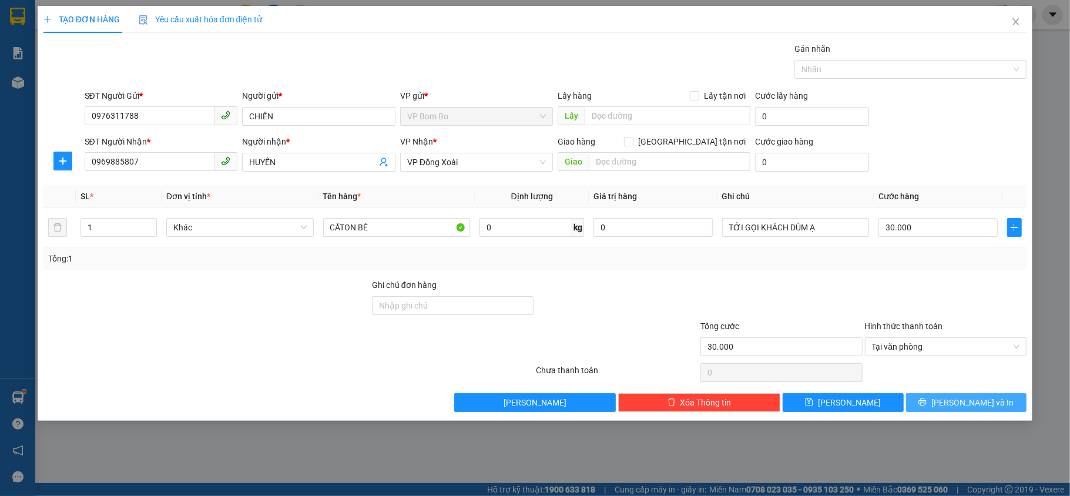
click at [955, 404] on button "[PERSON_NAME] và In" at bounding box center [966, 402] width 121 height 19
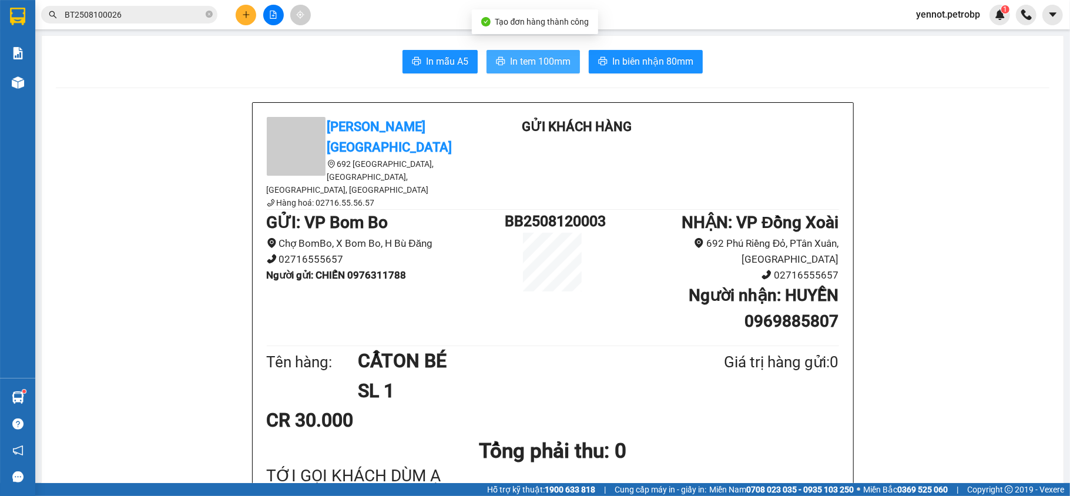
drag, startPoint x: 532, startPoint y: 59, endPoint x: 634, endPoint y: 74, distance: 102.8
click at [648, 64] on span "In biên nhận 80mm" at bounding box center [652, 61] width 81 height 15
click at [530, 64] on span "In tem 100mm" at bounding box center [540, 61] width 61 height 15
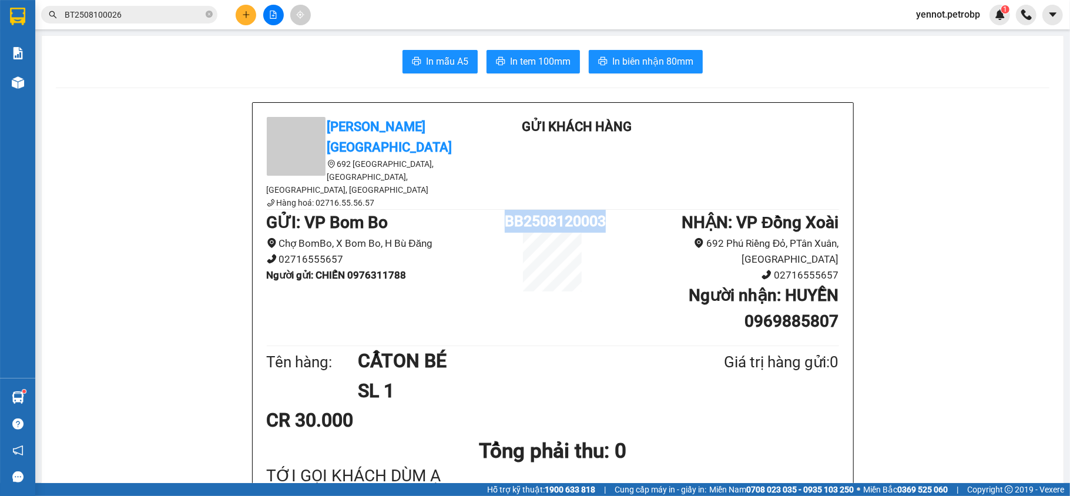
drag, startPoint x: 501, startPoint y: 193, endPoint x: 607, endPoint y: 186, distance: 106.0
click at [607, 210] on div "GỬI : VP Bom Bo Chợ BomBo, X Bom Bo, H Bù Đăng 02716555657 Người gửi : CHIẾN 09…" at bounding box center [553, 276] width 572 height 133
copy div "BB2508120003"
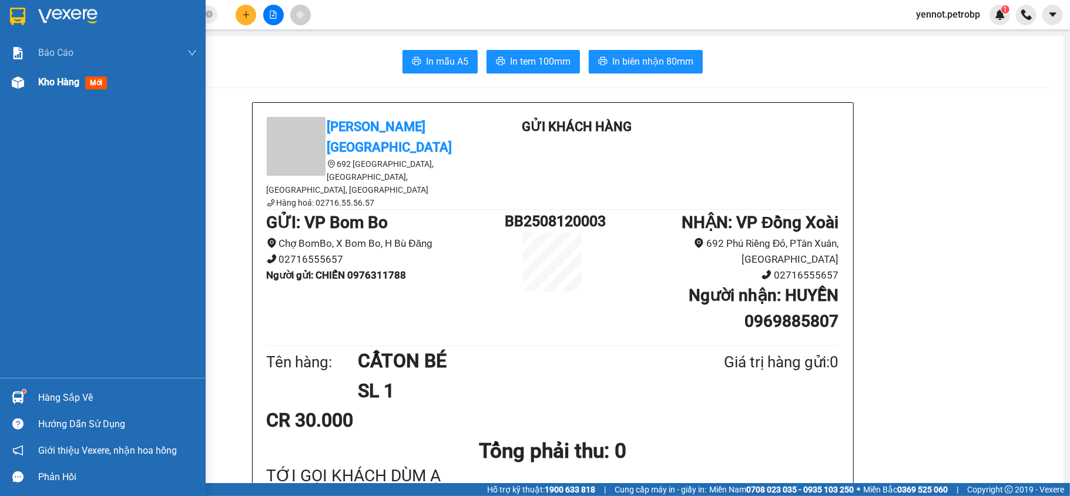
click at [26, 82] on div at bounding box center [18, 82] width 21 height 21
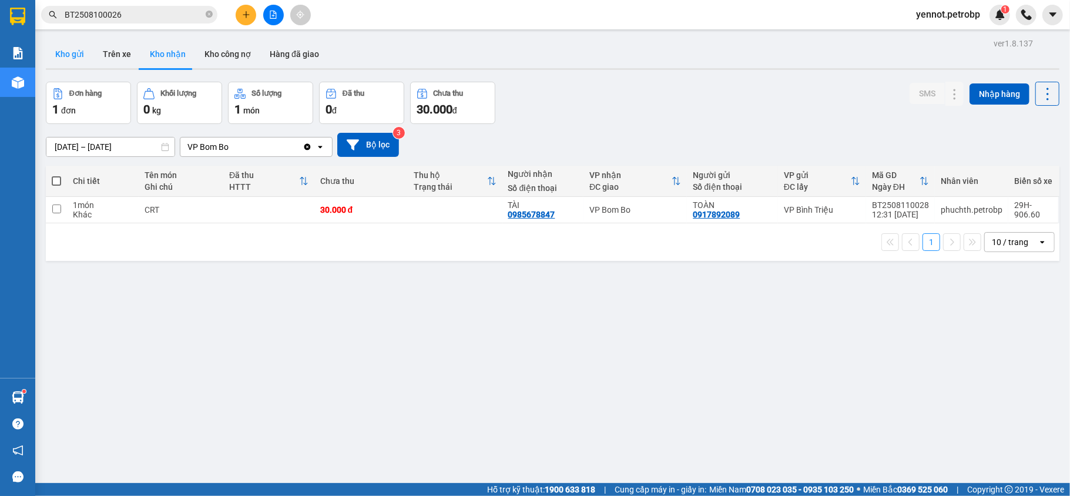
click at [75, 53] on button "Kho gửi" at bounding box center [70, 54] width 48 height 28
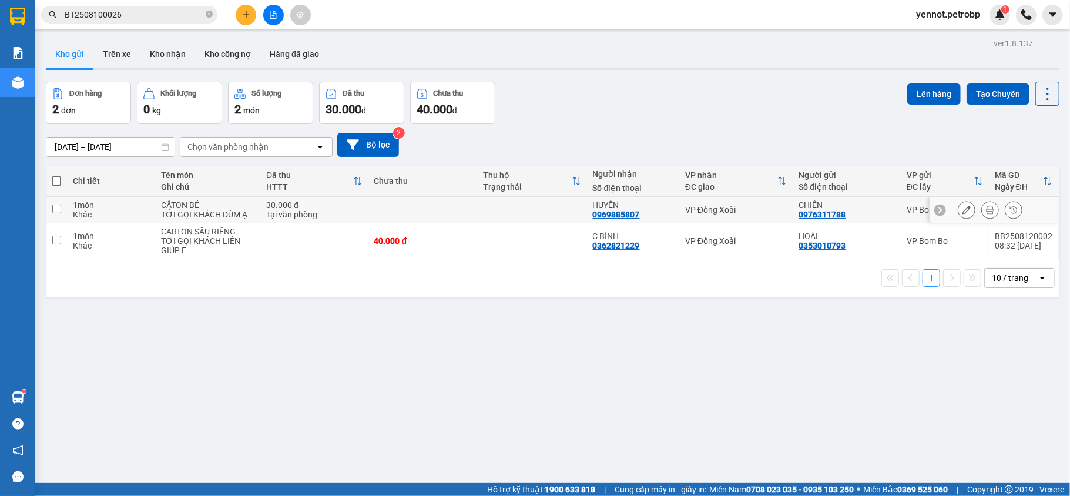
click at [959, 205] on button at bounding box center [967, 210] width 16 height 21
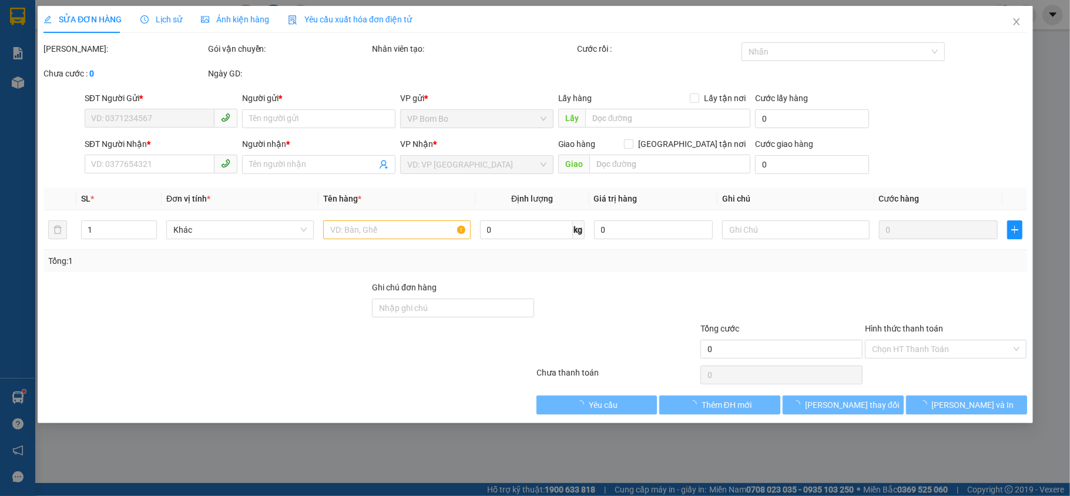
type input "0976311788"
type input "CHIẾN"
type input "0969885807"
type input "HUYỀN"
type input "30.000"
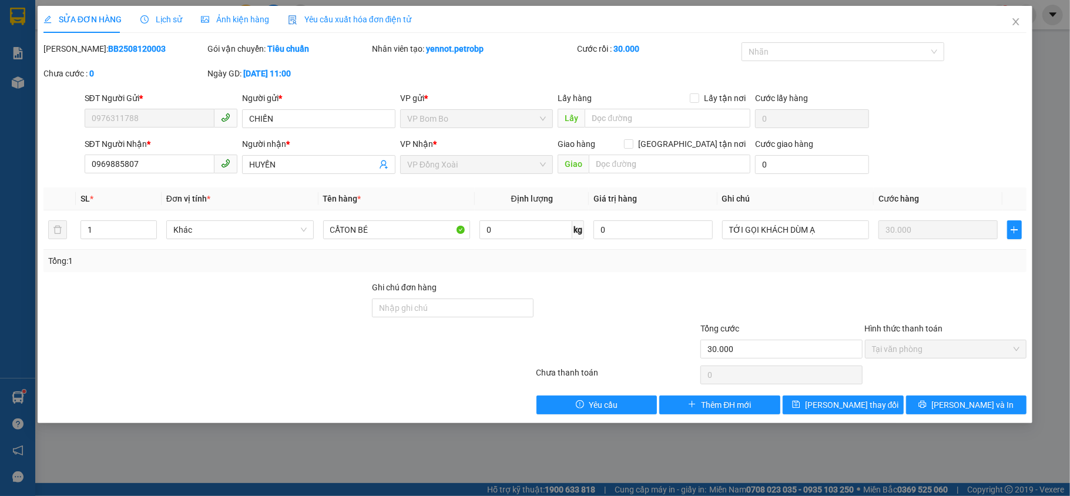
drag, startPoint x: 73, startPoint y: 49, endPoint x: 135, endPoint y: 48, distance: 61.1
click at [135, 48] on div "Mã ĐH: BB2508120003" at bounding box center [124, 48] width 162 height 13
copy b "BB2508120003"
click at [1019, 17] on span "Close" at bounding box center [1016, 22] width 33 height 33
